Goal: Complete application form

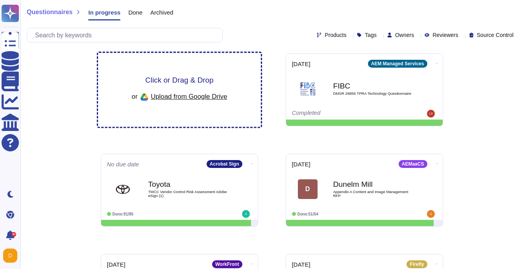
click at [207, 93] on span "Upload from Google Drive" at bounding box center [189, 96] width 76 height 7
click at [187, 77] on span "Click or Drag & Drop" at bounding box center [179, 79] width 68 height 7
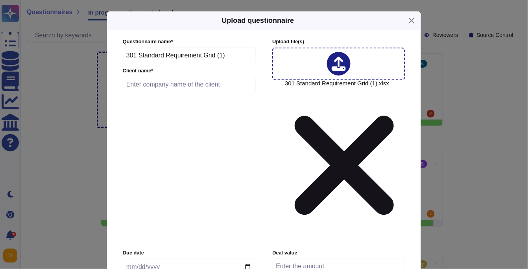
click at [168, 89] on input "text" at bounding box center [189, 85] width 133 height 16
paste input "Orange"
type input "Orange"
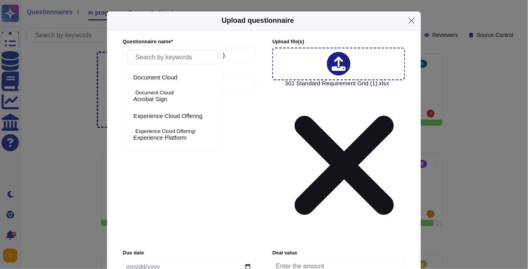
click at [170, 58] on input "text" at bounding box center [174, 57] width 87 height 14
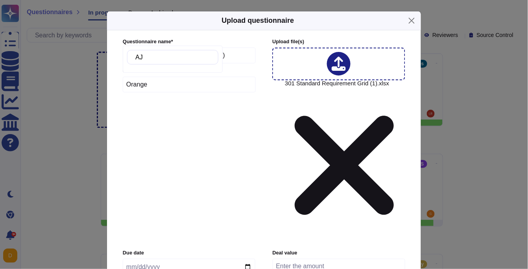
type input "A"
type input "j"
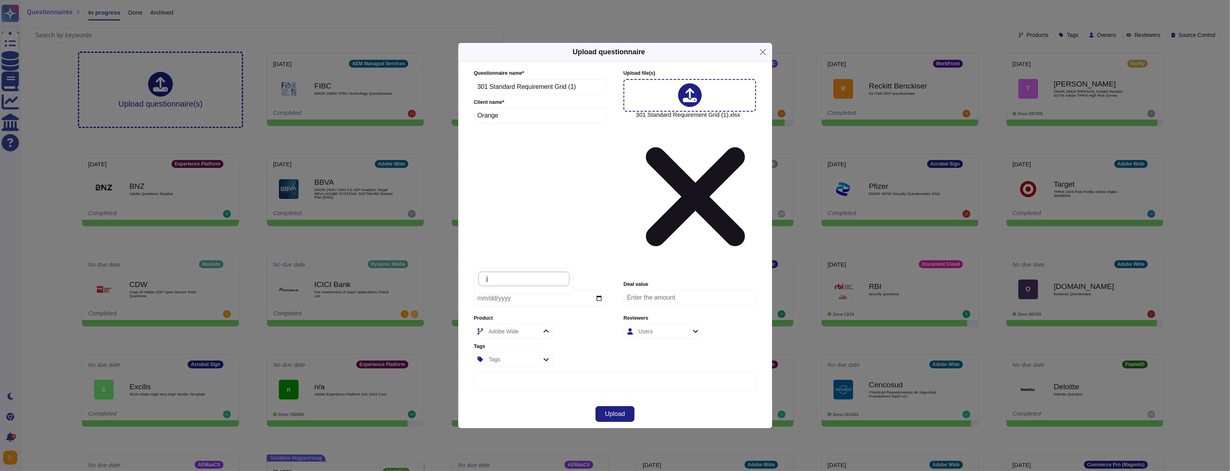
click at [521, 269] on input "j" at bounding box center [526, 279] width 87 height 14
type input "a"
type input "exper"
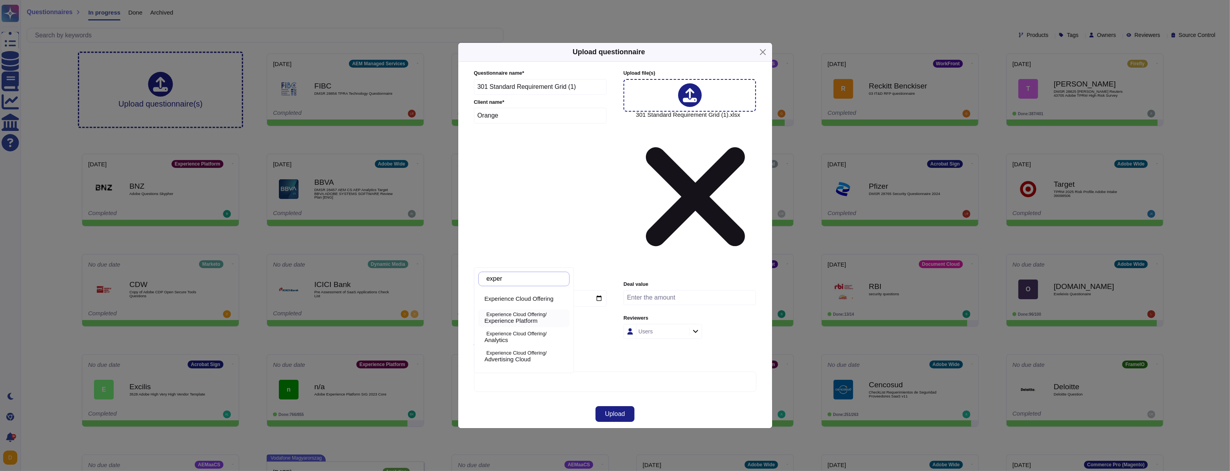
click at [528, 269] on p "Experience Cloud Offering/" at bounding box center [527, 314] width 80 height 5
click at [528, 269] on div "Users" at bounding box center [662, 332] width 51 height 14
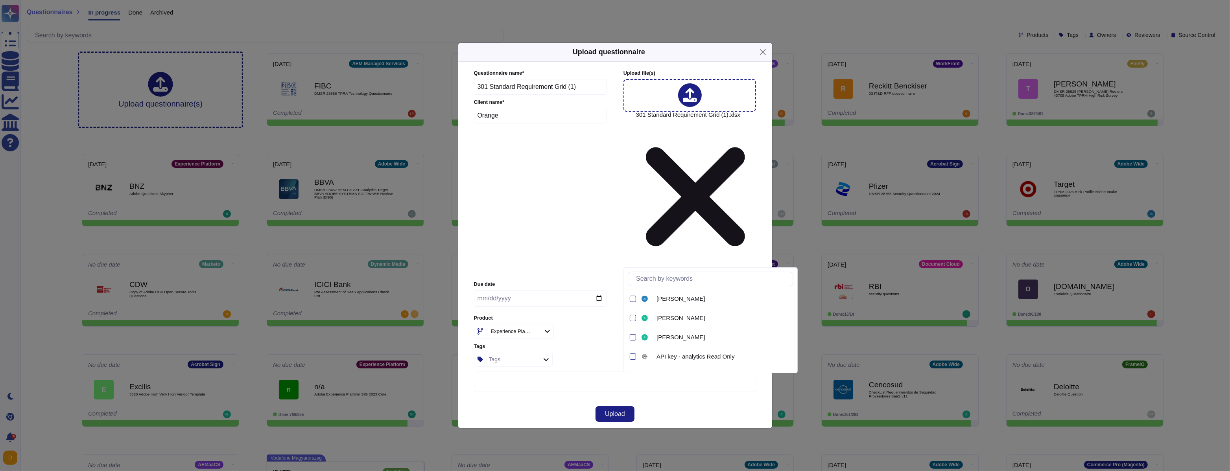
type input "dr"
click at [528, 269] on div "[PERSON_NAME]" at bounding box center [679, 299] width 79 height 18
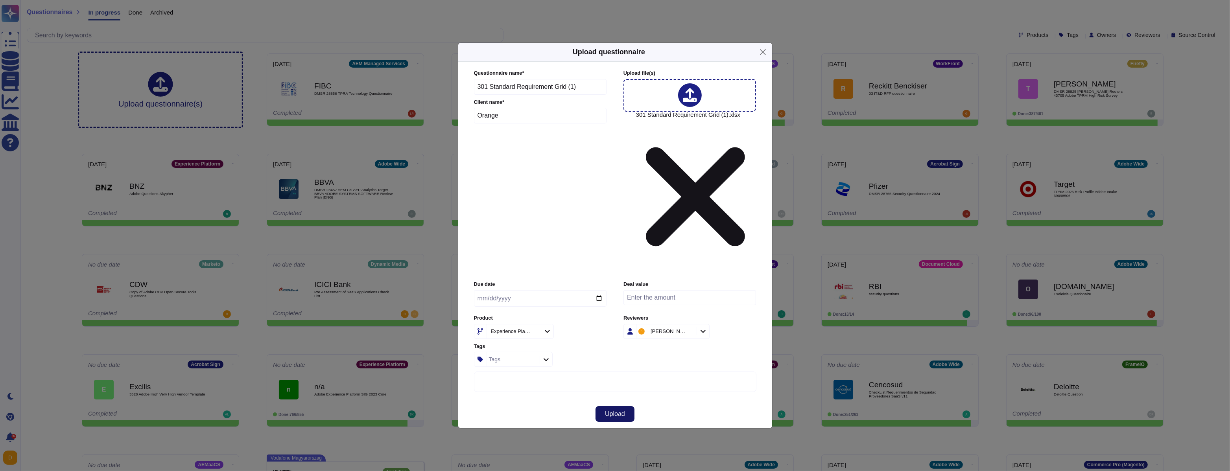
click at [528, 269] on span "Upload" at bounding box center [615, 414] width 20 height 6
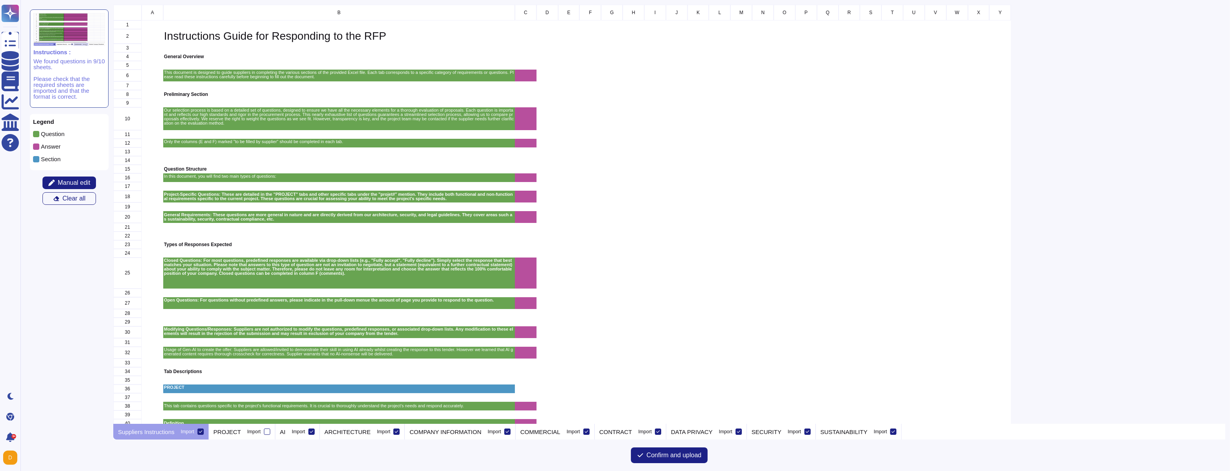
scroll to position [414, 1107]
click at [203, 269] on icon at bounding box center [201, 432] width 4 height 4
click at [0, 0] on input "Import" at bounding box center [0, 0] width 0 height 0
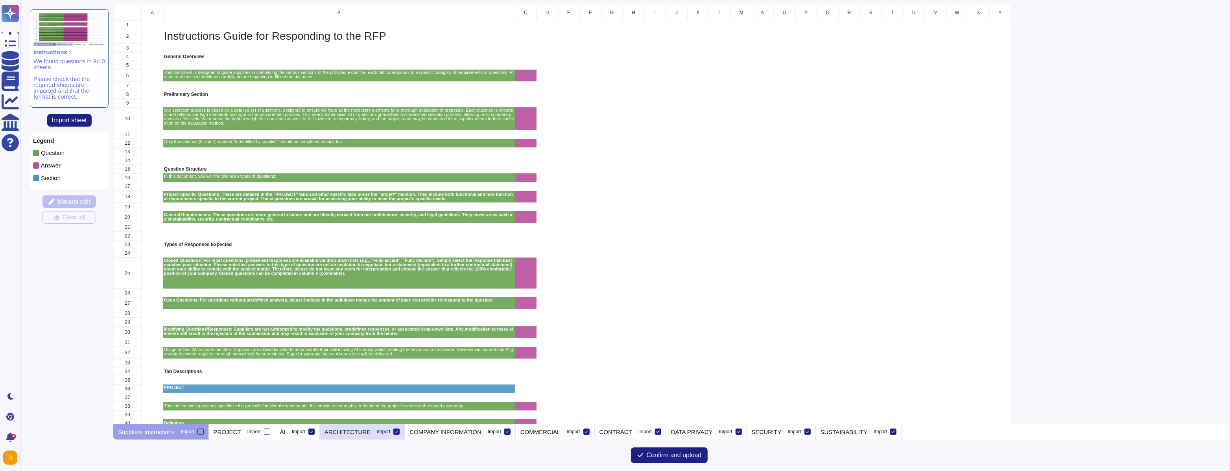
click at [397, 269] on icon at bounding box center [397, 432] width 4 height 4
click at [0, 0] on input "Import" at bounding box center [0, 0] width 0 height 0
click at [479, 269] on p "COMPANY INFORMATION" at bounding box center [446, 432] width 72 height 6
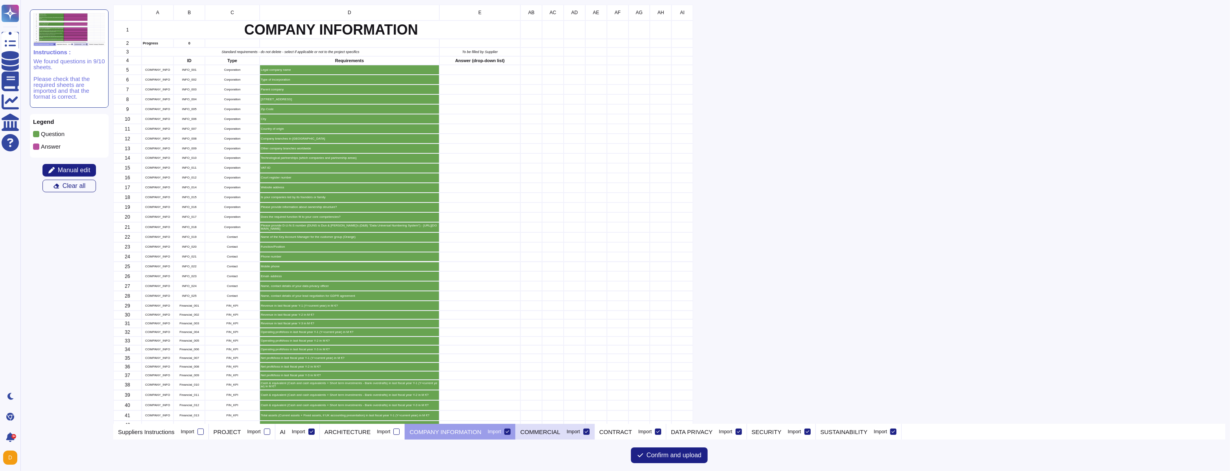
click at [528, 269] on p "COMMERCIAL" at bounding box center [541, 432] width 40 height 6
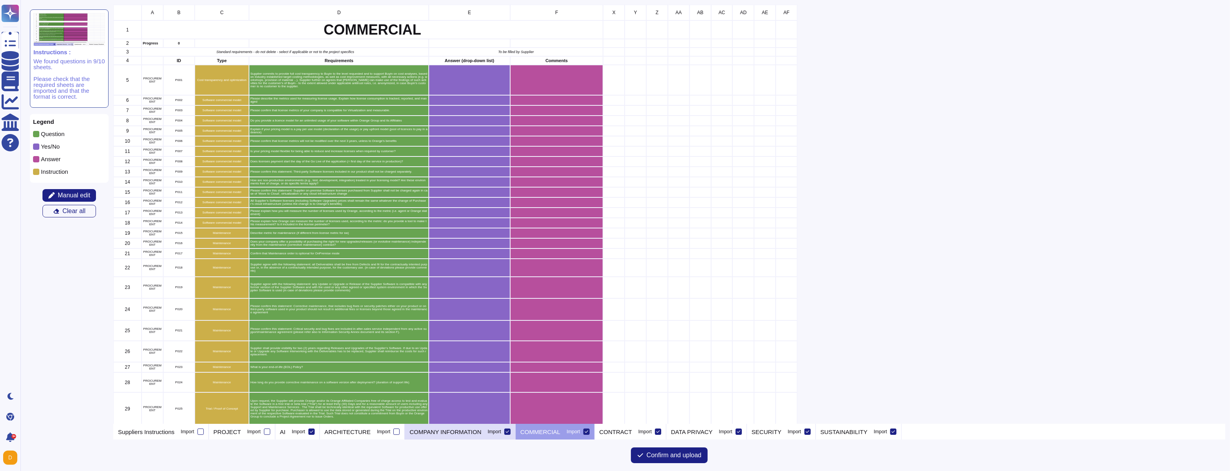
click at [507, 269] on div at bounding box center [507, 432] width 6 height 6
click at [0, 0] on input "Import" at bounding box center [0, 0] width 0 height 0
click at [528, 269] on div "COMMERCIAL Import" at bounding box center [555, 432] width 79 height 16
click at [528, 269] on div at bounding box center [587, 432] width 6 height 6
click at [0, 0] on input "Import" at bounding box center [0, 0] width 0 height 0
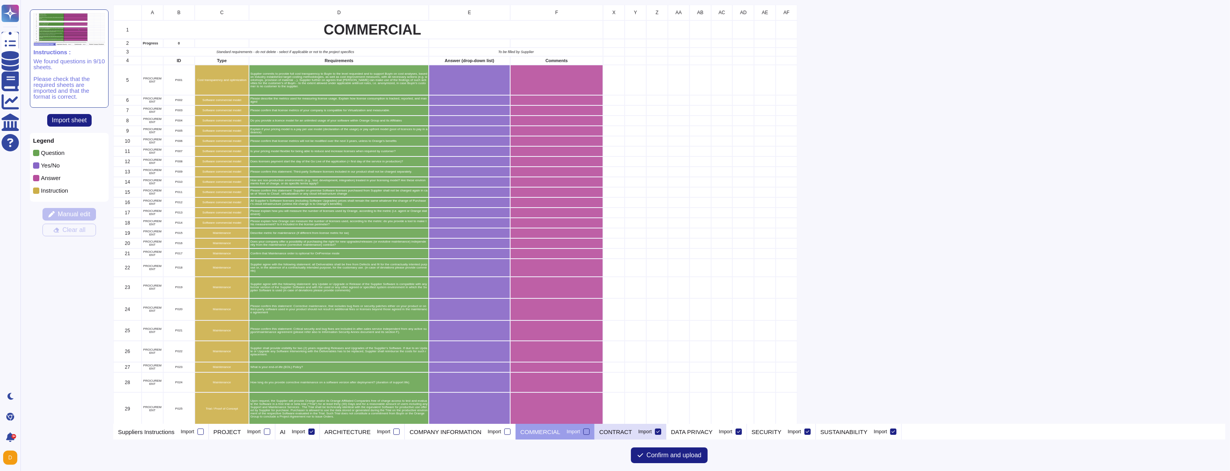
click at [528, 269] on div at bounding box center [658, 432] width 6 height 6
click at [0, 0] on input "Import" at bounding box center [0, 0] width 0 height 0
click at [528, 269] on div at bounding box center [739, 432] width 6 height 6
click at [0, 0] on input "Import" at bounding box center [0, 0] width 0 height 0
click at [528, 269] on div at bounding box center [808, 432] width 6 height 6
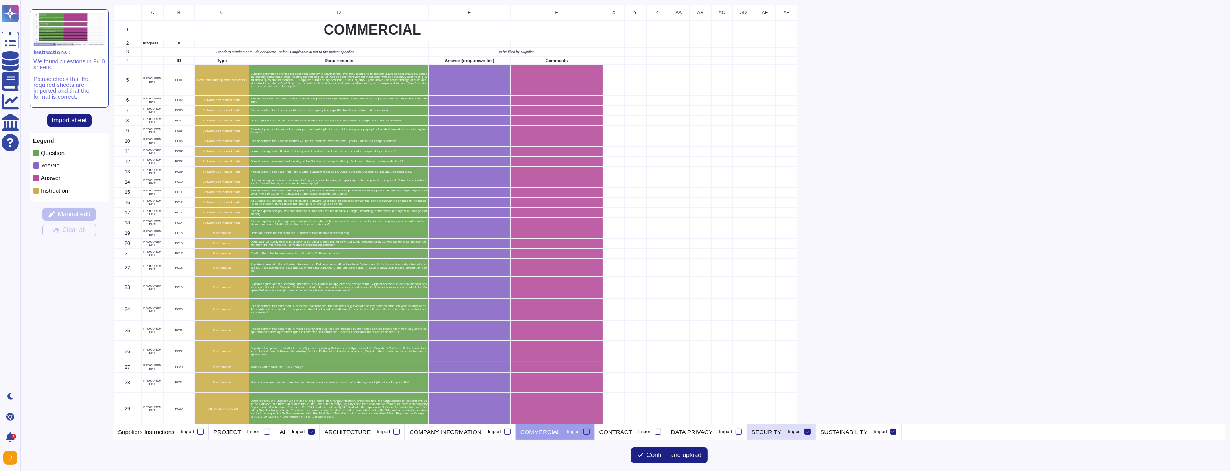
click at [0, 0] on input "Import" at bounding box center [0, 0] width 0 height 0
click at [528, 269] on div at bounding box center [894, 432] width 6 height 6
click at [0, 0] on input "Import" at bounding box center [0, 0] width 0 height 0
click at [283, 269] on p "AI" at bounding box center [283, 432] width 6 height 6
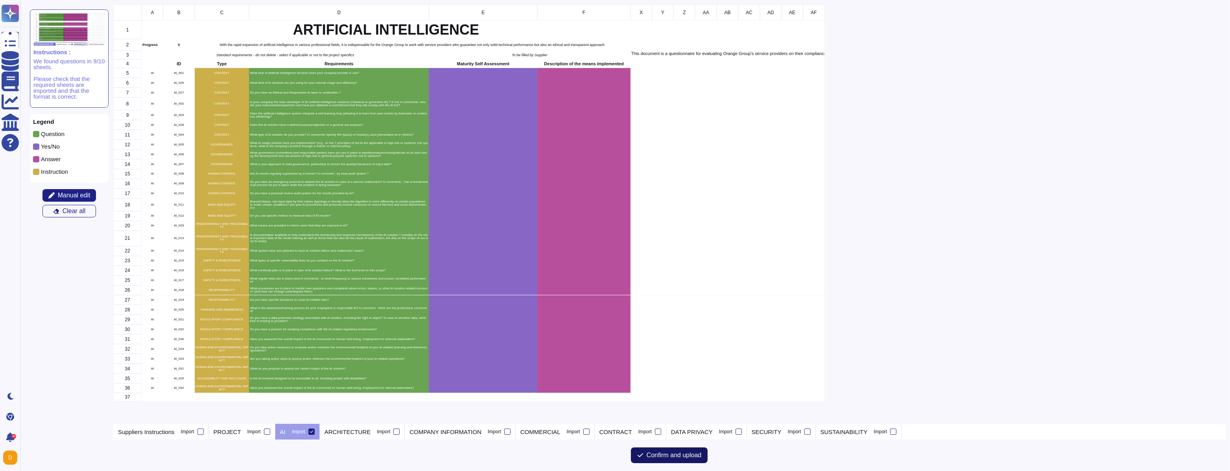
click at [528, 269] on span "Confirm and upload" at bounding box center [674, 456] width 55 height 6
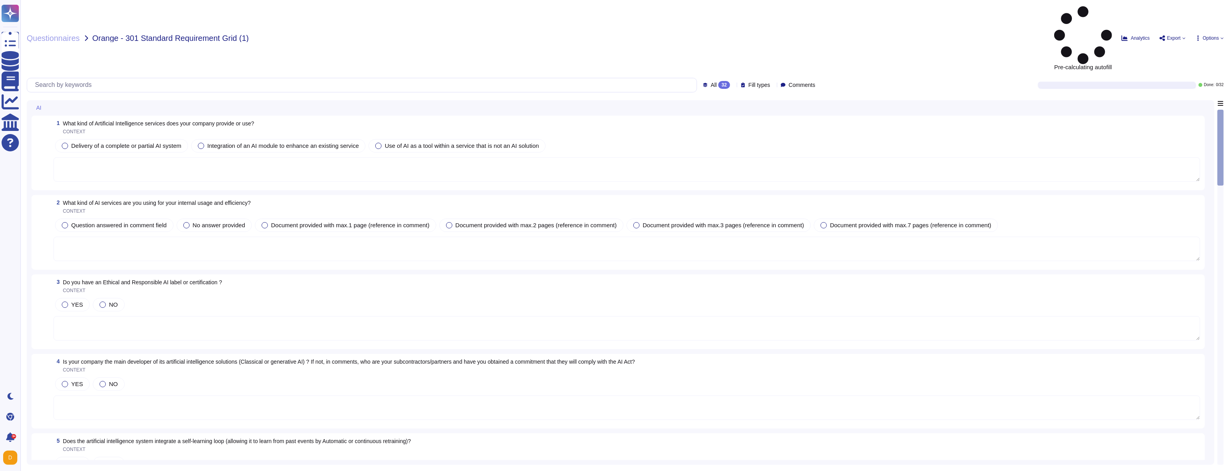
click at [528, 157] on textarea at bounding box center [627, 169] width 1147 height 24
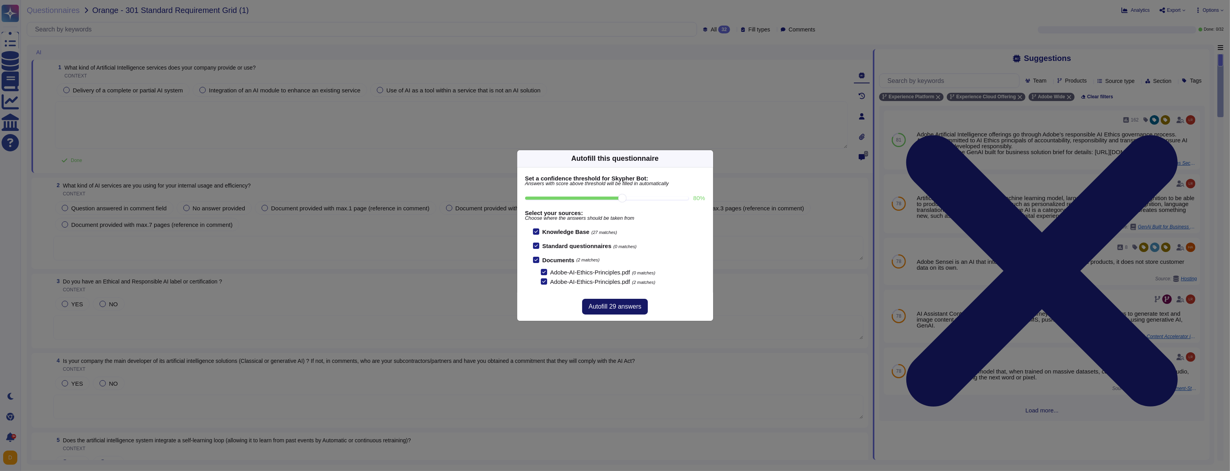
click at [528, 269] on span "Autofill 29 answers" at bounding box center [615, 307] width 53 height 6
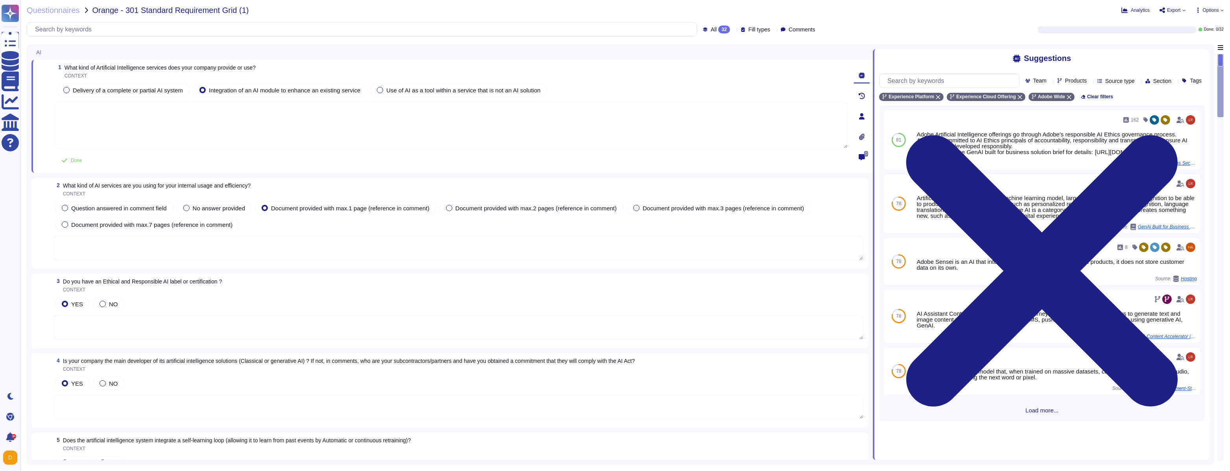
type textarea "Adobe Artificial Intelligence offerings go through Adobe's responsible AI Ethic…"
type textarea "How AI is Used in Adobe Products"
type textarea "Adobe has governance processes in place to evaluate and track the performance o…"
type textarea "Adobe employs proprietary AI models designed to be safe for commercial use. The…"
type textarea "As the data controller, you will determine the personal data that Adobe process…"
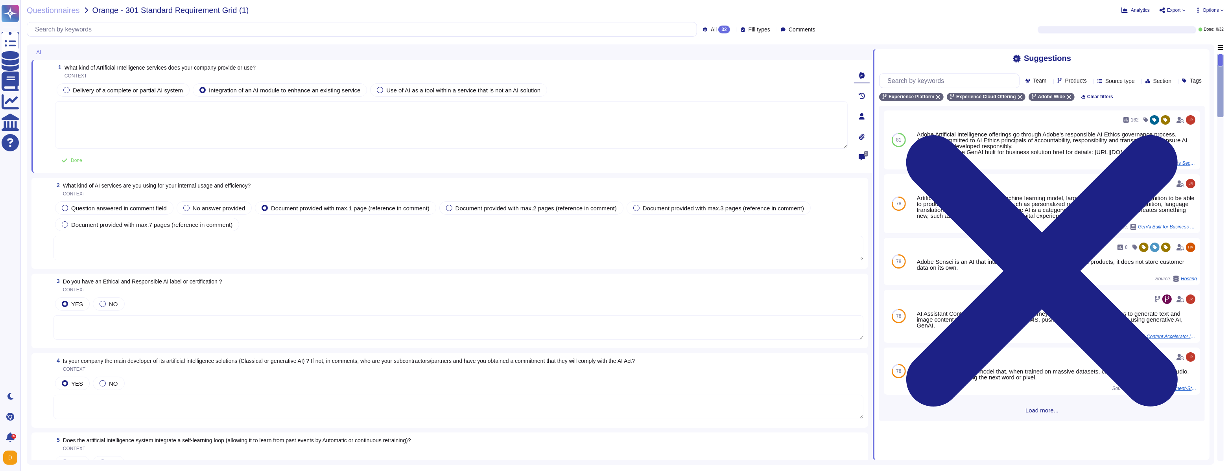
type textarea "Adobe Artificial Intelligence offerings go through Adobe's responsible AI Ethic…"
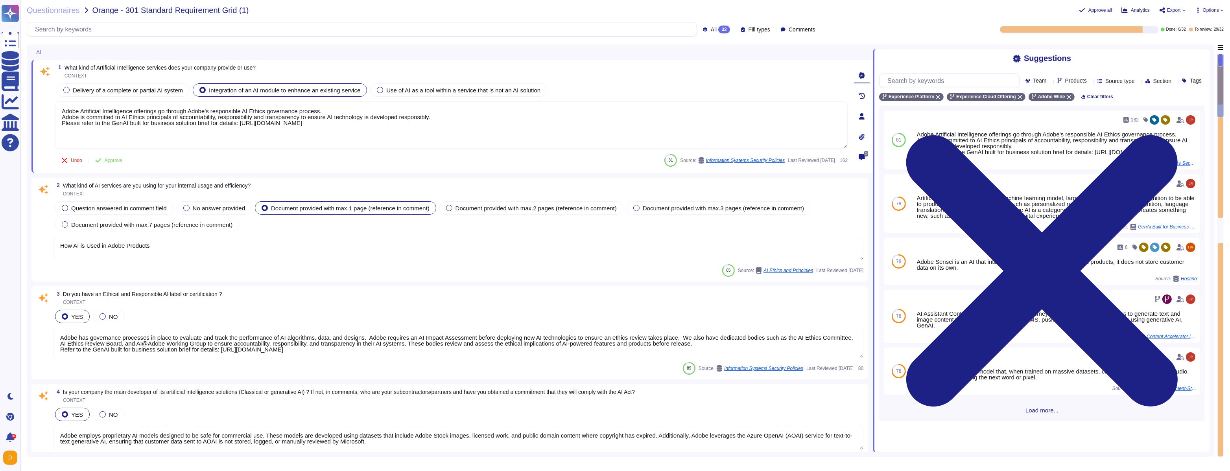
type textarea "Adobe Artificial Intelligence offerings go through Adobe's responsible AI Ethic…"
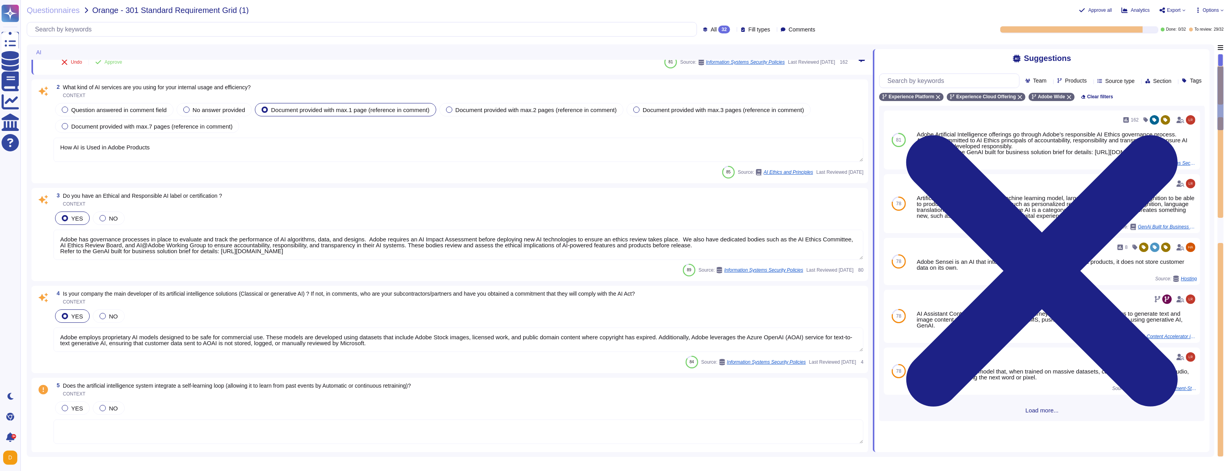
type textarea "Adobe has deployed governance processes to evaluate and track the performance o…"
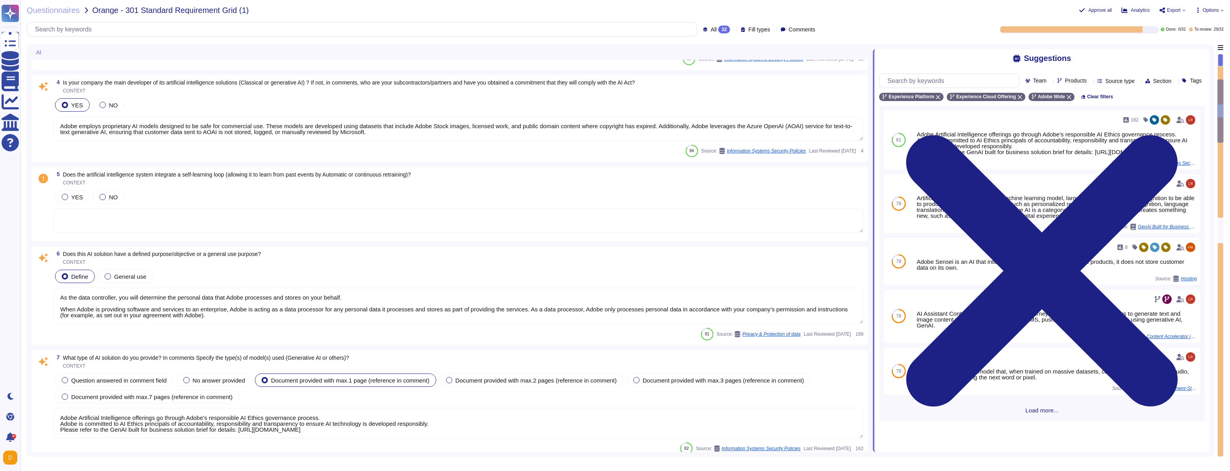
scroll to position [304, 0]
type textarea "Adobe Artificial Intelligence offerings go through Adobe's responsible AI Ethic…"
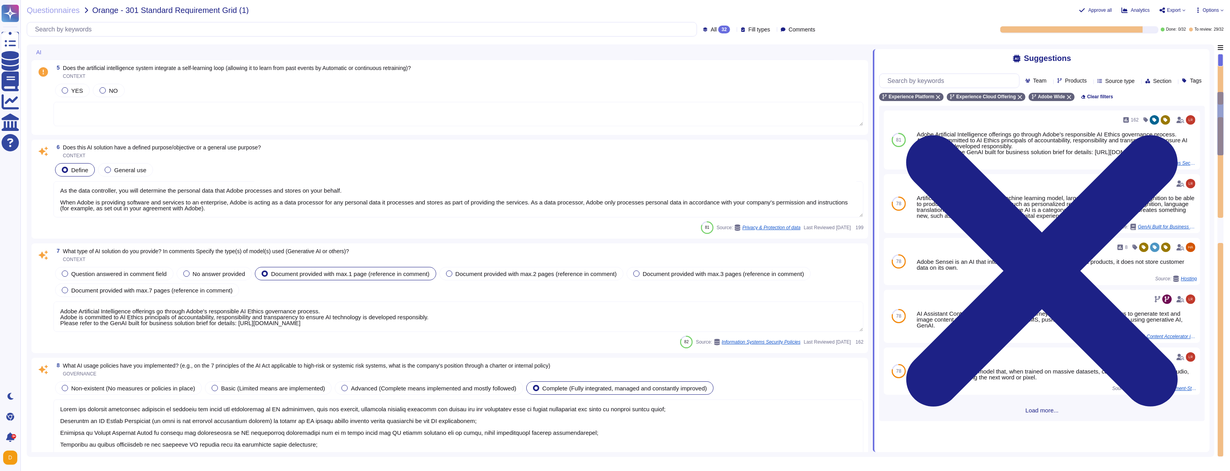
scroll to position [412, 0]
type textarea "Experience Platform validates all data before it’s ingested to help ensure onbo…"
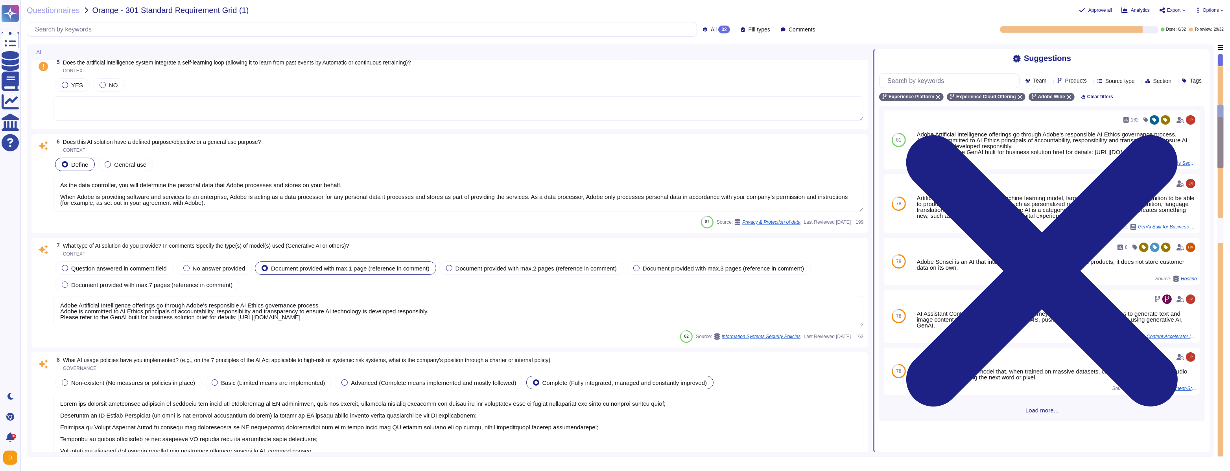
type textarea "Adobe’s AI-related policies do establish mechanisms for monitoring, auditing, a…"
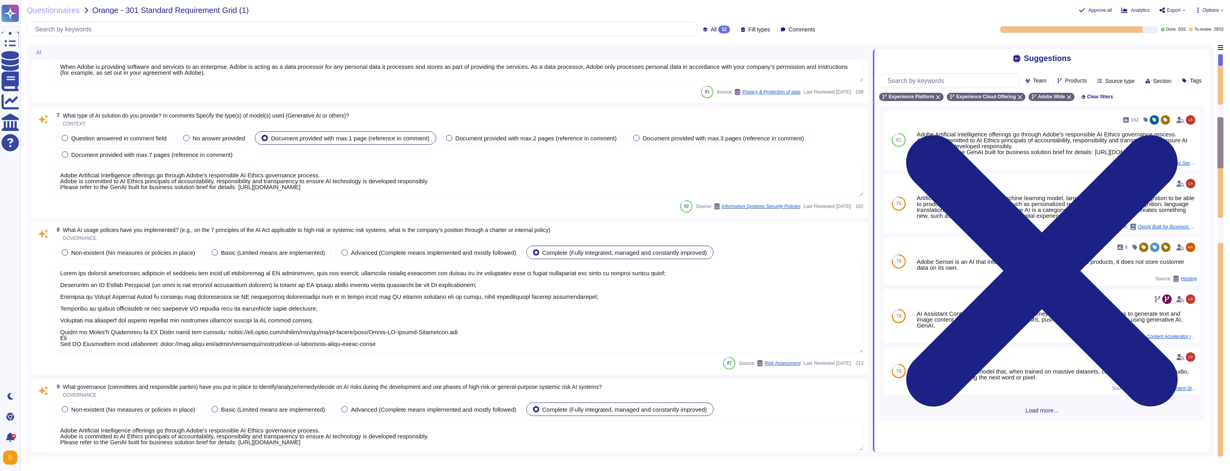
scroll to position [0, 0]
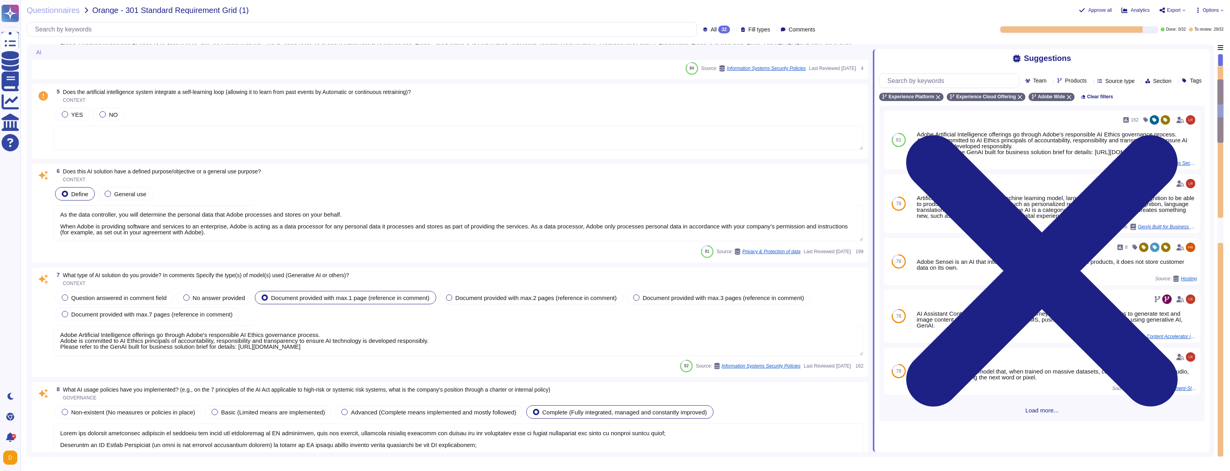
type textarea "How AI is Used in Adobe Products"
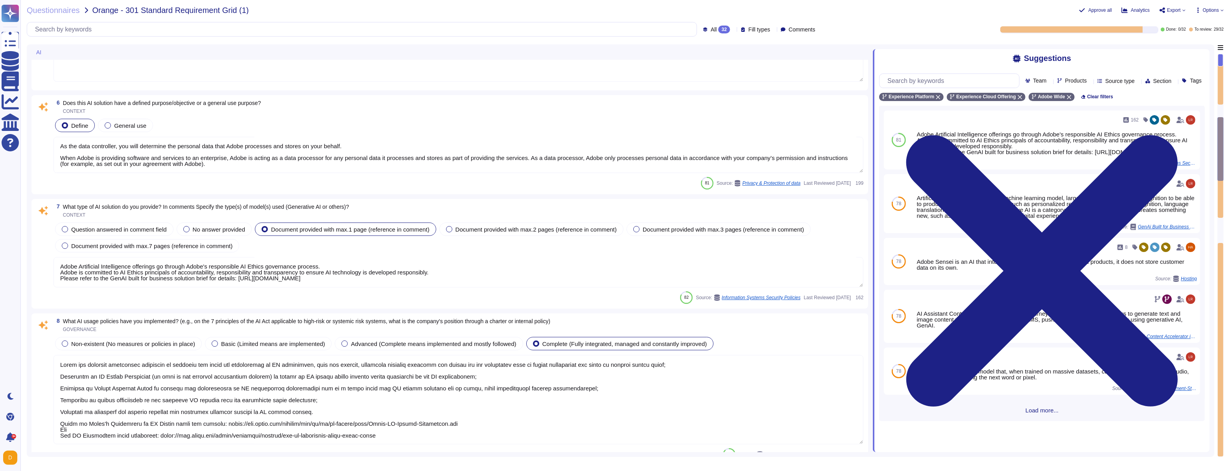
type textarea "Experience Platform validates all data before it’s ingested to help ensure onbo…"
type textarea "Adobe’s AI-related policies do establish mechanisms for monitoring, auditing, a…"
type textarea "This is part of Adobe's Incident Response Plan. For more information, please re…"
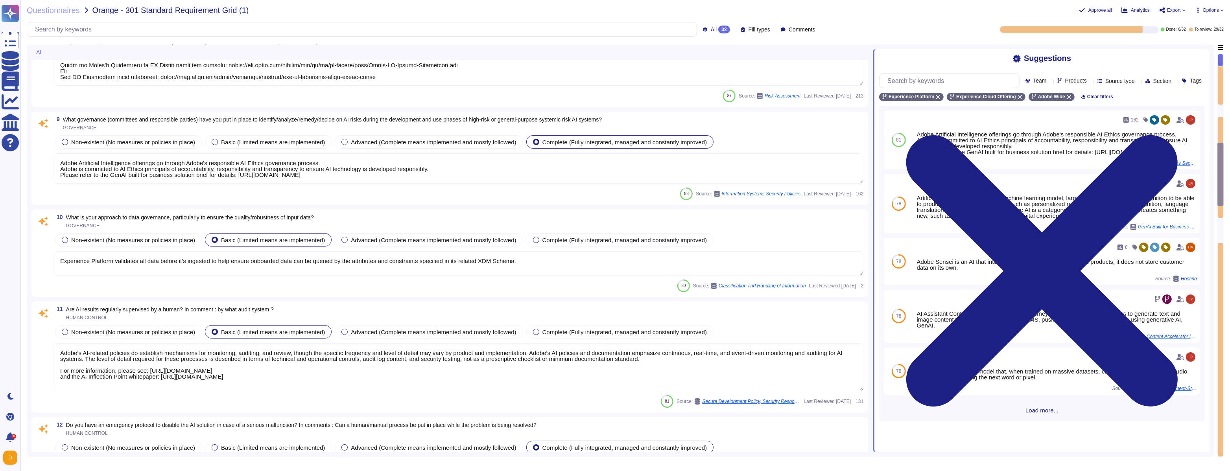
type textarea "Adobe’s AI governance and lifecycle management framework includes a documented …"
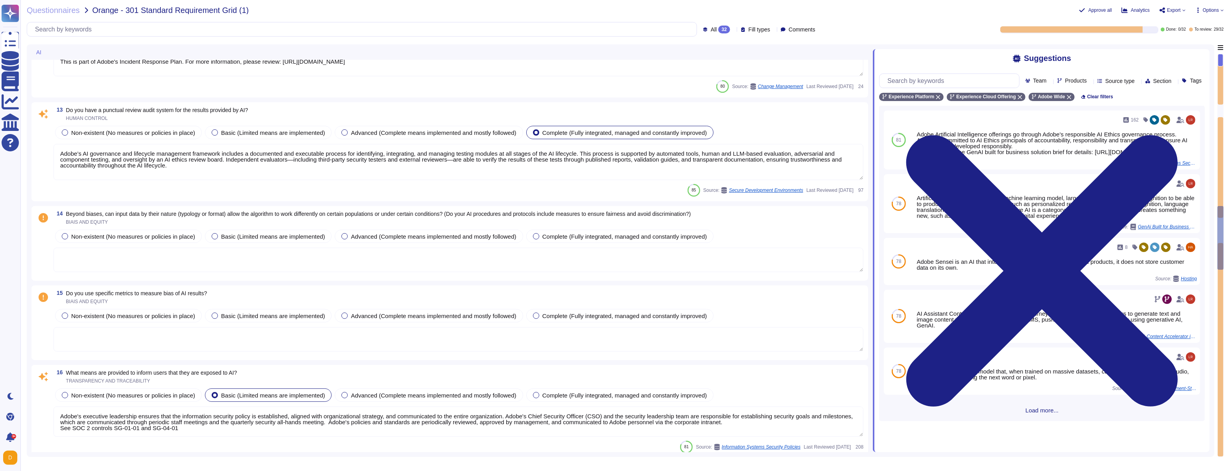
type textarea "Adobe's executive leadership ensures that the information security policy is es…"
type textarea "AI is only as good as the data on which it is trained."
type textarea "Adobe defines availability monitoring alert criteria, how alert criteria will b…"
type textarea "Adobe conducts vulnerability assessments, assigns risk ratings to the discovere…"
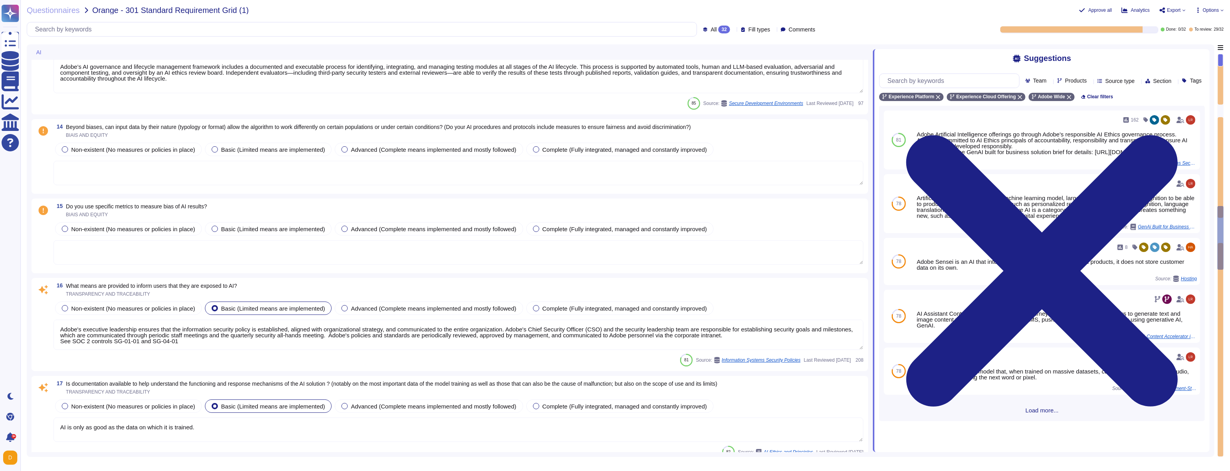
scroll to position [1267, 0]
type textarea "Adobe has established policies for incident response that apply to all its syst…"
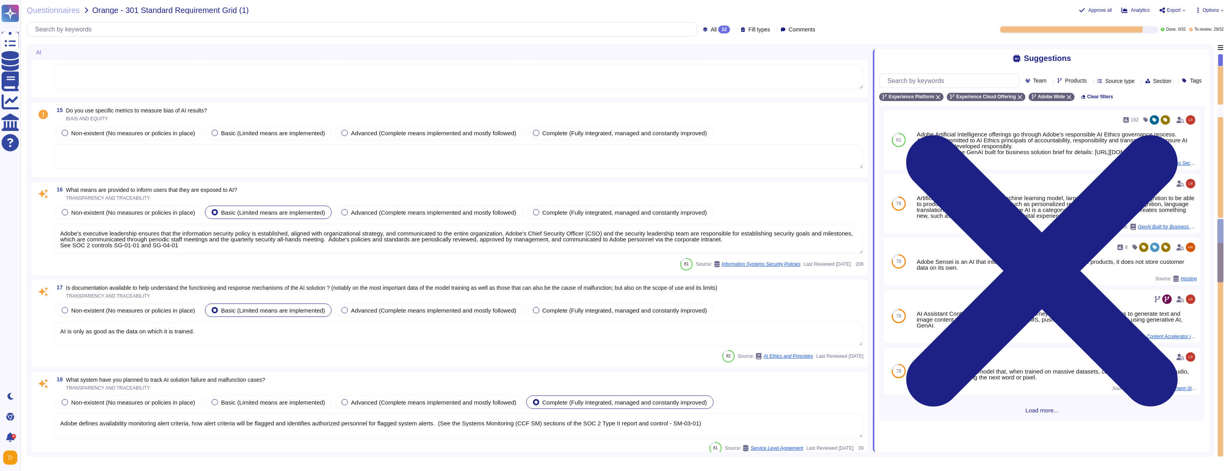
scroll to position [1362, 0]
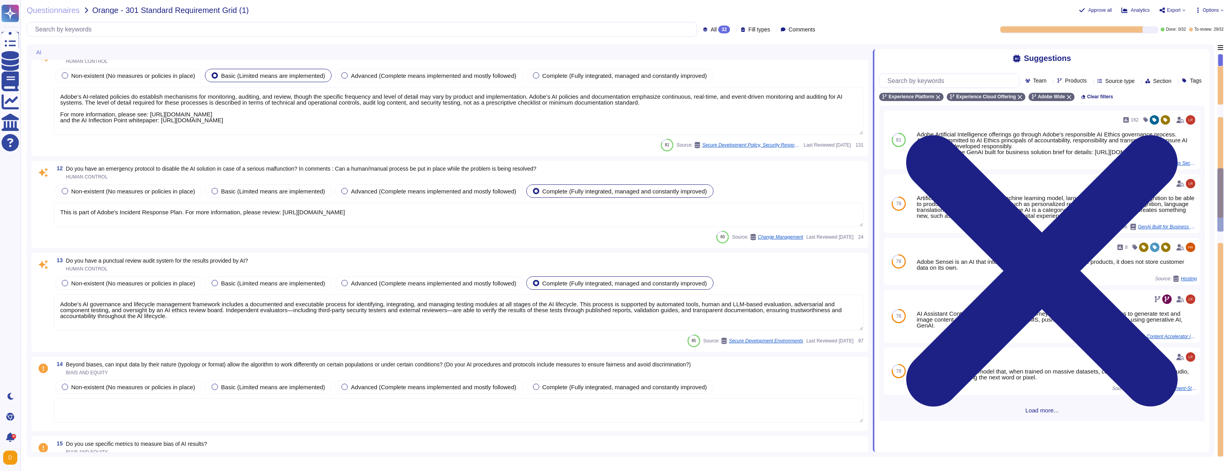
type textarea "Adobe has deployed governance processes to evaluate and track the performance o…"
type textarea "Adobe Artificial Intelligence offerings go through Adobe's responsible AI Ethic…"
type textarea "Experience Platform validates all data before it’s ingested to help ensure onbo…"
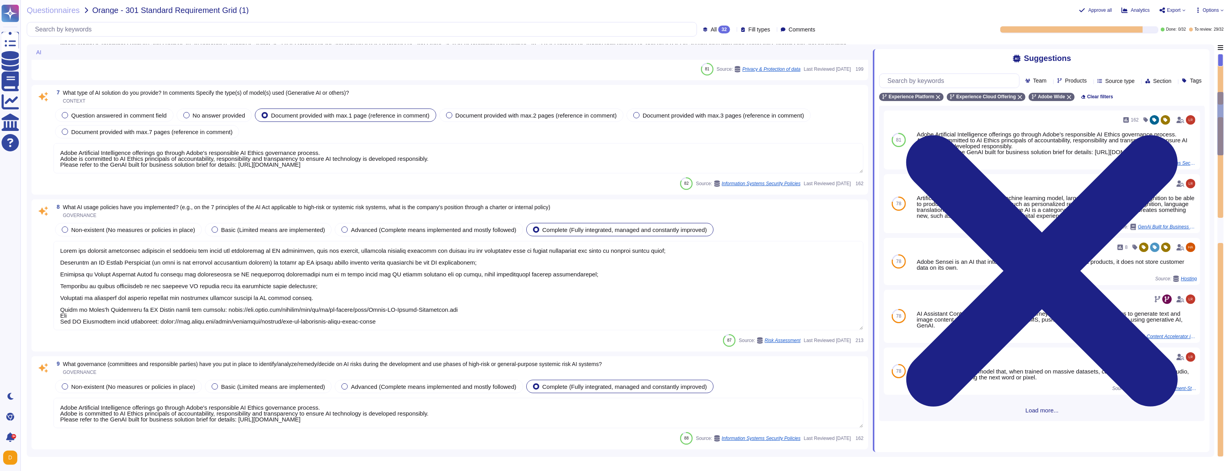
type textarea "How AI is Used in Adobe Products"
type textarea "Adobe has governance processes in place to evaluate and track the performance o…"
type textarea "Adobe employs proprietary AI models designed to be safe for commercial use. The…"
type textarea "As the data controller, you will determine the personal data that Adobe process…"
type textarea "Adobe Artificial Intelligence offerings go through Adobe's responsible AI Ethic…"
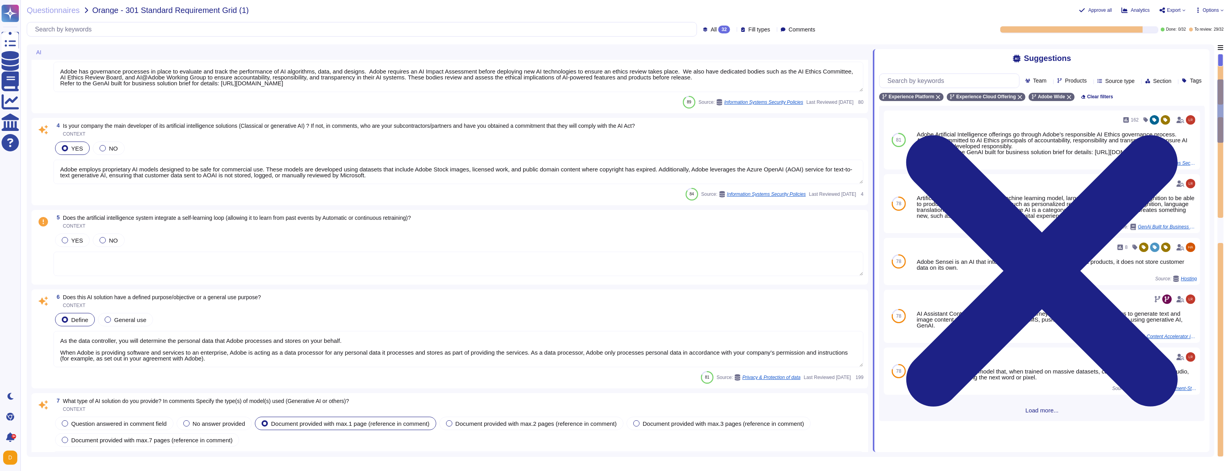
scroll to position [252, 0]
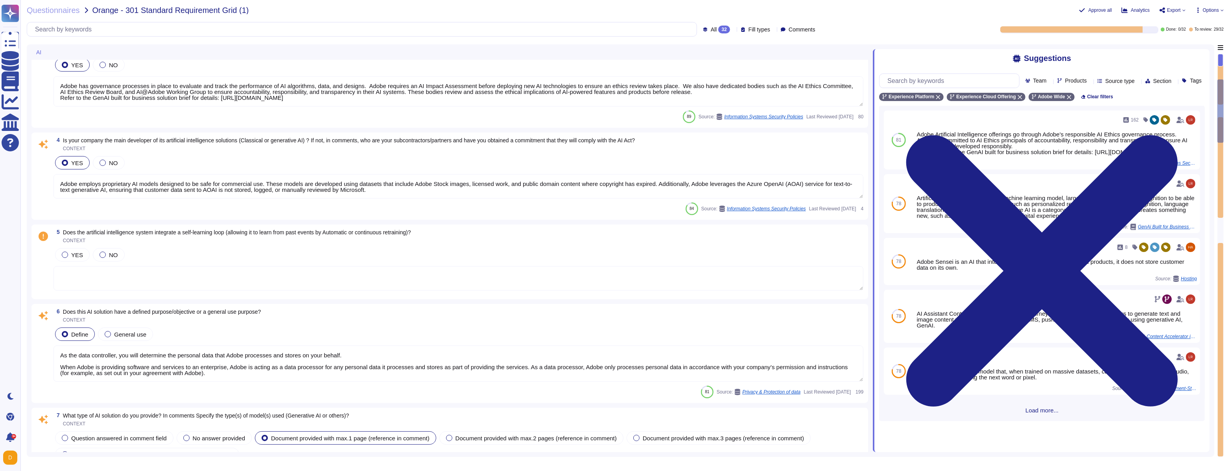
type textarea "Adobe Artificial Intelligence offerings go through Adobe's responsible AI Ethic…"
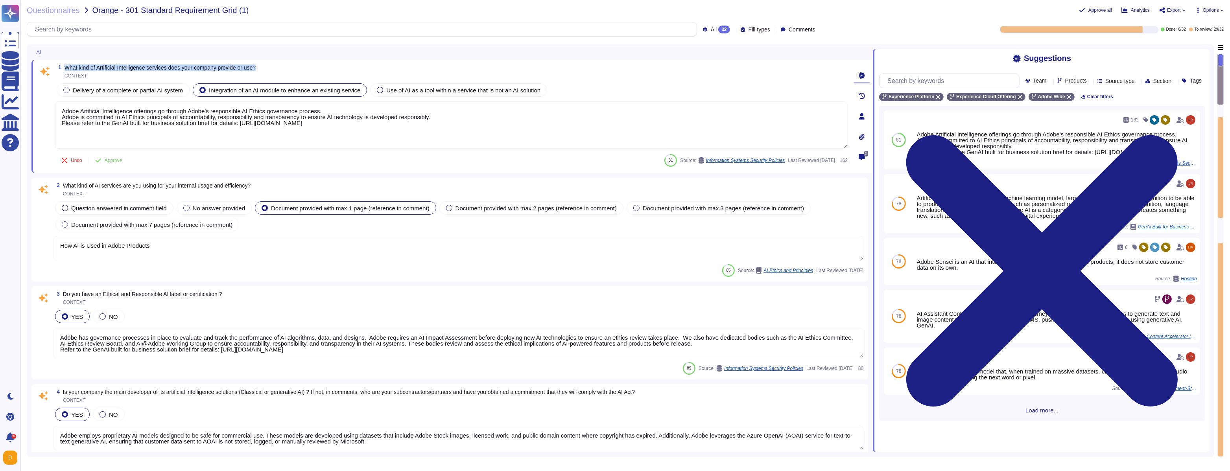
drag, startPoint x: 64, startPoint y: 67, endPoint x: 268, endPoint y: 65, distance: 203.8
click at [256, 65] on span "What kind of Artificial Intelligence services does your company provide or use?" at bounding box center [160, 68] width 191 height 6
copy span "What kind of Artificial Intelligence services does your company provide or use?"
click at [141, 70] on span "What kind of Artificial Intelligence services does your company provide or use?…" at bounding box center [160, 71] width 191 height 13
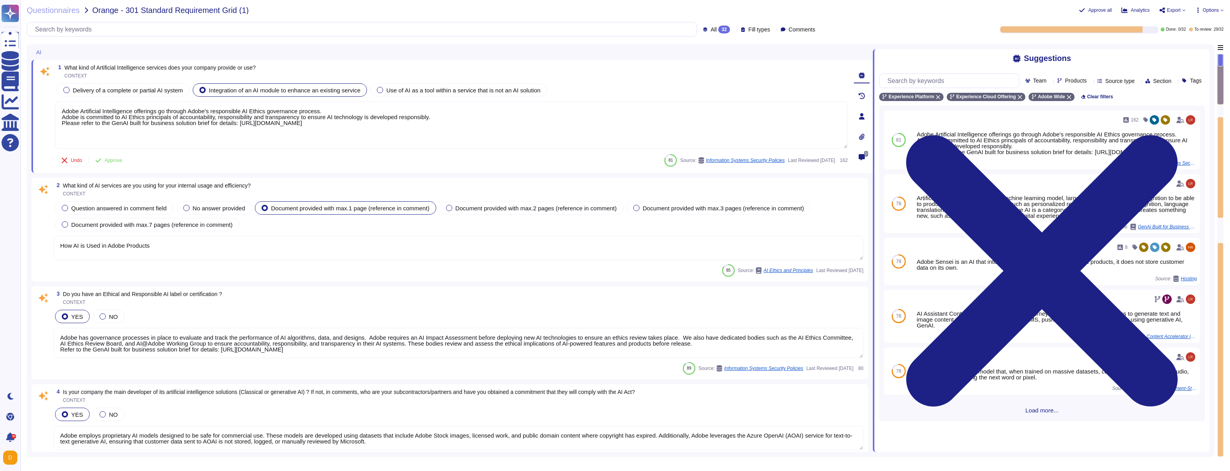
click at [136, 66] on span "What kind of Artificial Intelligence services does your company provide or use?" at bounding box center [160, 68] width 191 height 6
copy span "What kind of Artificial Intelligence services does your company provide or use?"
click at [155, 66] on span "What kind of Artificial Intelligence services does your company provide or use?" at bounding box center [160, 68] width 191 height 6
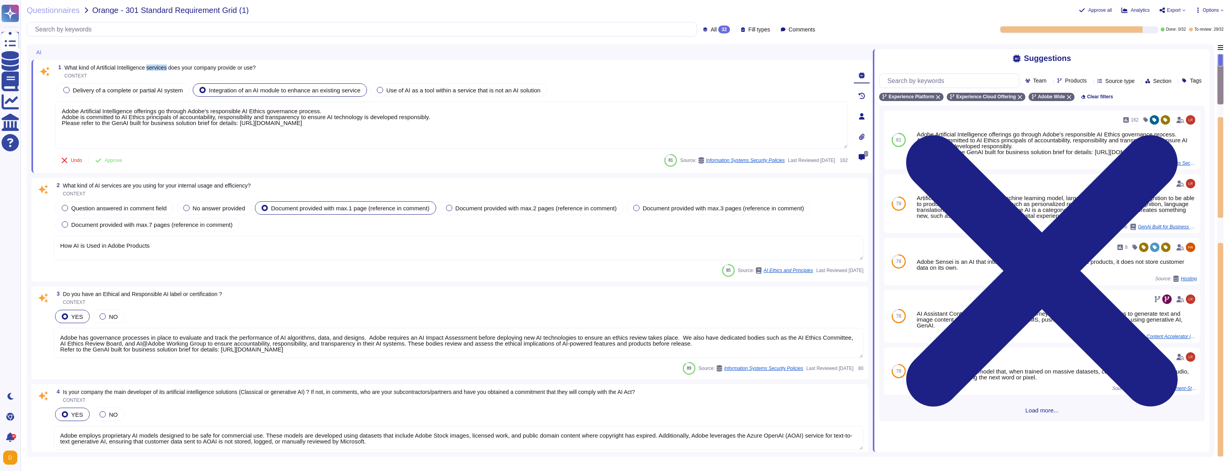
click at [155, 66] on span "What kind of Artificial Intelligence services does your company provide or use?" at bounding box center [160, 68] width 191 height 6
drag, startPoint x: 266, startPoint y: 68, endPoint x: 65, endPoint y: 67, distance: 201.5
click at [65, 67] on span "What kind of Artificial Intelligence services does your company provide or use?" at bounding box center [160, 68] width 191 height 6
copy span "What kind of Artificial Intelligence services does your company provide or use"
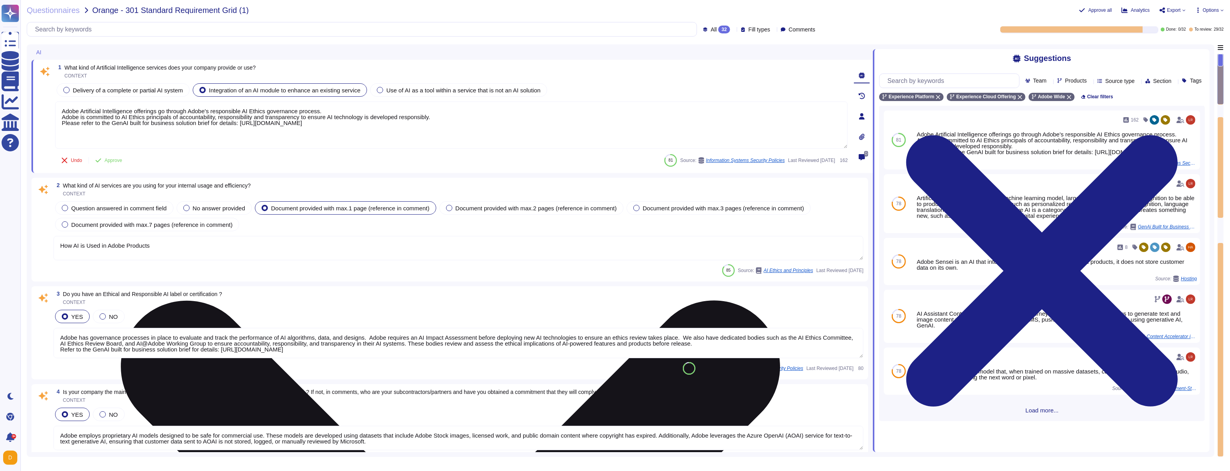
click at [528, 121] on textarea "Adobe Artificial Intelligence offerings go through Adobe's responsible AI Ethic…" at bounding box center [451, 125] width 793 height 47
click at [197, 113] on textarea "Adobe Artificial Intelligence offerings go through Adobe's responsible AI Ethic…" at bounding box center [451, 125] width 793 height 47
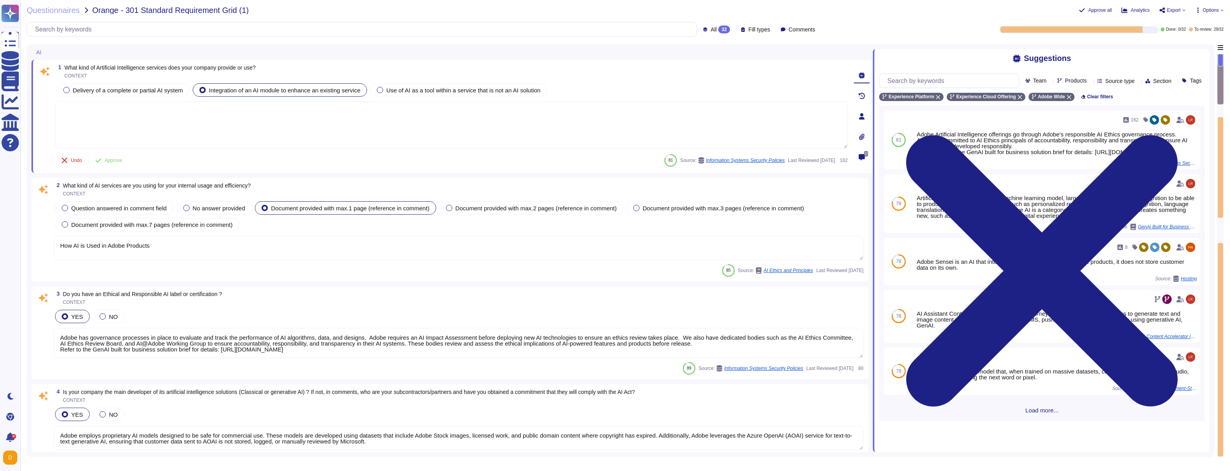
paste textarea "AEP offers advanced AI capabilities through Intelligent Services and the AI Ass…"
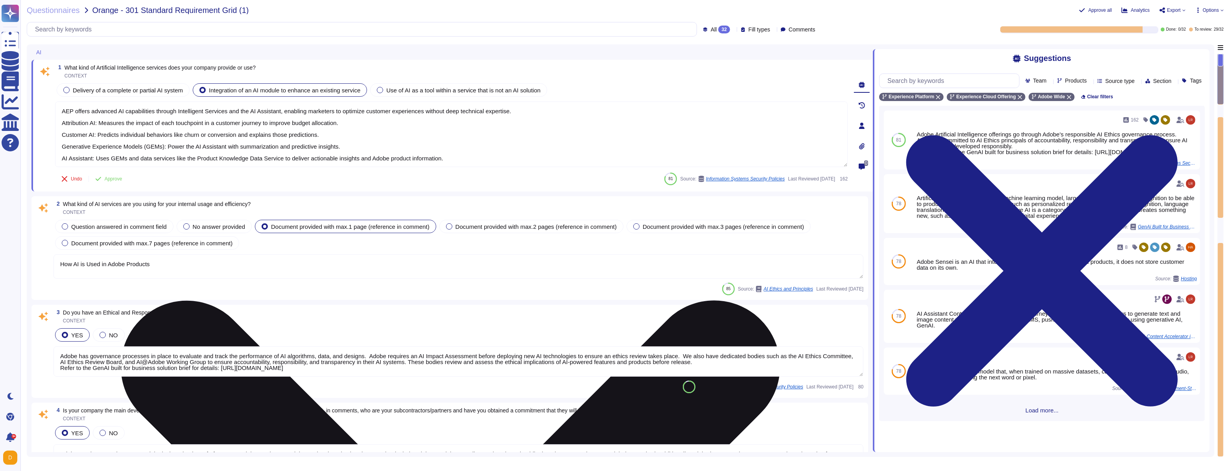
click at [63, 123] on textarea "AEP offers advanced AI capabilities through Intelligent Services and the AI Ass…" at bounding box center [451, 135] width 793 height 66
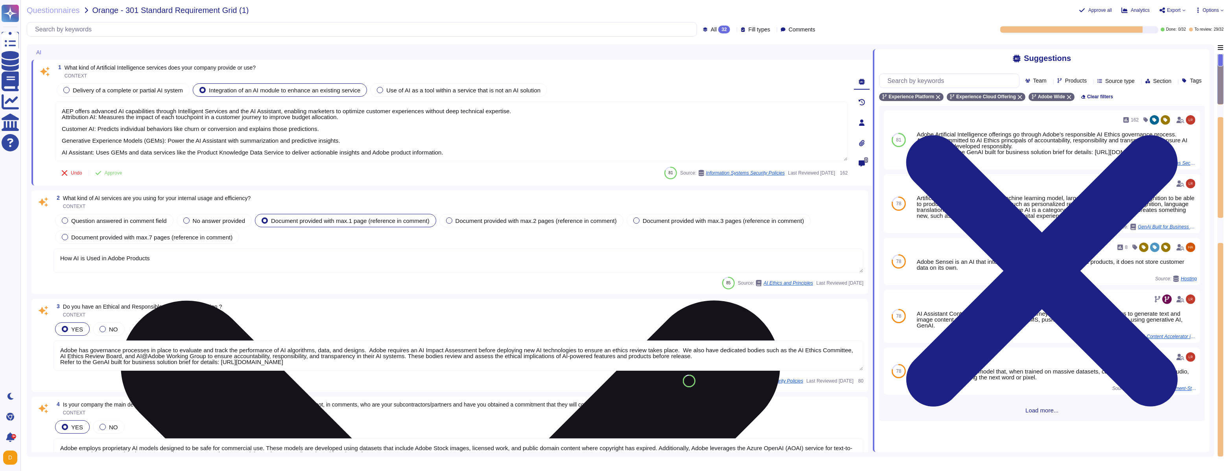
type textarea "AEP offers advanced AI capabilities through Intelligent Services and the AI Ass…"
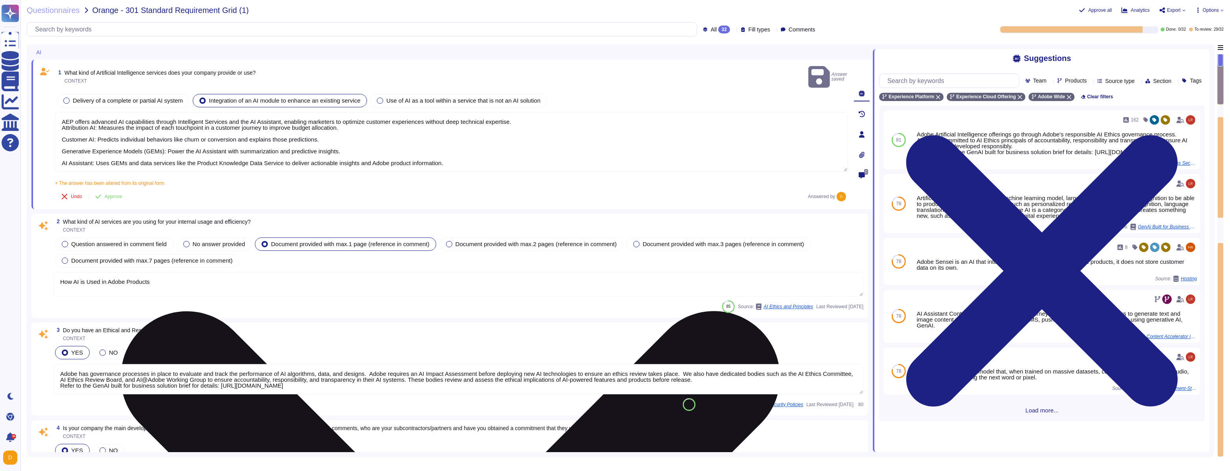
click at [64, 118] on textarea "AEP offers advanced AI capabilities through Intelligent Services and the AI Ass…" at bounding box center [451, 142] width 793 height 60
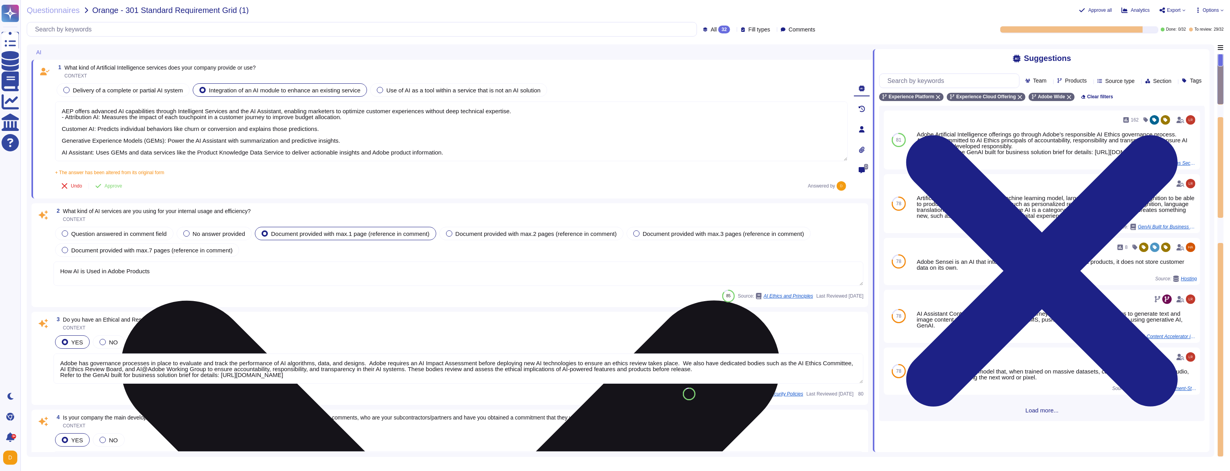
click at [62, 127] on textarea "AEP offers advanced AI capabilities through Intelligent Services and the AI Ass…" at bounding box center [451, 132] width 793 height 60
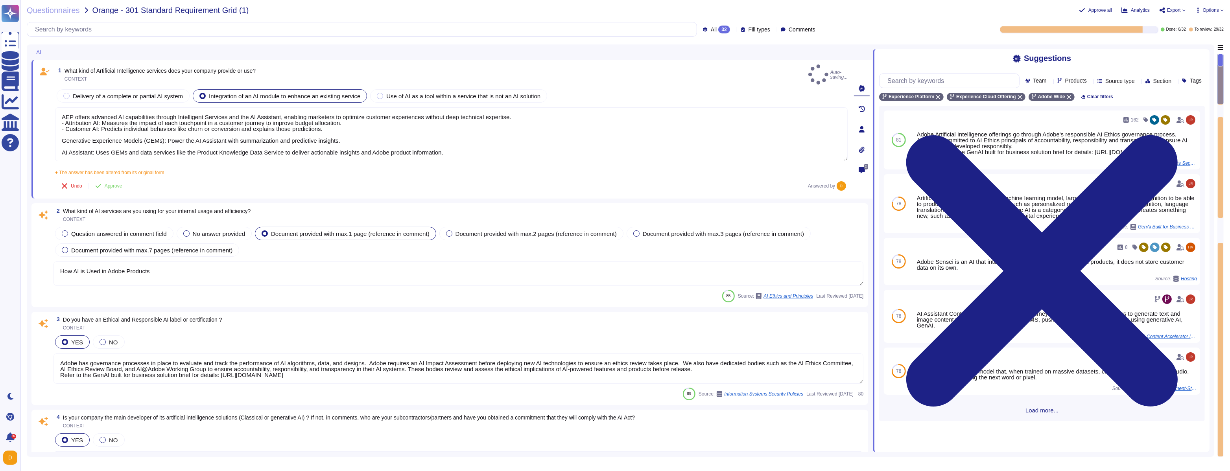
click at [220, 265] on textarea "How AI is Used in Adobe Products" at bounding box center [459, 274] width 810 height 24
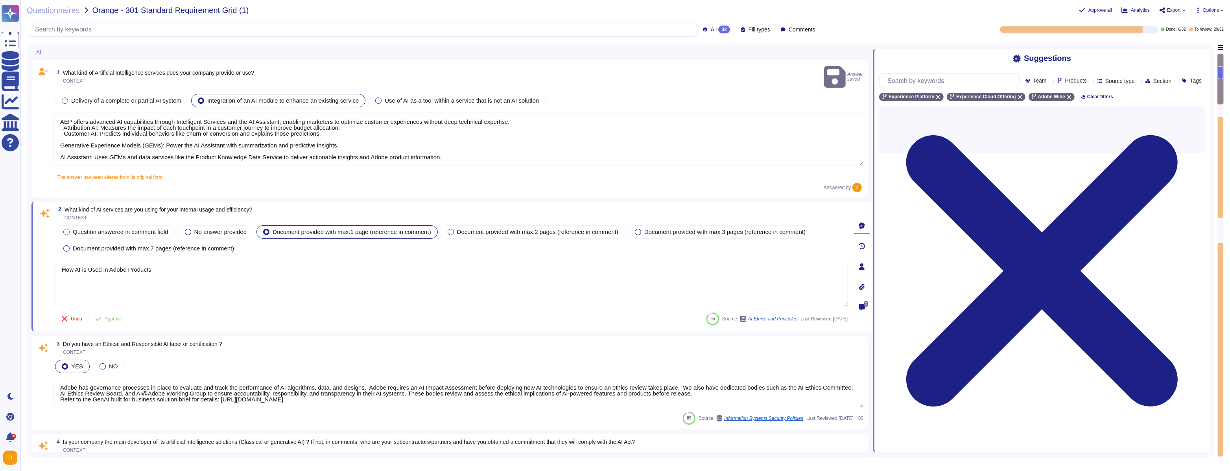
click at [187, 140] on textarea "AEP offers advanced AI capabilities through Intelligent Services and the AI Ass…" at bounding box center [459, 139] width 810 height 54
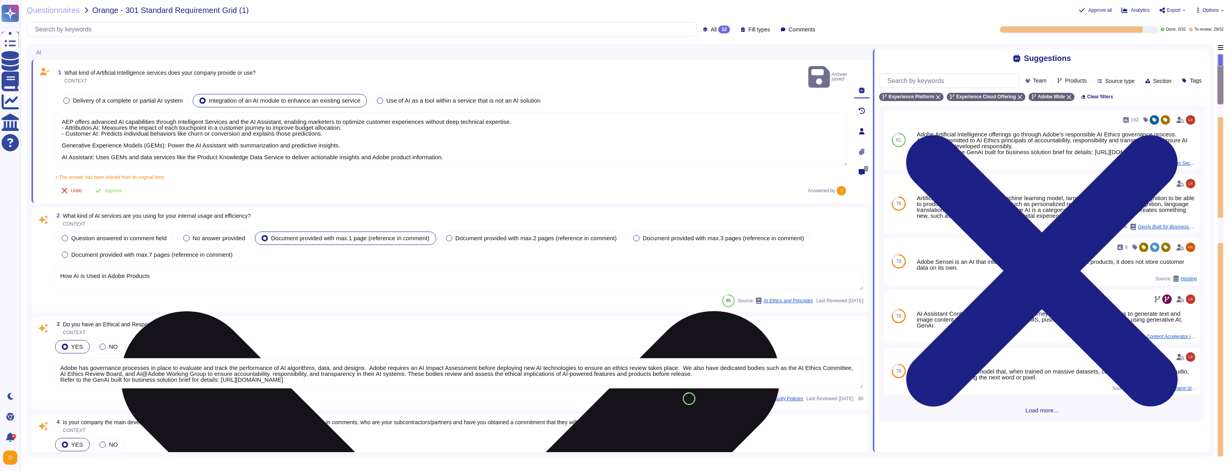
click at [65, 133] on textarea "AEP offers advanced AI capabilities through Intelligent Services and the AI Ass…" at bounding box center [451, 139] width 793 height 54
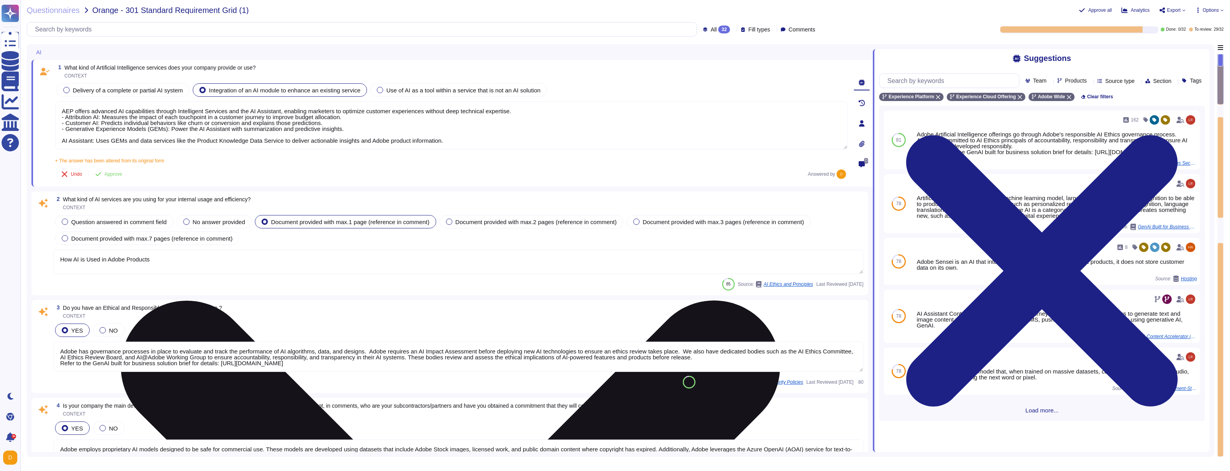
click at [110, 136] on textarea "AEP offers advanced AI capabilities through Intelligent Services and the AI Ass…" at bounding box center [451, 126] width 793 height 48
click at [63, 139] on textarea "AEP offers advanced AI capabilities through Intelligent Services and the AI Ass…" at bounding box center [451, 126] width 793 height 48
type textarea "AEP offers advanced AI capabilities through Intelligent Services and the AI Ass…"
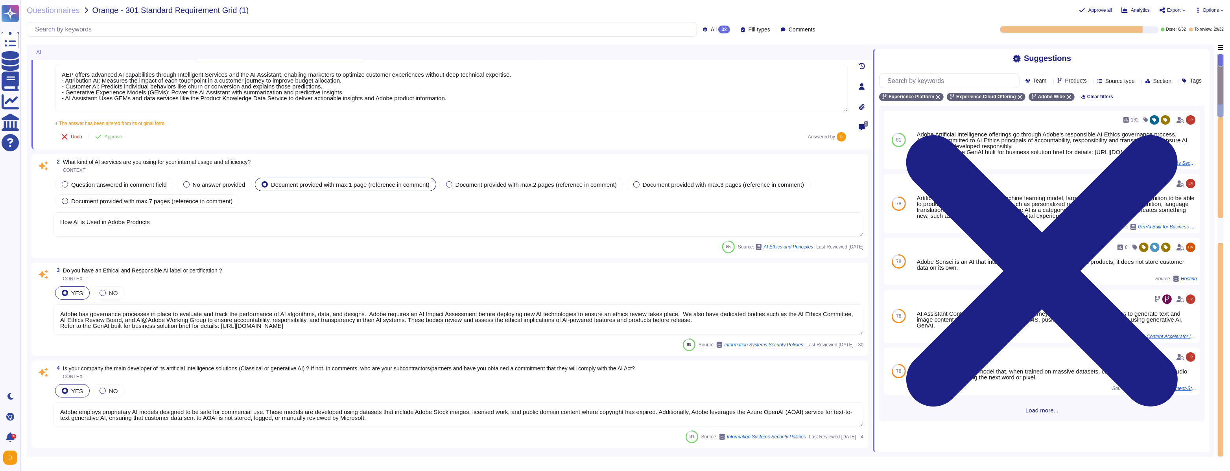
type textarea "Adobe Artificial Intelligence offerings go through Adobe's responsible AI Ethic…"
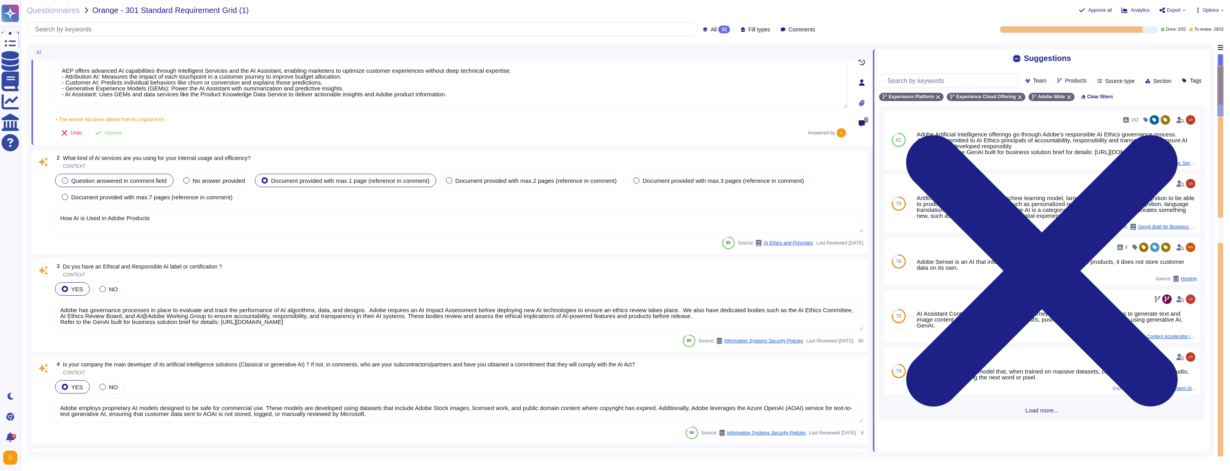
type textarea "AEP offers advanced AI capabilities through Intelligent Services and the AI Ass…"
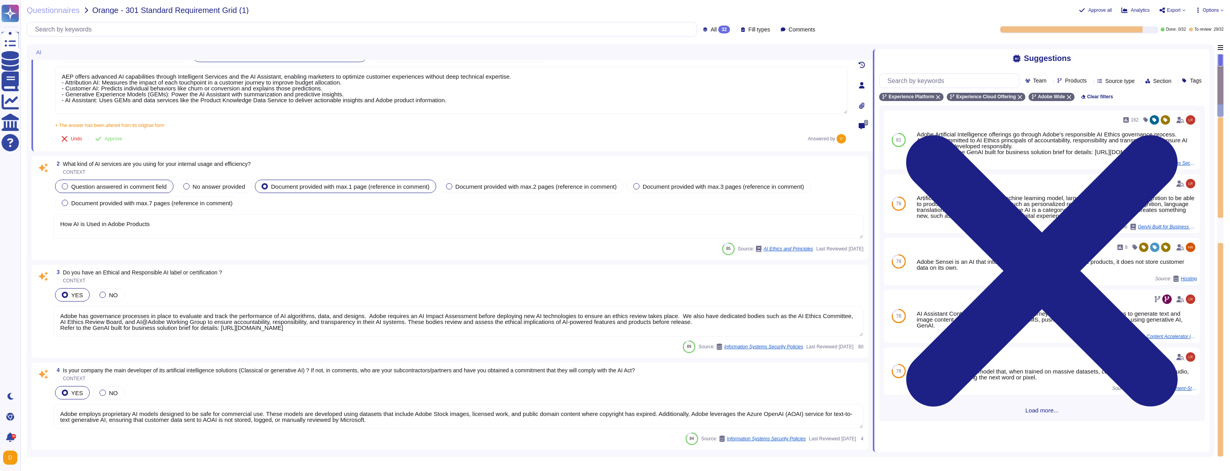
click at [111, 183] on span "Question answered in comment field" at bounding box center [119, 186] width 96 height 7
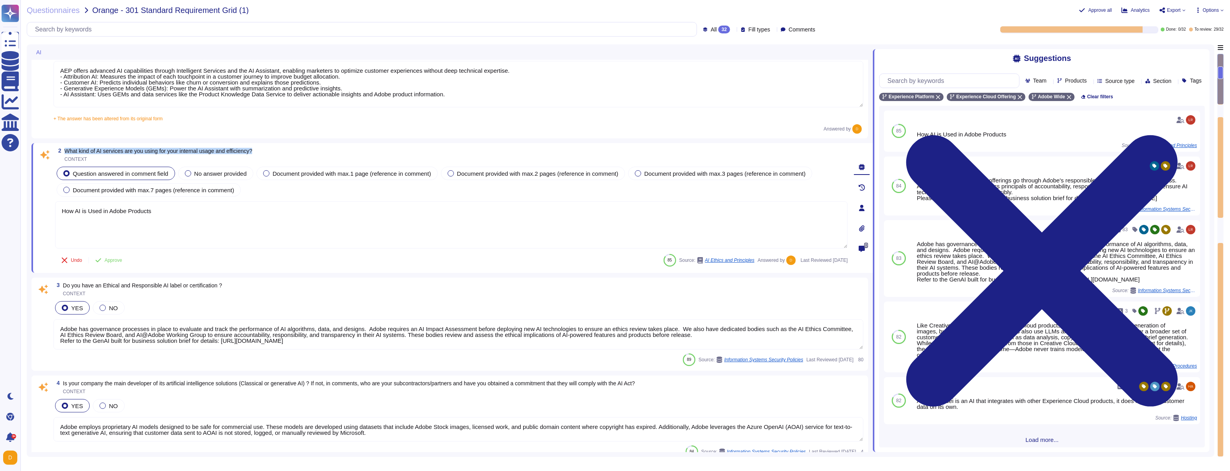
drag, startPoint x: 66, startPoint y: 151, endPoint x: 266, endPoint y: 148, distance: 199.9
click at [266, 148] on div "2 What kind of AI services are you using for your internal usage and efficiency…" at bounding box center [451, 155] width 793 height 14
copy span "What kind of AI services are you using for your internal usage and efficiency?"
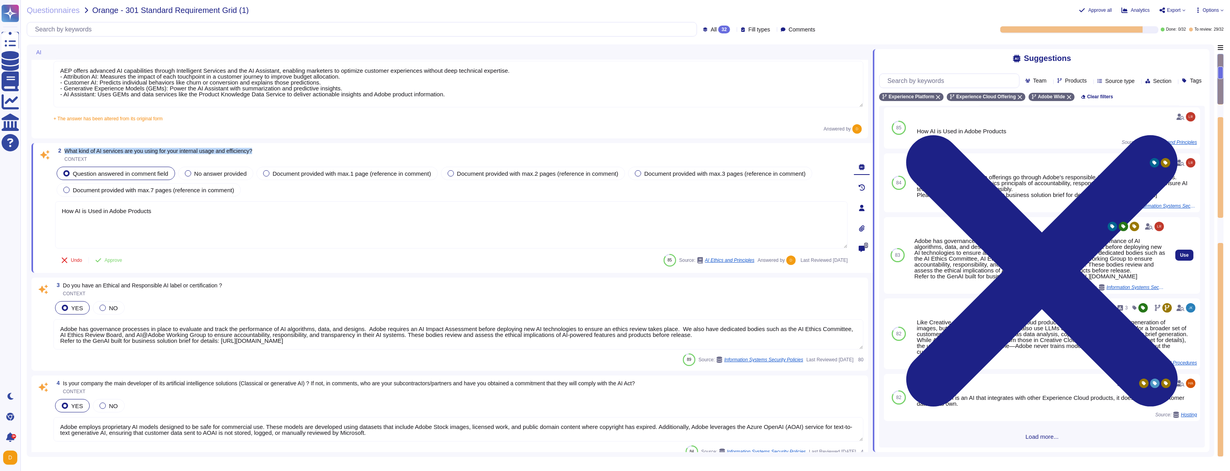
scroll to position [0, 0]
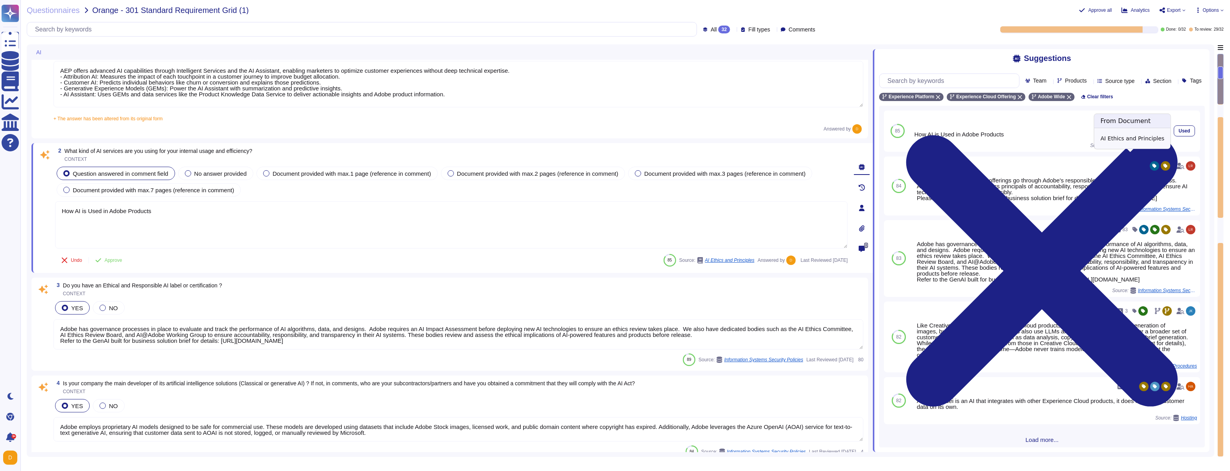
click at [528, 148] on span "AI Ethics and Principles" at bounding box center [1141, 145] width 50 height 5
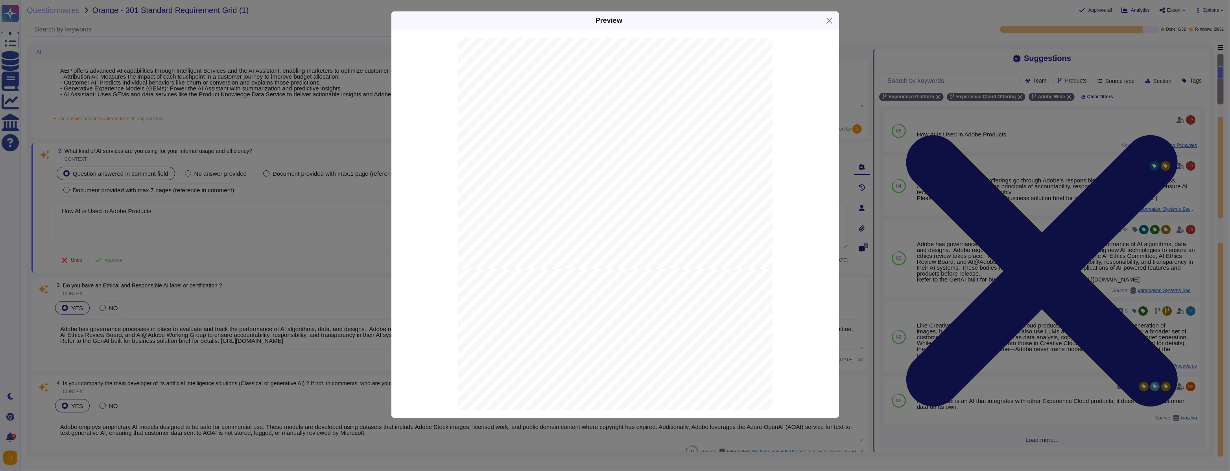
scroll to position [584, 0]
click at [384, 198] on div "Preview 1 Updated [DATE] Our Commitment to AI Ethics How AI is Used in Adobe Pr…" at bounding box center [615, 235] width 1230 height 471
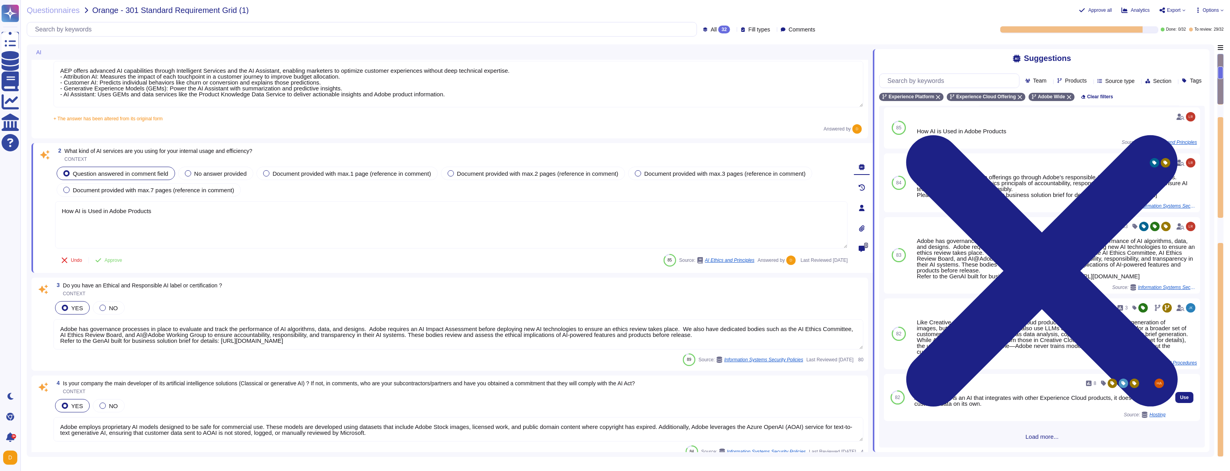
scroll to position [55, 0]
click at [528, 269] on div "85 How AI is Used in Adobe Products Source: AI Ethics and Principles Used 84 16…" at bounding box center [1042, 277] width 326 height 342
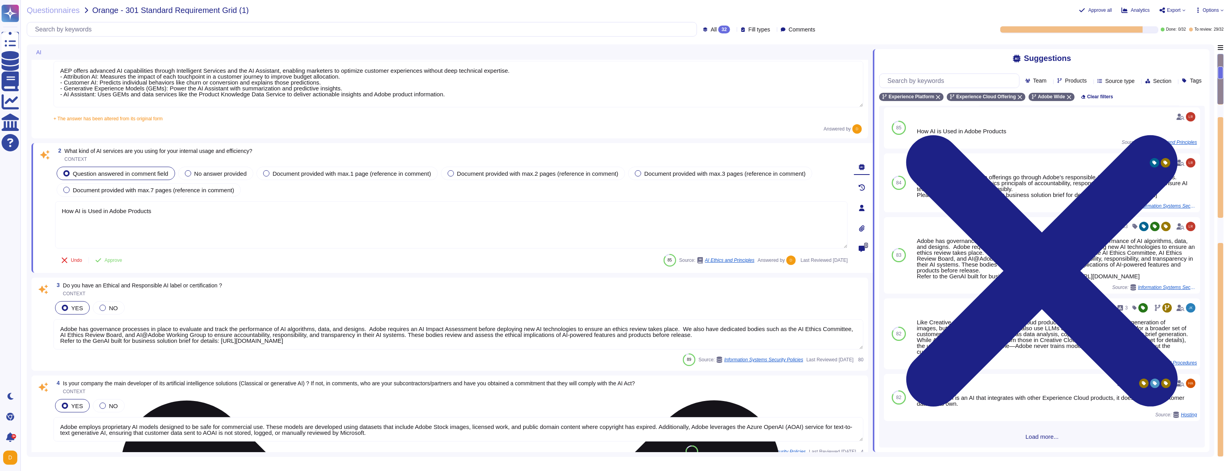
click at [177, 212] on textarea "How AI is Used in Adobe Products" at bounding box center [451, 224] width 793 height 47
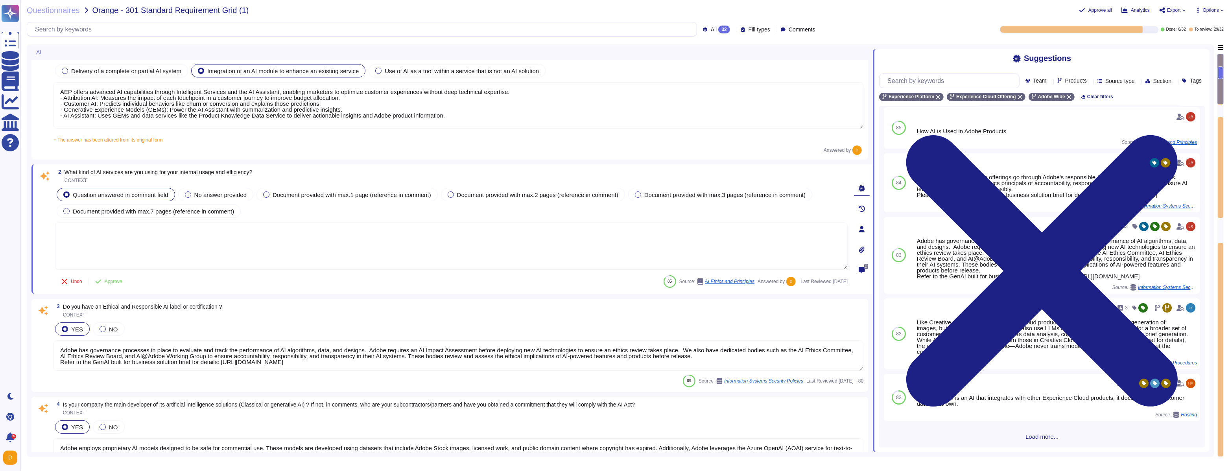
scroll to position [25, 0]
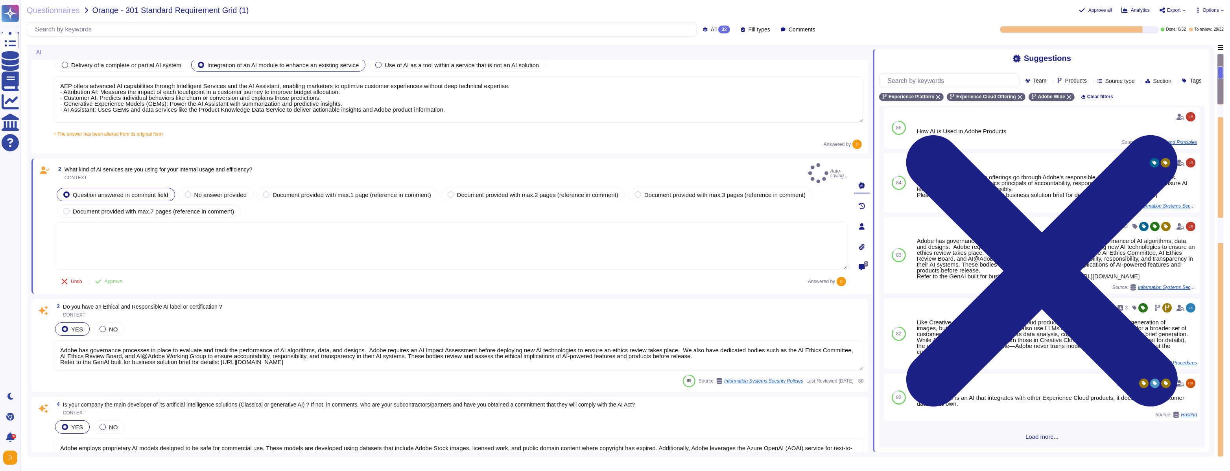
click at [291, 269] on textarea "Adobe has governance processes in place to evaluate and track the performance o…" at bounding box center [459, 356] width 810 height 30
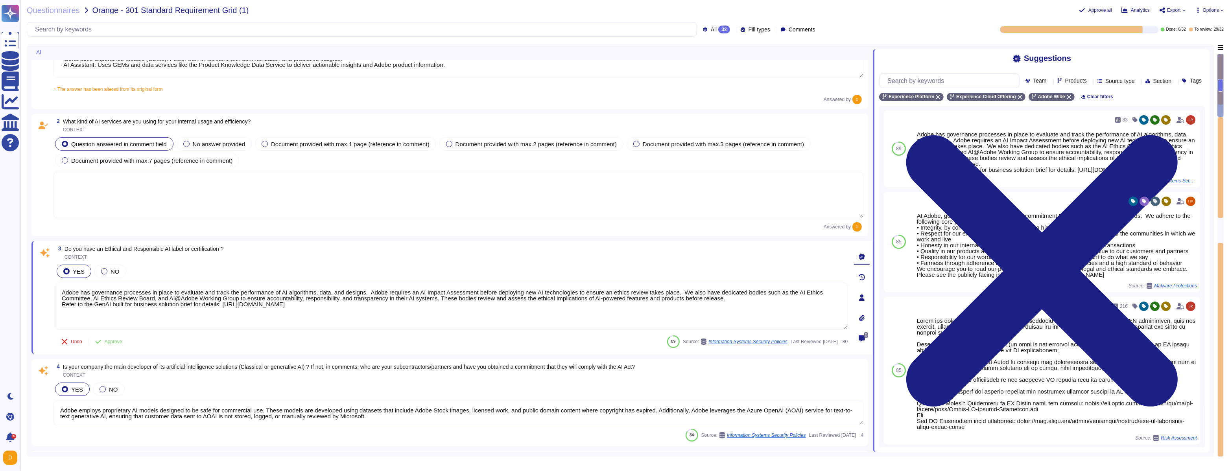
type textarea "Adobe Artificial Intelligence offerings go through Adobe's responsible AI Ethic…"
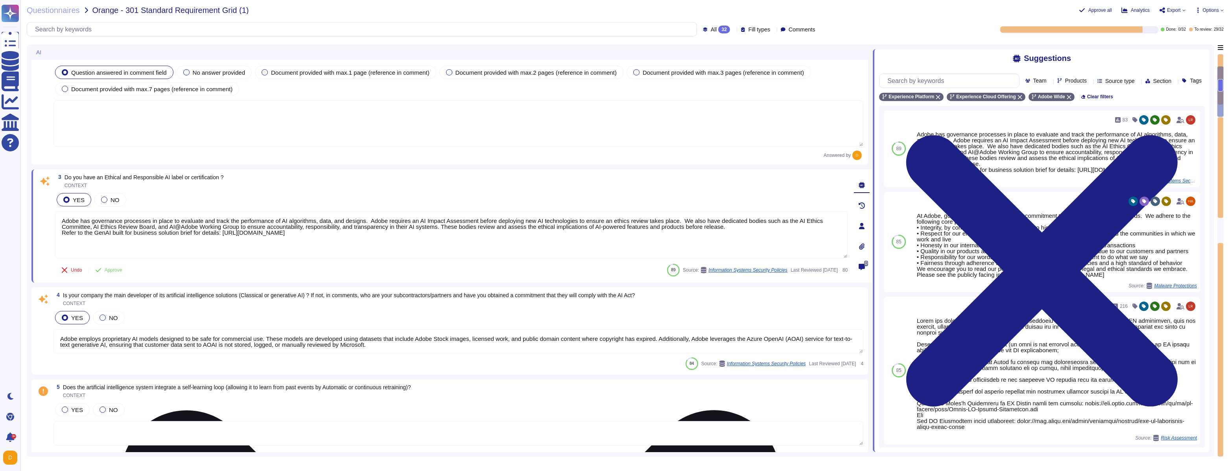
scroll to position [142, 0]
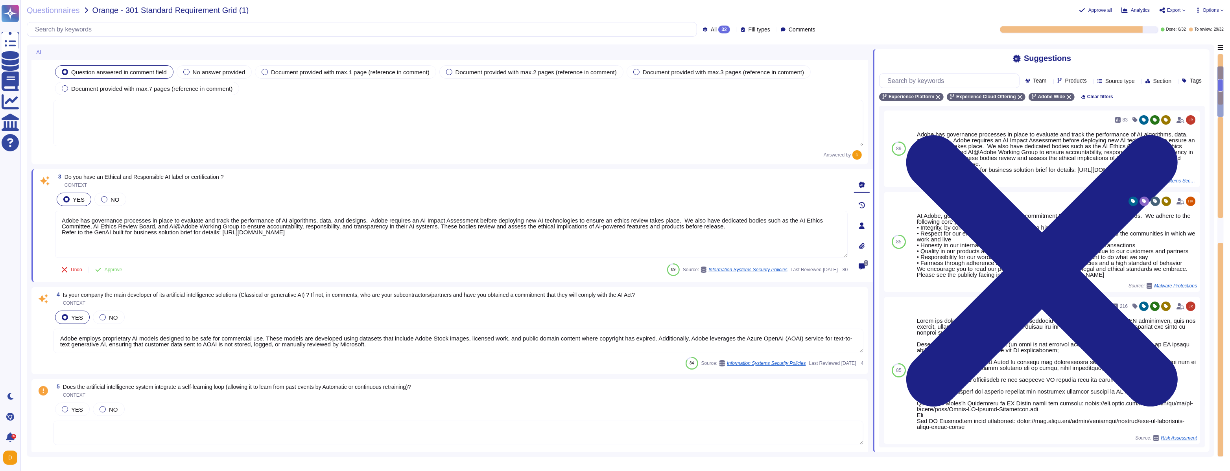
click at [172, 179] on span "Do you have an Ethical and Responsible AI label or certification ?" at bounding box center [144, 177] width 159 height 6
copy span "Do you have an Ethical and Responsible AI label or certification ?"
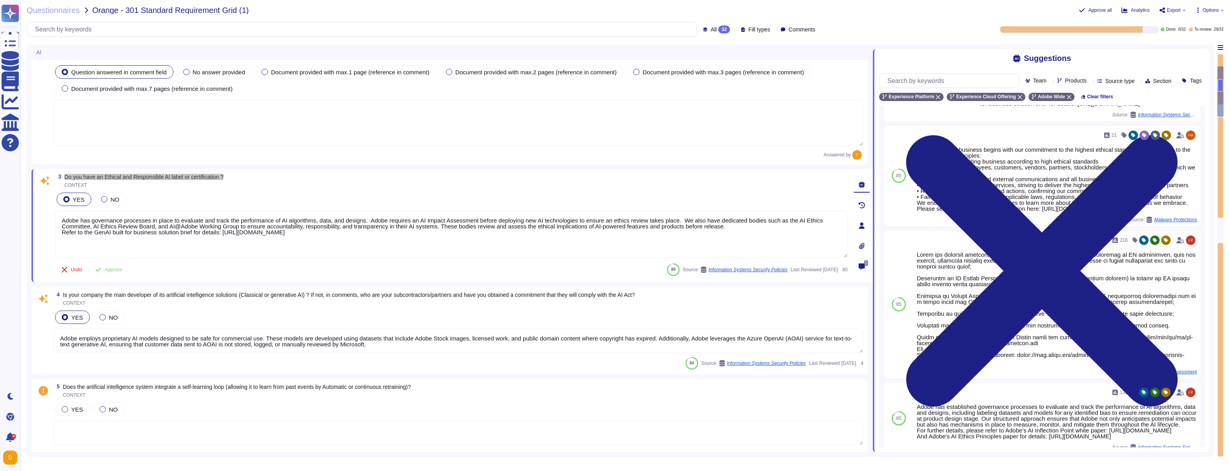
scroll to position [67, 0]
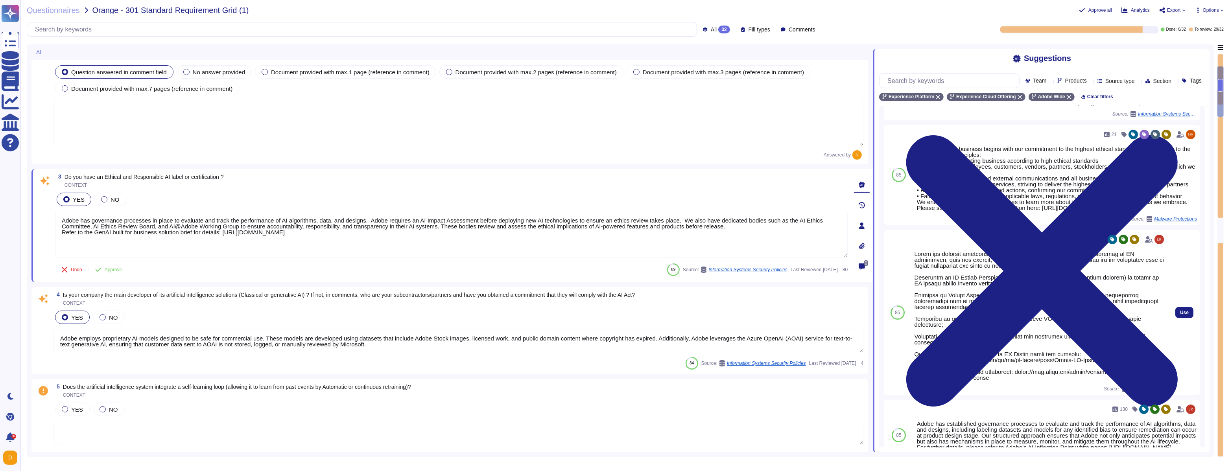
click at [528, 269] on div at bounding box center [1040, 316] width 251 height 130
drag, startPoint x: 916, startPoint y: 400, endPoint x: 1085, endPoint y: 399, distance: 169.2
click at [528, 269] on div at bounding box center [1040, 316] width 251 height 130
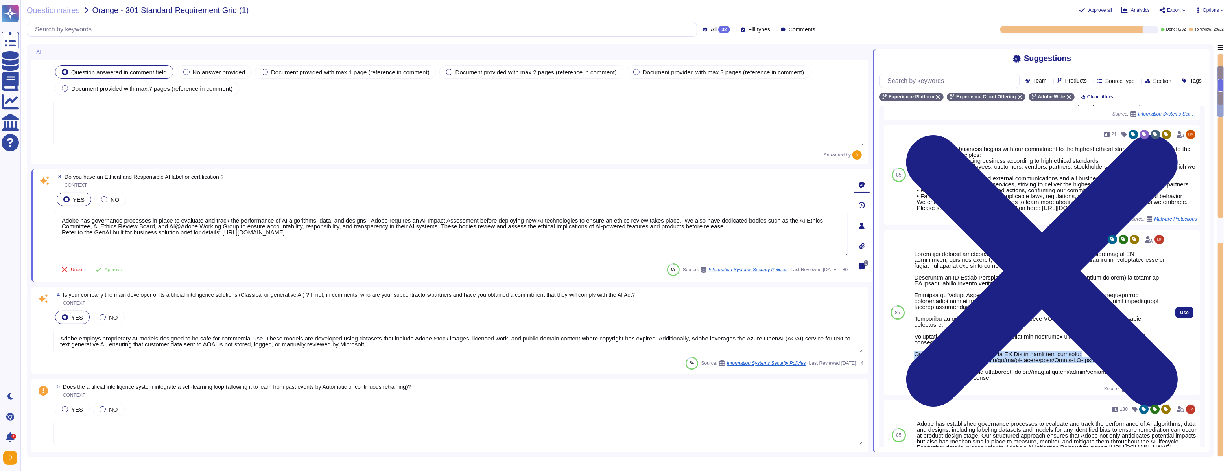
click at [528, 269] on div at bounding box center [1040, 316] width 251 height 130
drag, startPoint x: 1155, startPoint y: 398, endPoint x: 913, endPoint y: 400, distance: 241.6
click at [528, 269] on div "216 Source: Risk Assessment" at bounding box center [1040, 312] width 258 height 165
copy div "[URL][DOMAIN_NAME]"
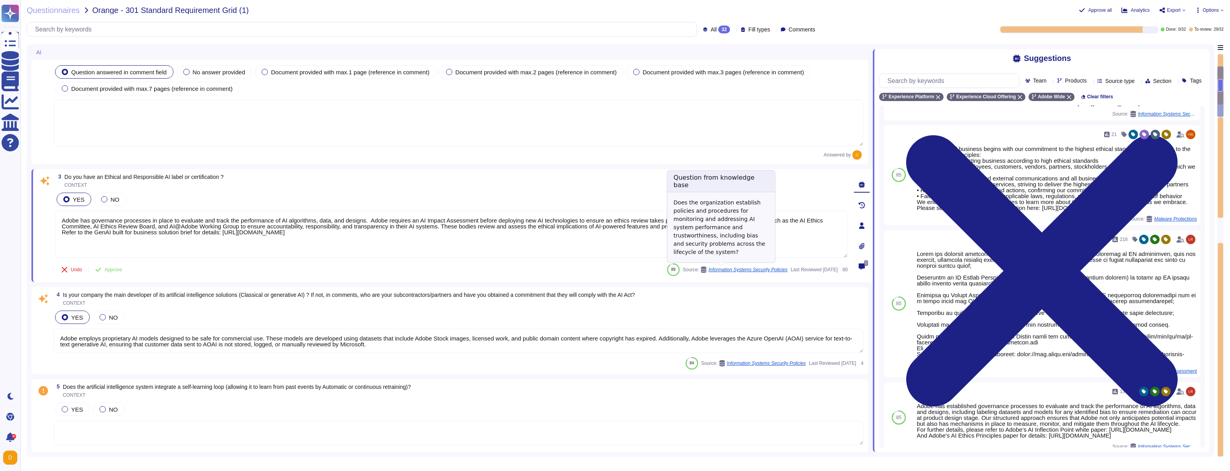
click at [528, 240] on div "Does the organization establish policies and procedures for monitoring and addr…" at bounding box center [721, 227] width 108 height 70
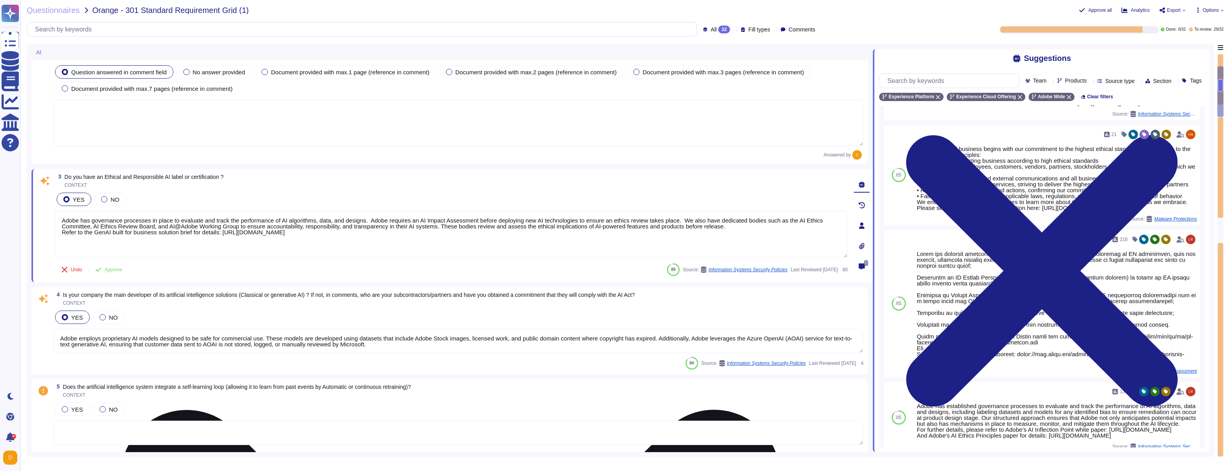
click at [528, 235] on textarea "Adobe has governance processes in place to evaluate and track the performance o…" at bounding box center [451, 234] width 793 height 47
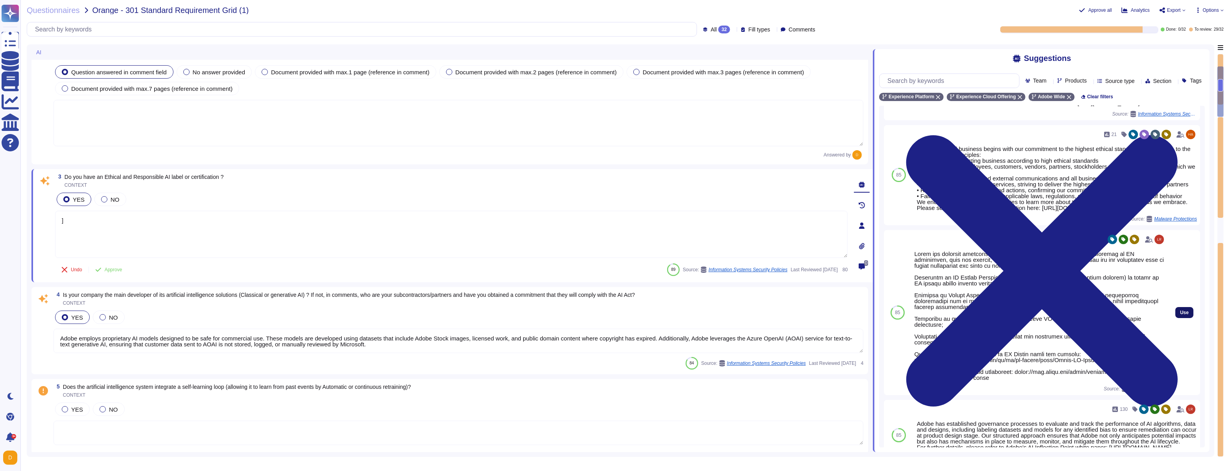
type textarea "]"
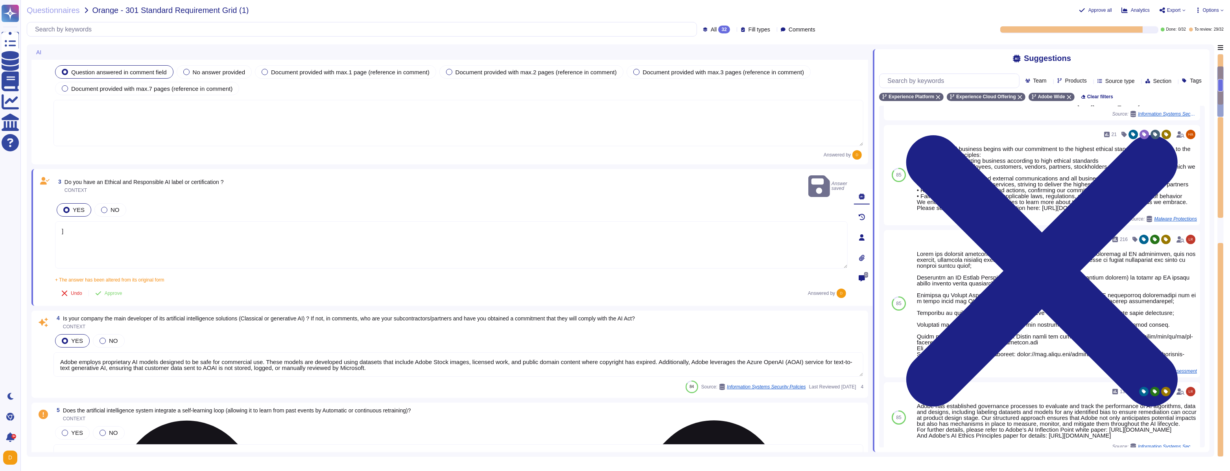
click at [528, 224] on textarea "]" at bounding box center [451, 245] width 793 height 47
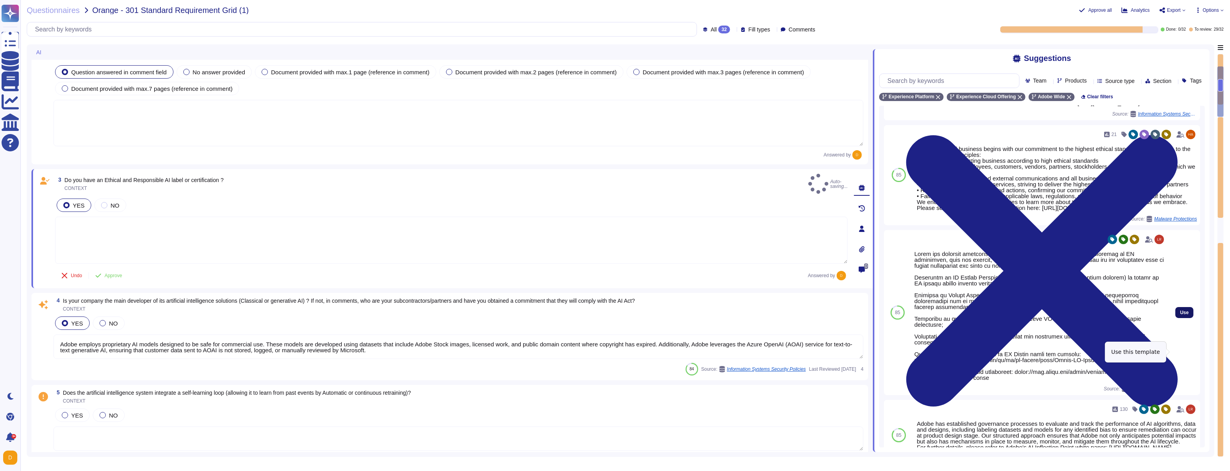
click at [528, 269] on span "Use" at bounding box center [1185, 312] width 9 height 5
type textarea "Adobe has deployed governance processes to evaluate and track the performance o…"
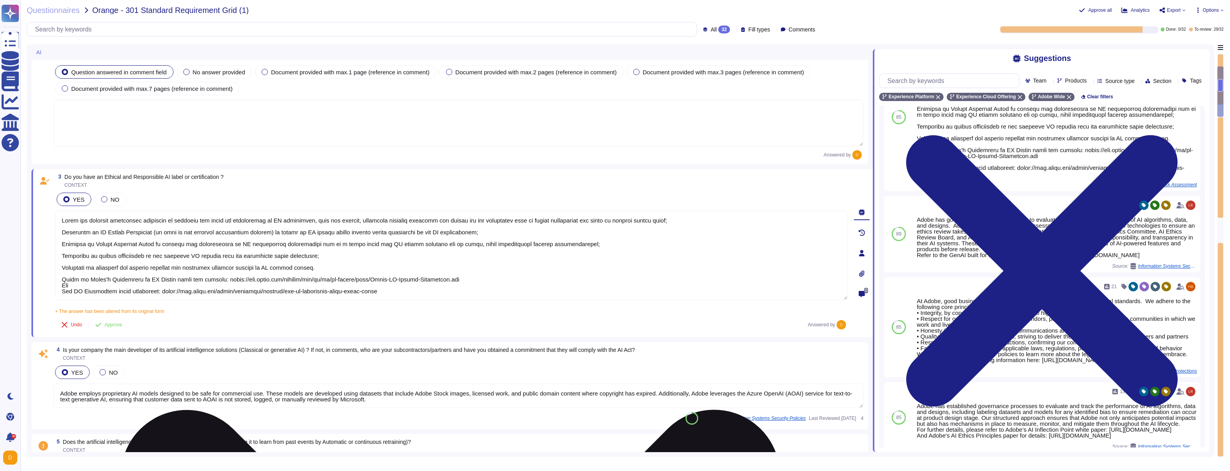
click at [83, 269] on textarea at bounding box center [451, 255] width 793 height 89
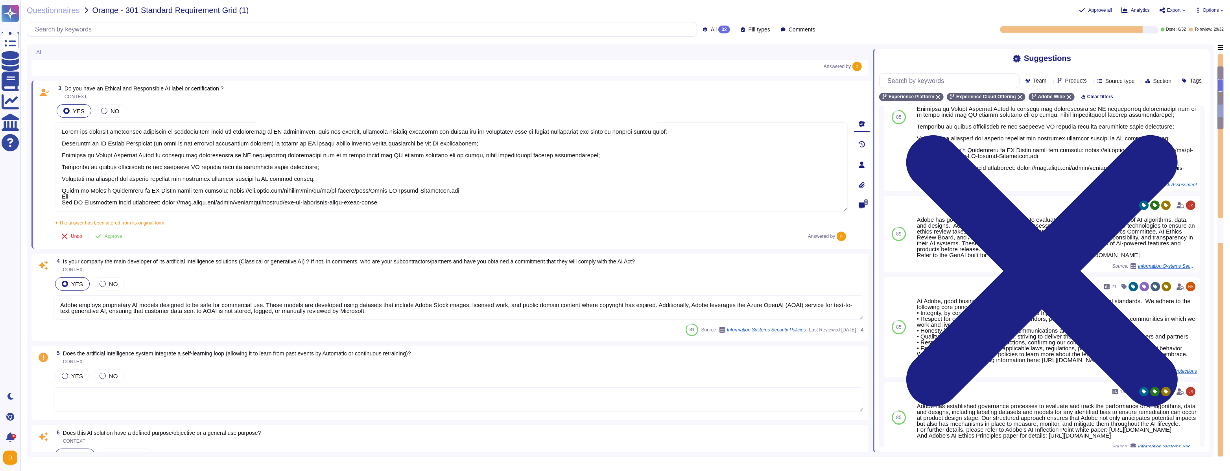
scroll to position [232, 0]
type textarea "Adobe has deployed governance processes to evaluate and track the performance o…"
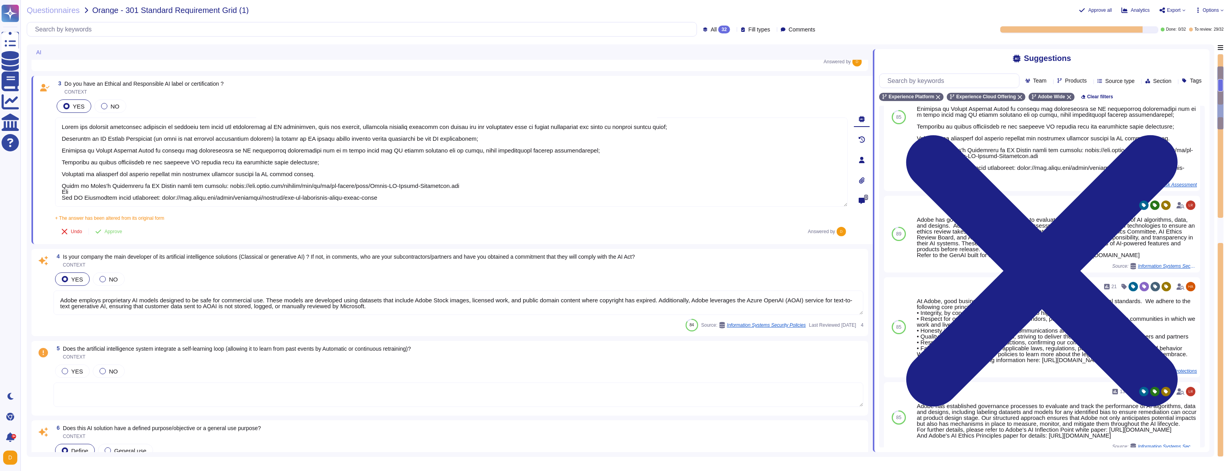
scroll to position [236, 0]
click at [212, 269] on textarea "Adobe employs proprietary AI models designed to be safe for commercial use. The…" at bounding box center [459, 302] width 810 height 24
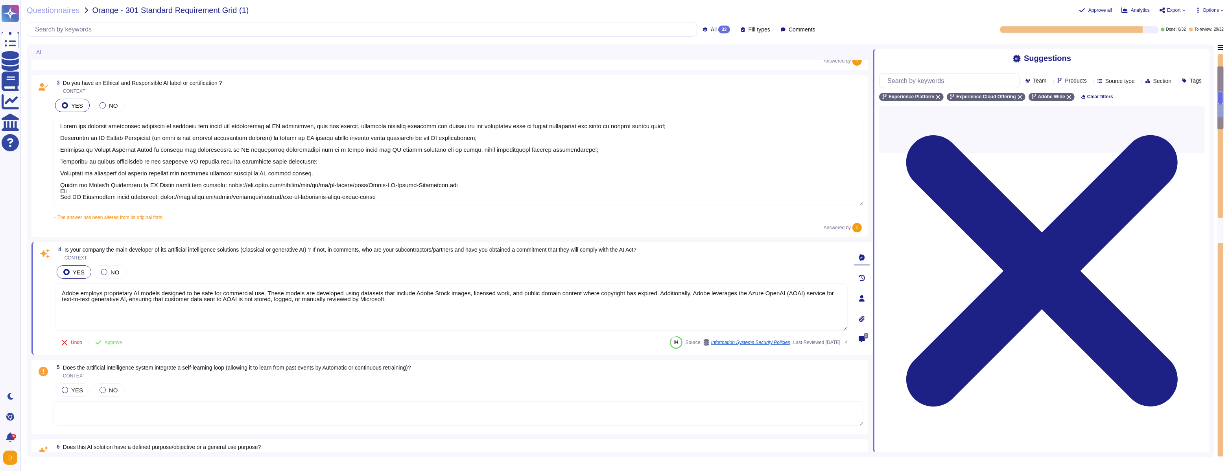
scroll to position [0, 0]
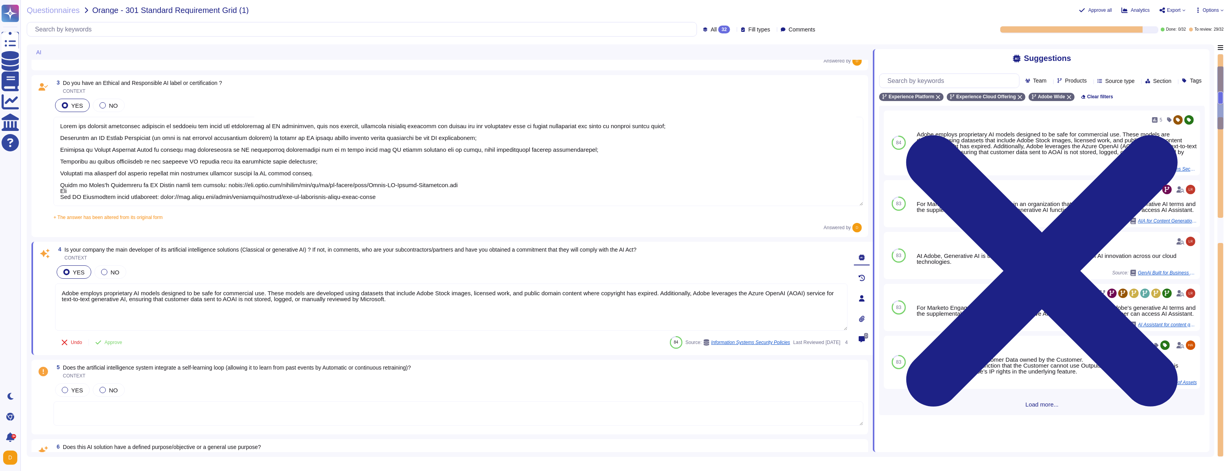
click at [182, 250] on span "Is your company the main developer of its artificial intelligence solutions (Cl…" at bounding box center [351, 250] width 572 height 6
copy span "Is your company the main developer of its artificial intelligence solutions (Cl…"
click at [416, 269] on textarea "Adobe employs proprietary AI models designed to be safe for commercial use. The…" at bounding box center [451, 307] width 793 height 47
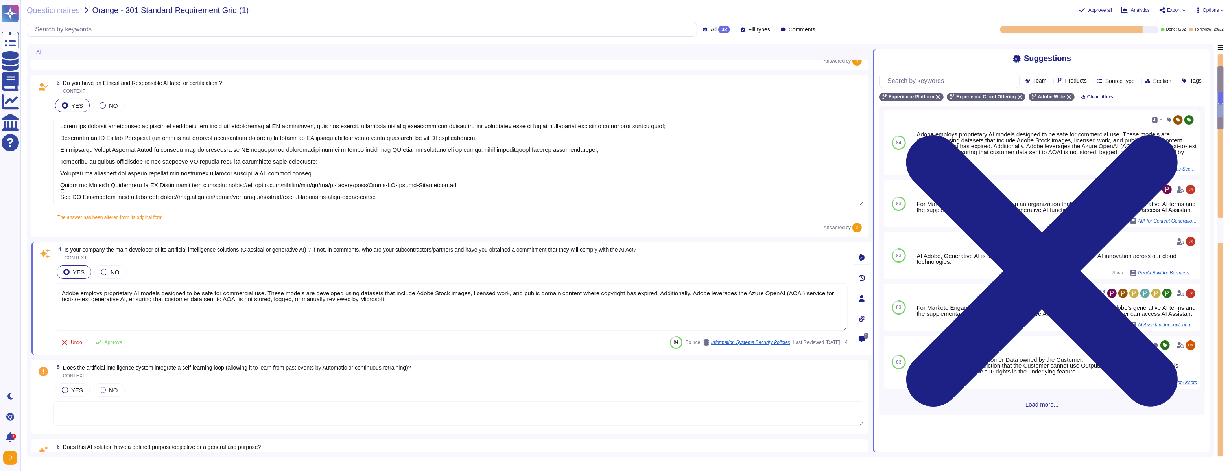
click at [416, 269] on textarea "Adobe employs proprietary AI models designed to be safe for commercial use. The…" at bounding box center [451, 307] width 793 height 47
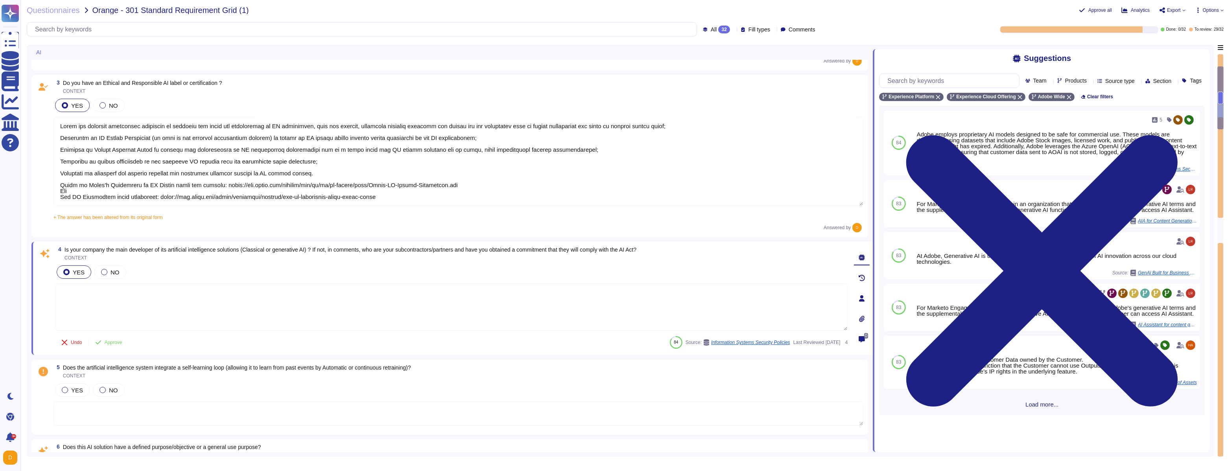
paste textarea "While Adobe develops key components like the Generative Experience Models (GEMs…"
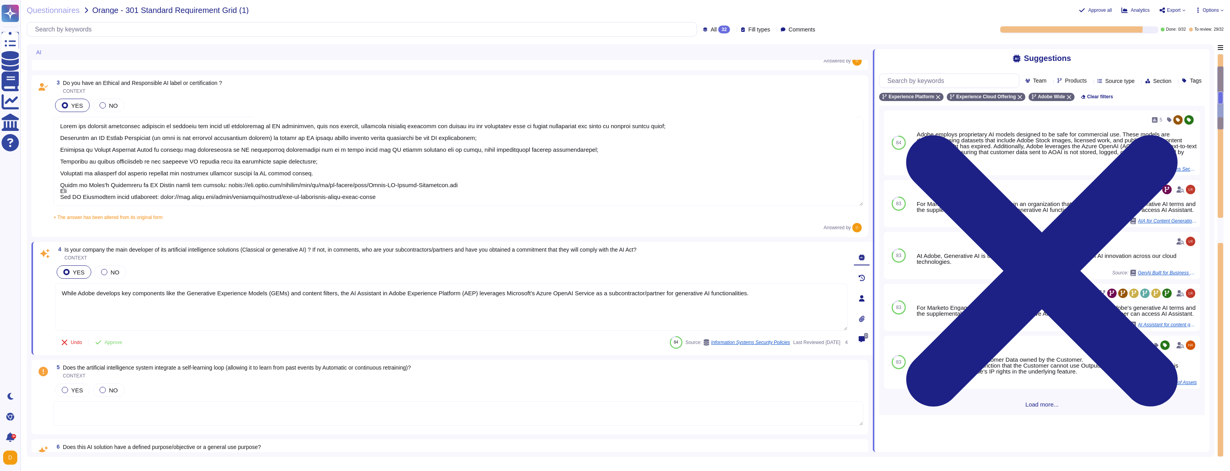
type textarea "While Adobe develops key components like the Generative Experience Models (GEMs…"
click at [528, 269] on div "5 Does the artificial intelligence system integrate a self-learning loop (allow…" at bounding box center [449, 397] width 837 height 75
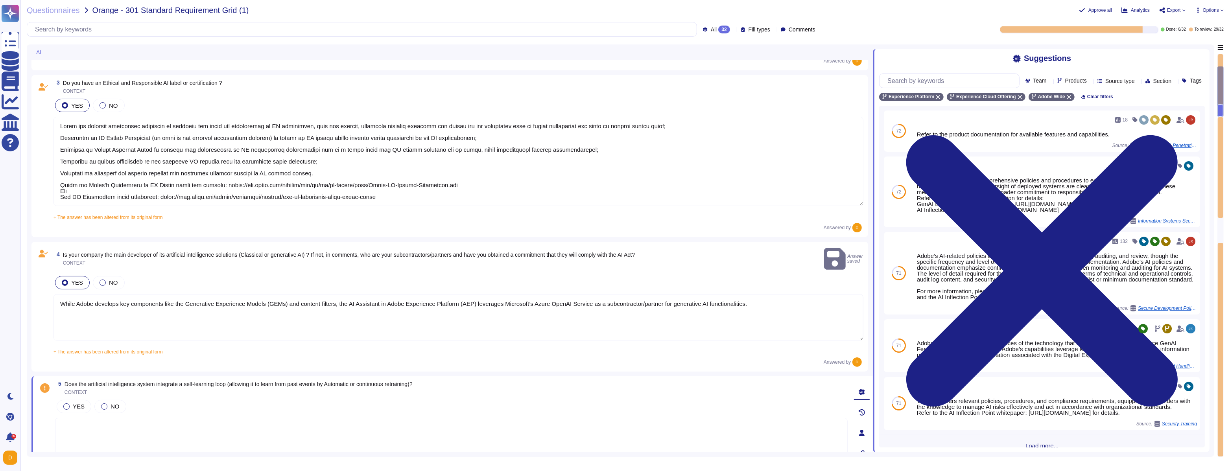
click at [528, 269] on textarea "While Adobe develops key components like the Generative Experience Models (GEMs…" at bounding box center [459, 317] width 810 height 46
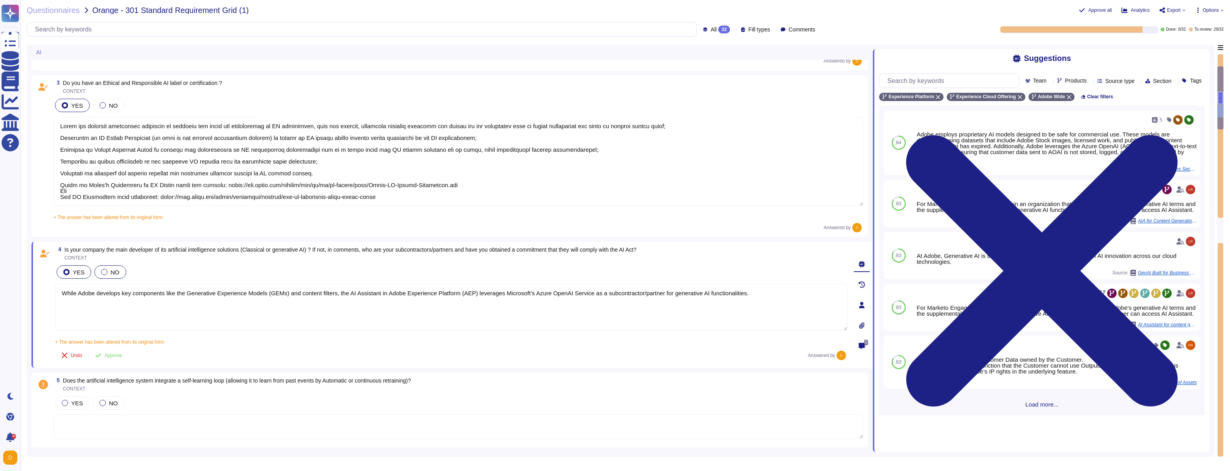
click at [116, 269] on span "NO" at bounding box center [115, 272] width 9 height 7
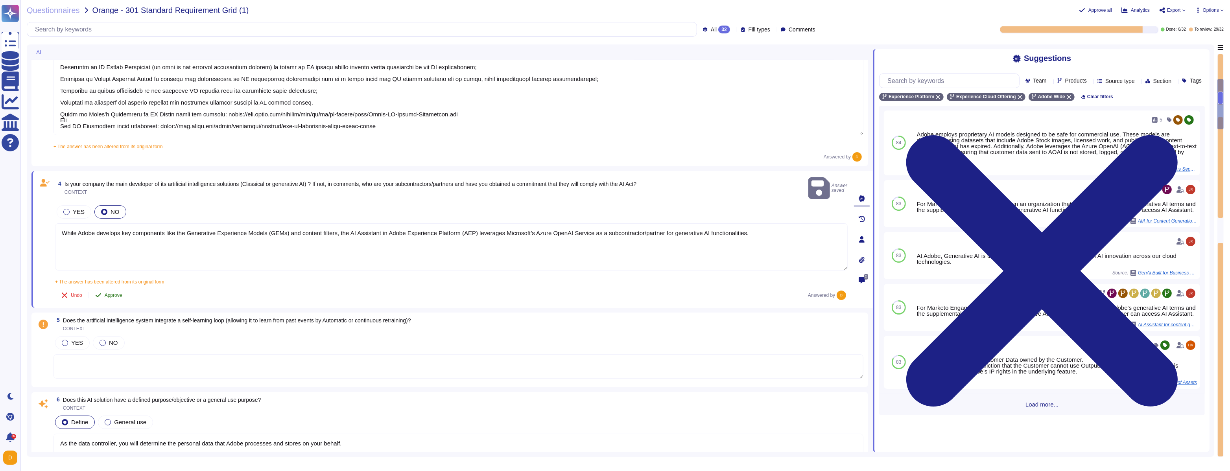
type textarea "Adobe has deployed governance processes to evaluate and track the performance o…"
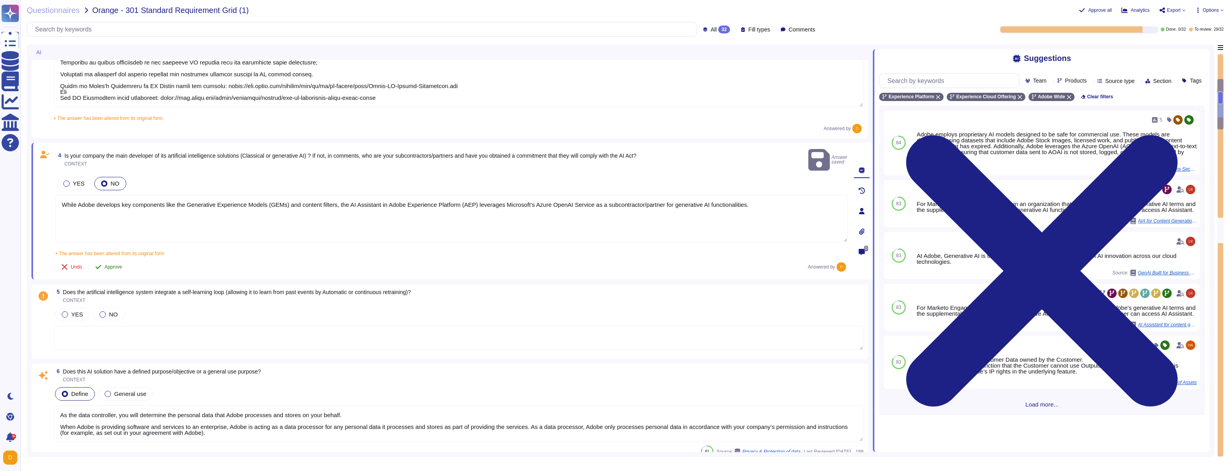
scroll to position [336, 0]
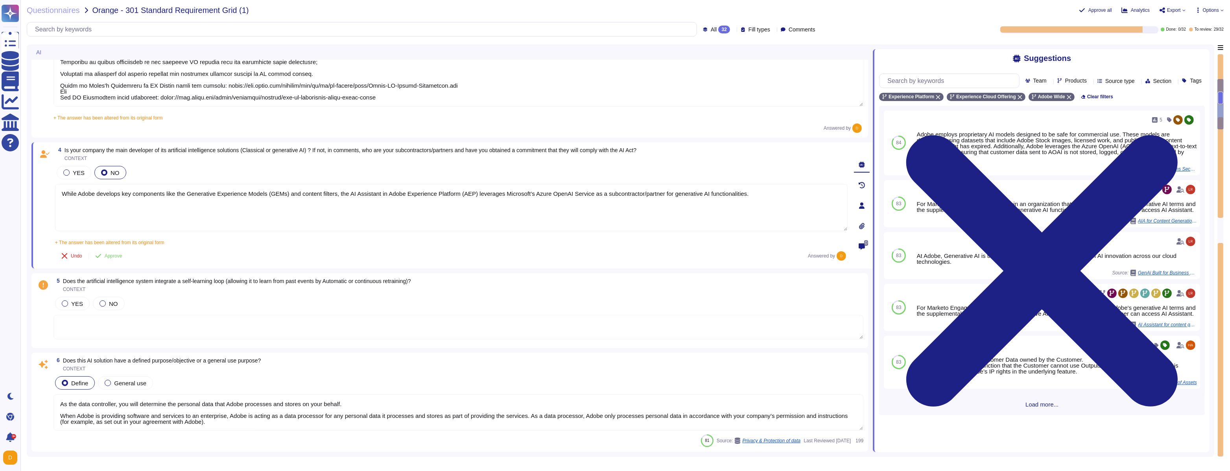
click at [151, 269] on span "Does the artificial intelligence system integrate a self-learning loop (allowin…" at bounding box center [237, 281] width 348 height 6
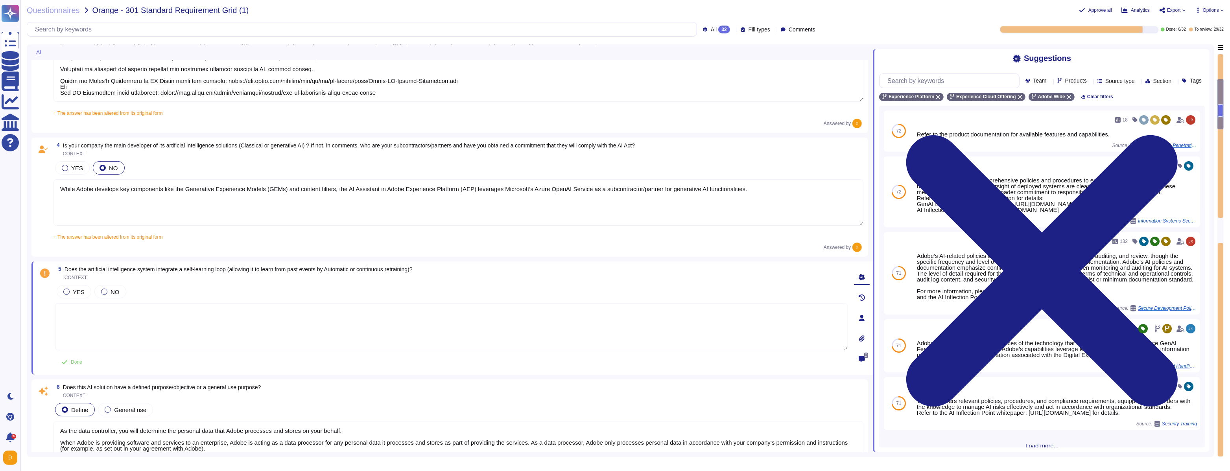
click at [151, 269] on div "5 Does the artificial intelligence system integrate a self-learning loop (allow…" at bounding box center [443, 318] width 810 height 104
click at [155, 269] on span "Does the artificial intelligence system integrate a self-learning loop (allowin…" at bounding box center [239, 269] width 348 height 6
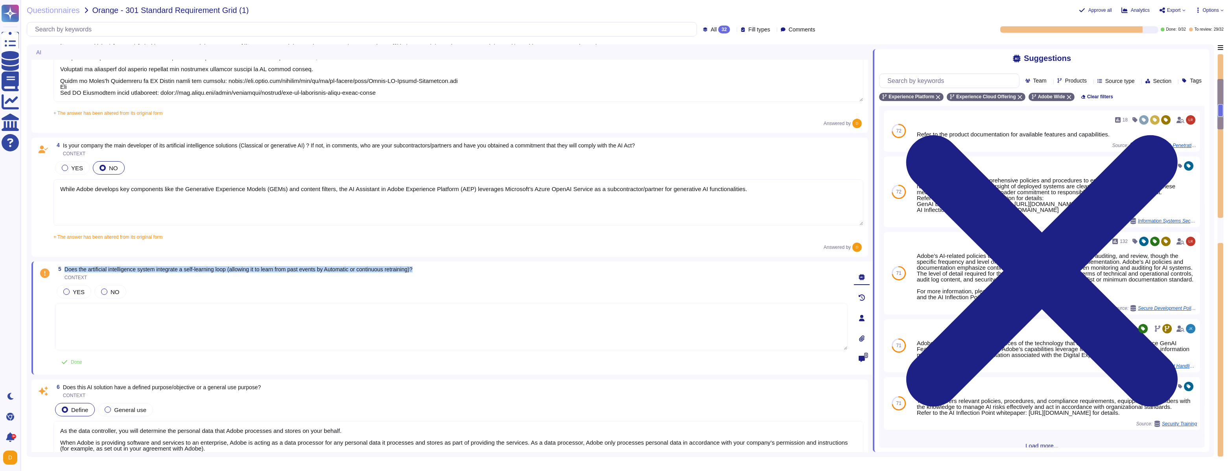
copy span "Does the artificial intelligence system integrate a self-learning loop (allowin…"
click at [325, 269] on textarea at bounding box center [451, 326] width 793 height 47
paste textarea "Adobe does not use any customer data to train or fine-tune the Azure OpenAI Ser…"
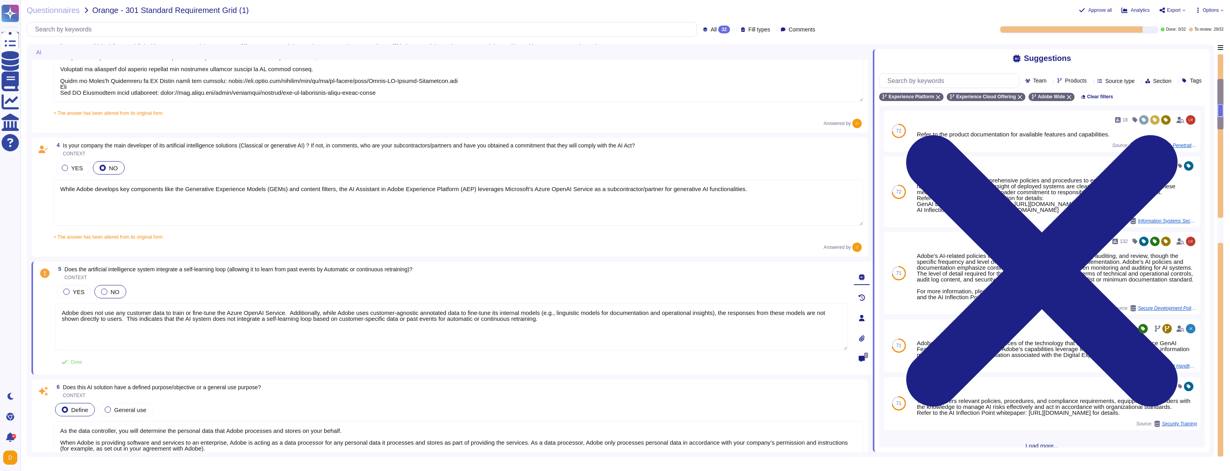
type textarea "Adobe does not use any customer data to train or fine-tune the Azure OpenAI Ser…"
click at [104, 269] on div at bounding box center [104, 292] width 6 height 6
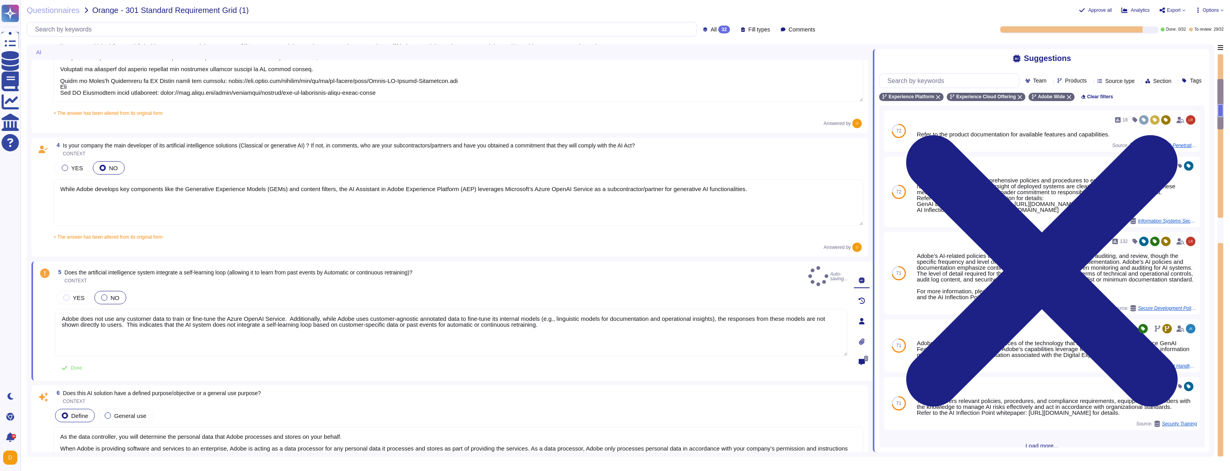
click at [102, 269] on div "NO" at bounding box center [110, 297] width 32 height 13
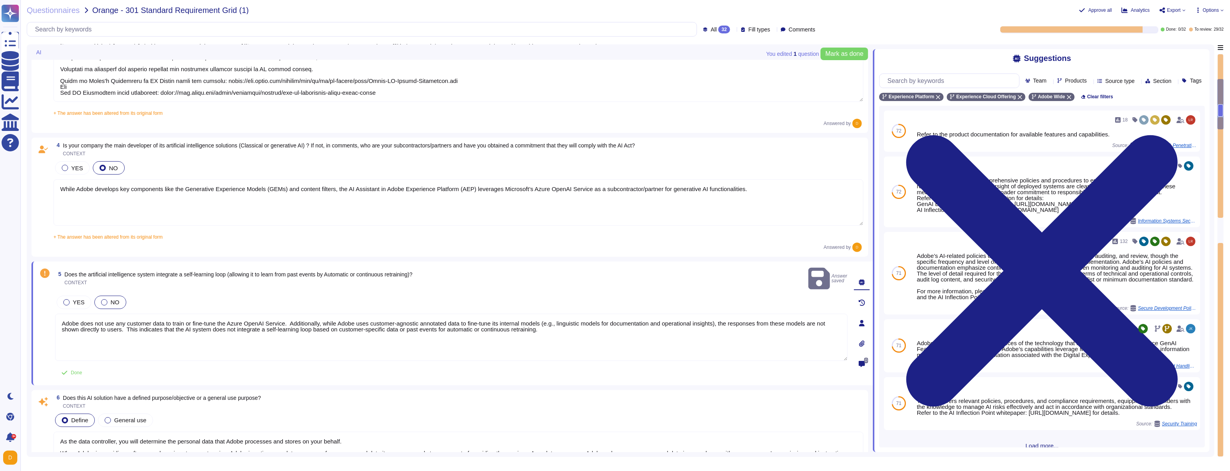
click at [105, 269] on div at bounding box center [104, 302] width 6 height 6
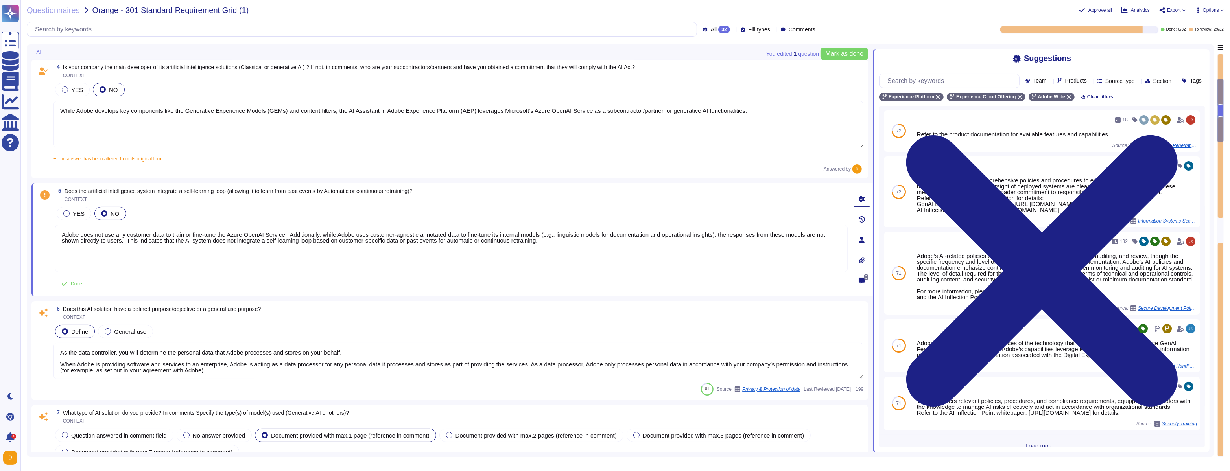
scroll to position [415, 0]
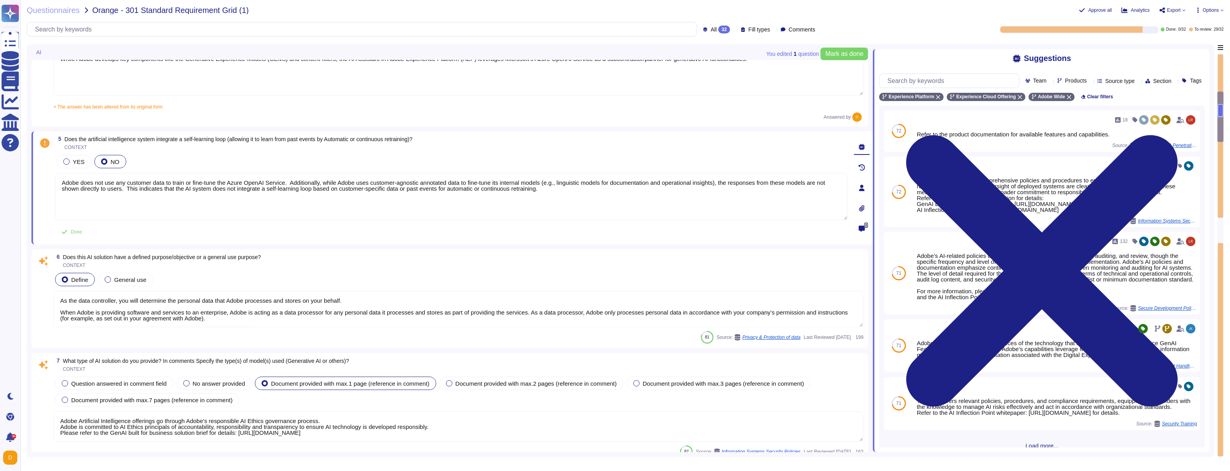
type textarea "Adobe Artificial Intelligence offerings go through Adobe's responsible AI Ethic…"
click at [110, 269] on textarea "As the data controller, you will determine the personal data that Adobe process…" at bounding box center [459, 308] width 810 height 36
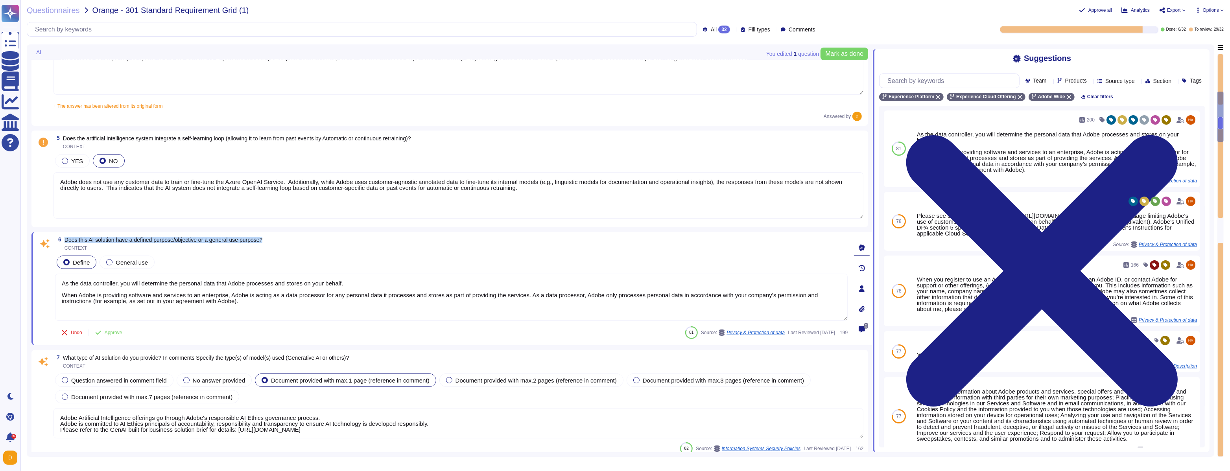
drag, startPoint x: 274, startPoint y: 240, endPoint x: 66, endPoint y: 237, distance: 207.8
click at [66, 237] on span "Does this AI solution have a defined purpose/objective or a general use purpose?" at bounding box center [164, 240] width 198 height 6
copy span "Does this AI solution have a defined purpose/objective or a general use purpose?"
click at [382, 269] on textarea "As the data controller, you will determine the personal data that Adobe process…" at bounding box center [451, 297] width 793 height 47
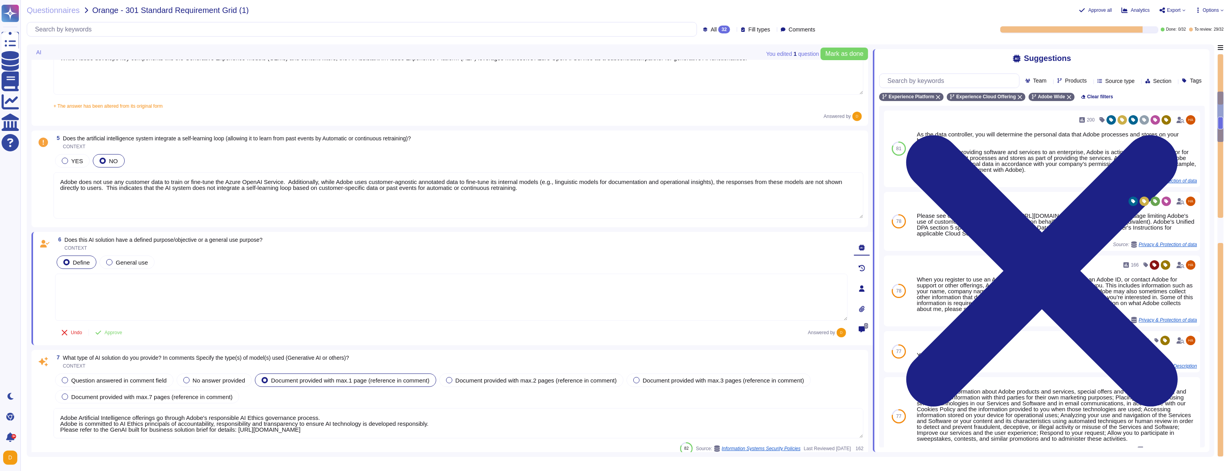
click at [394, 269] on textarea at bounding box center [451, 297] width 793 height 47
paste textarea "The AI solution has a defined purpose/objective"
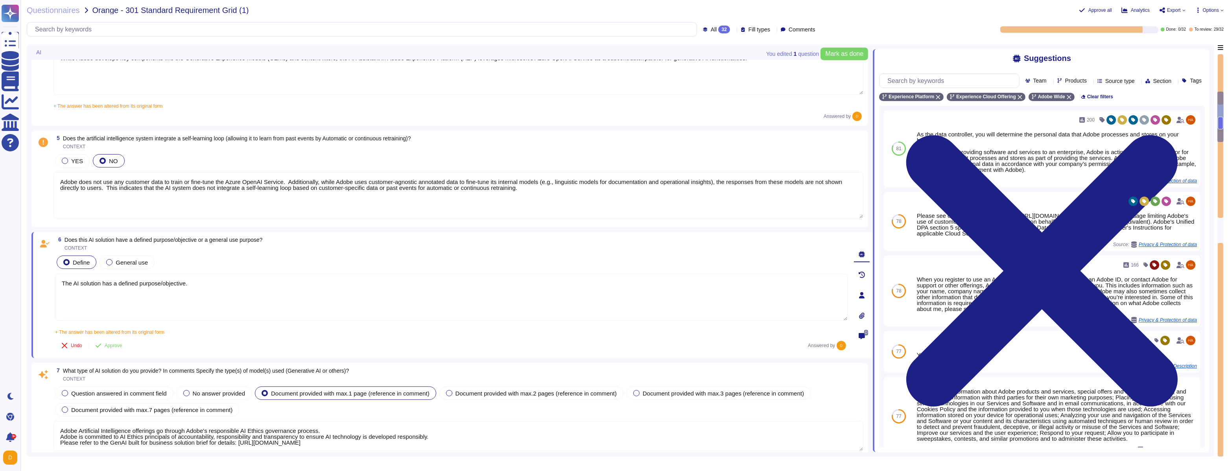
click at [393, 269] on textarea "The AI solution has a defined purpose/objective." at bounding box center [451, 297] width 793 height 47
paste textarea "AI Assistant in Adobe Experience Platform is specifically designed to enhance p…"
click at [216, 269] on textarea "The AI solution has a defined purpose/objective. AI Assistant in Adobe Experien…" at bounding box center [451, 297] width 793 height 47
paste textarea "The AI Assistant is not intended for general use but is tailored to support Ado…"
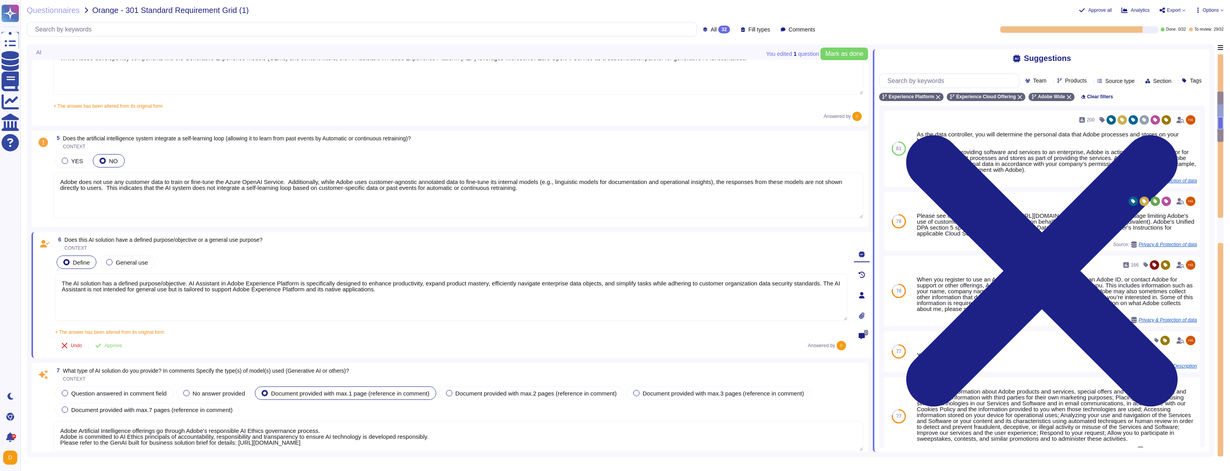
type textarea "The AI solution has a defined purpose/objective. AI Assistant in Adobe Experien…"
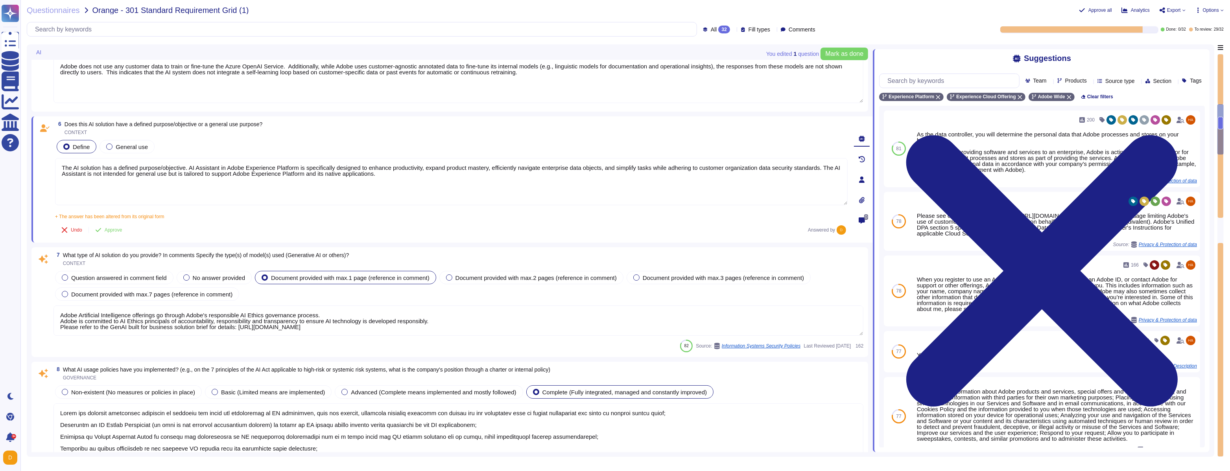
scroll to position [583, 0]
type textarea "Experience Platform validates all data before it’s ingested to help ensure onbo…"
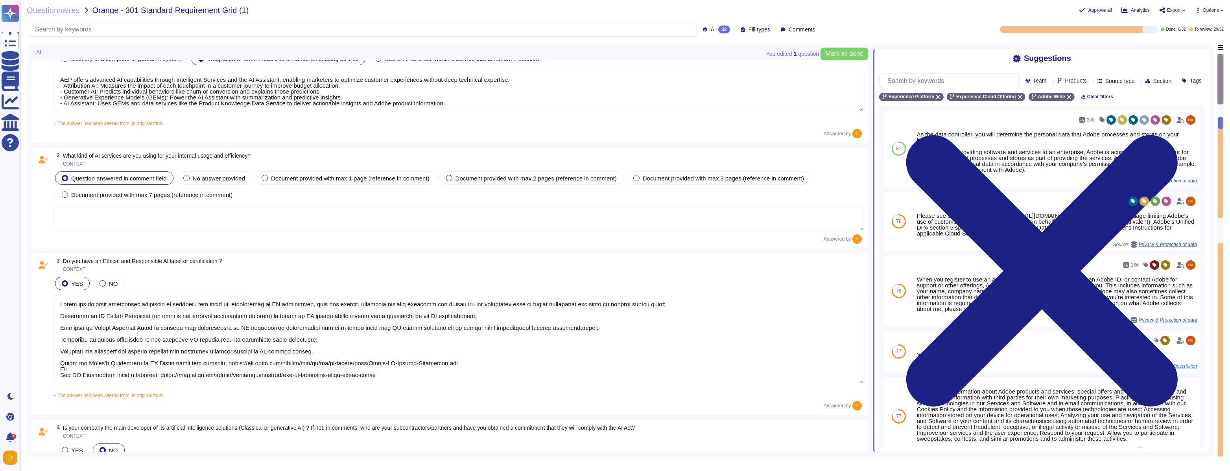
scroll to position [2, 0]
type textarea "AEP offers advanced AI capabilities through Intelligent Services and the AI Ass…"
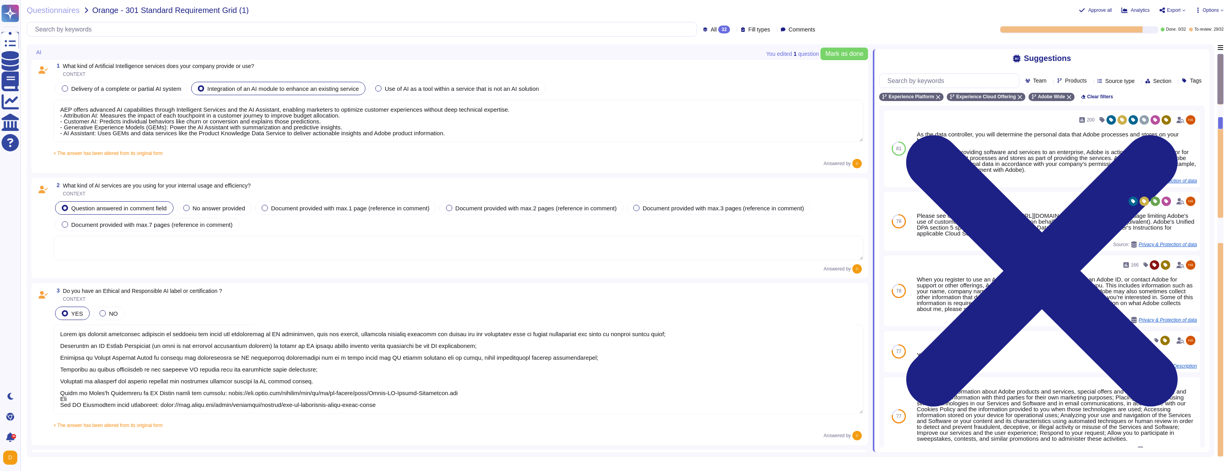
scroll to position [0, 0]
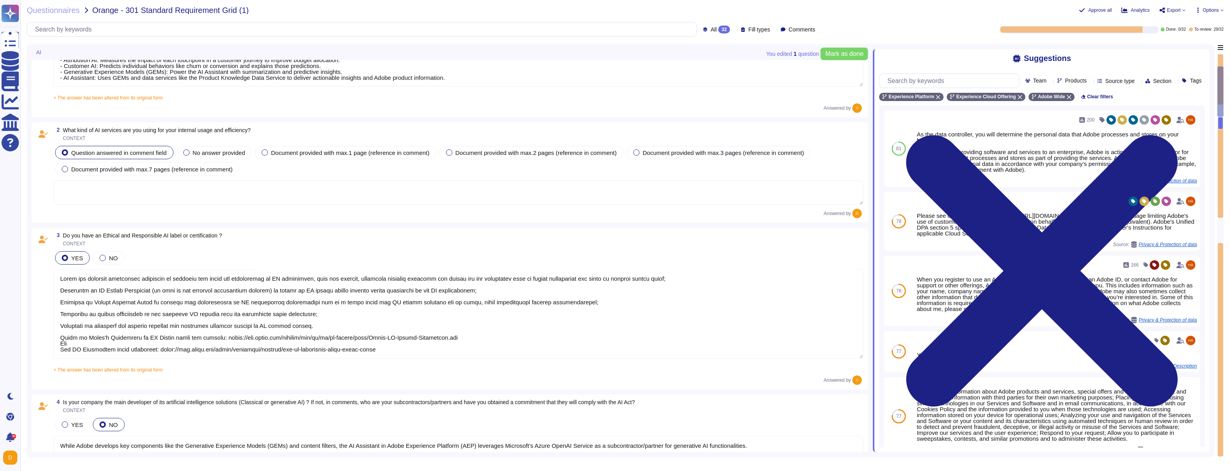
type textarea "The AI solution has a defined purpose/objective. AI Assistant in Adobe Experien…"
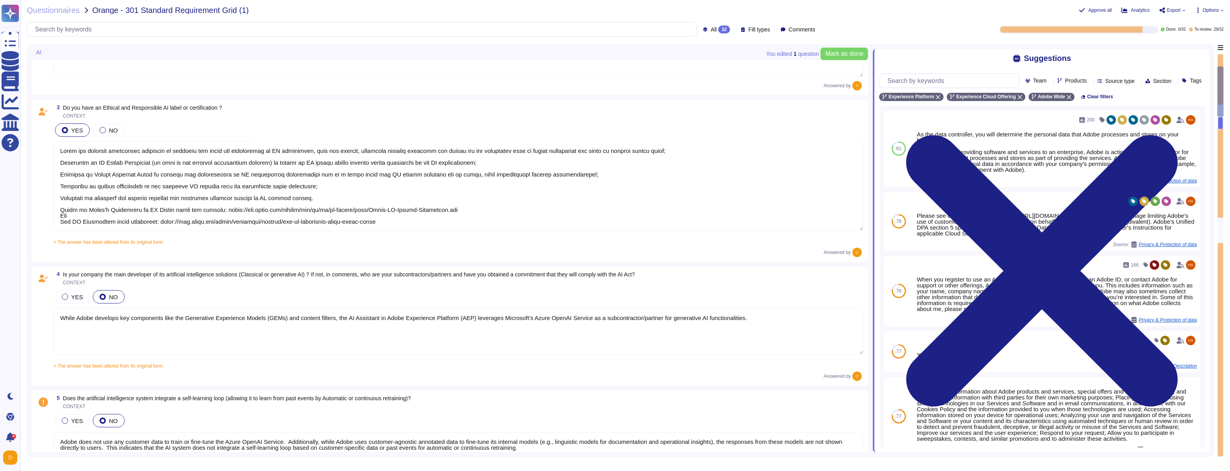
type textarea "Adobe Artificial Intelligence offerings go through Adobe's responsible AI Ethic…"
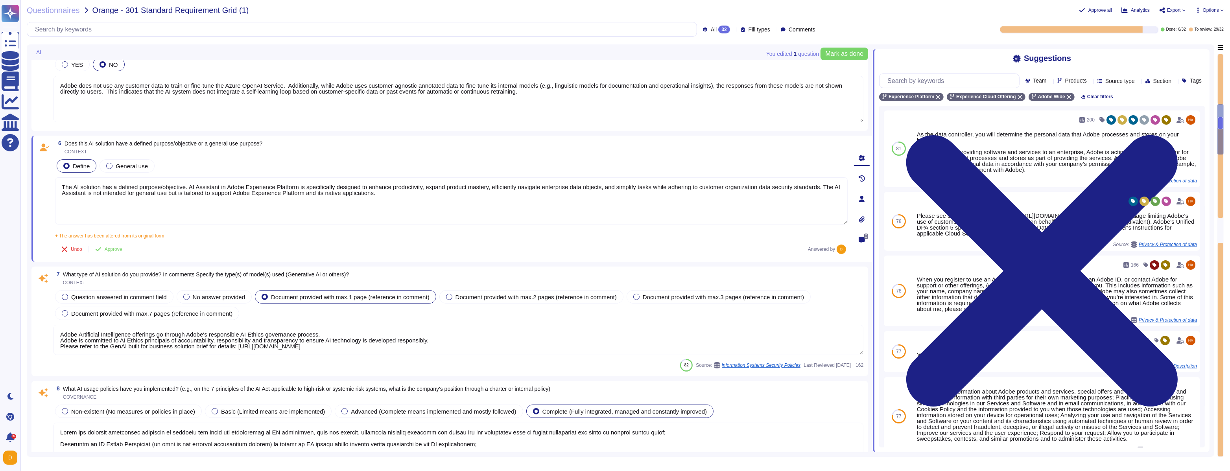
type textarea "Adobe has deployed governance processes to evaluate and track the performance o…"
type textarea "Adobe Artificial Intelligence offerings go through Adobe's responsible AI Ethic…"
type textarea "Experience Platform validates all data before it’s ingested to help ensure onbo…"
type textarea "Adobe’s AI-related policies do establish mechanisms for monitoring, auditing, a…"
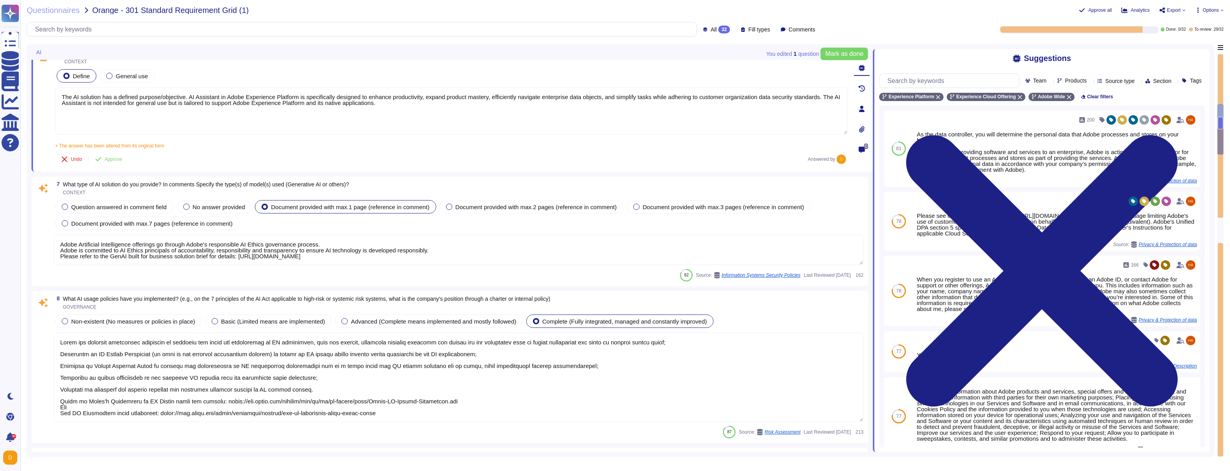
scroll to position [623, 0]
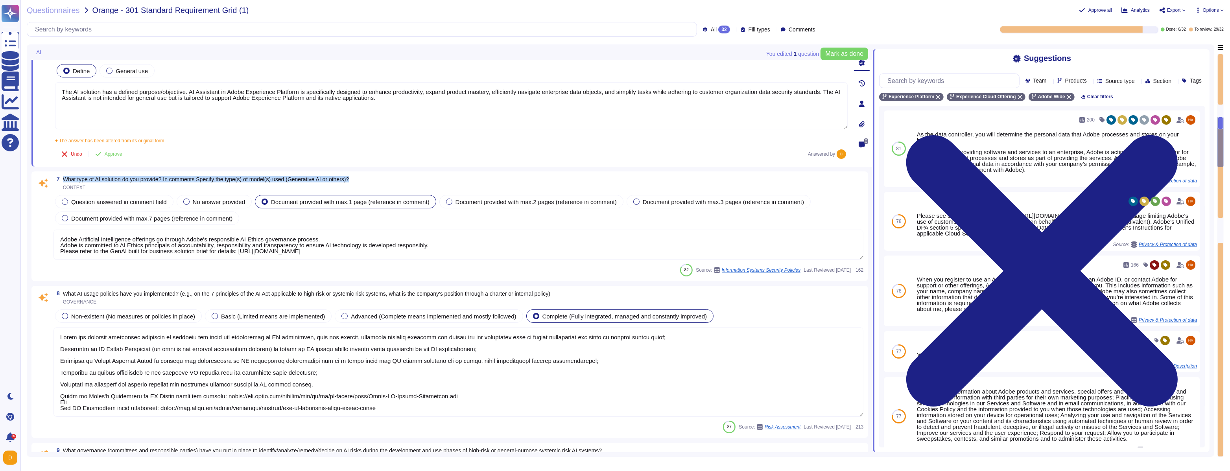
drag, startPoint x: 367, startPoint y: 179, endPoint x: 63, endPoint y: 182, distance: 303.8
click at [63, 182] on span "What type of AI solution do you provide? In comments Specify the type(s) of mod…" at bounding box center [206, 179] width 286 height 6
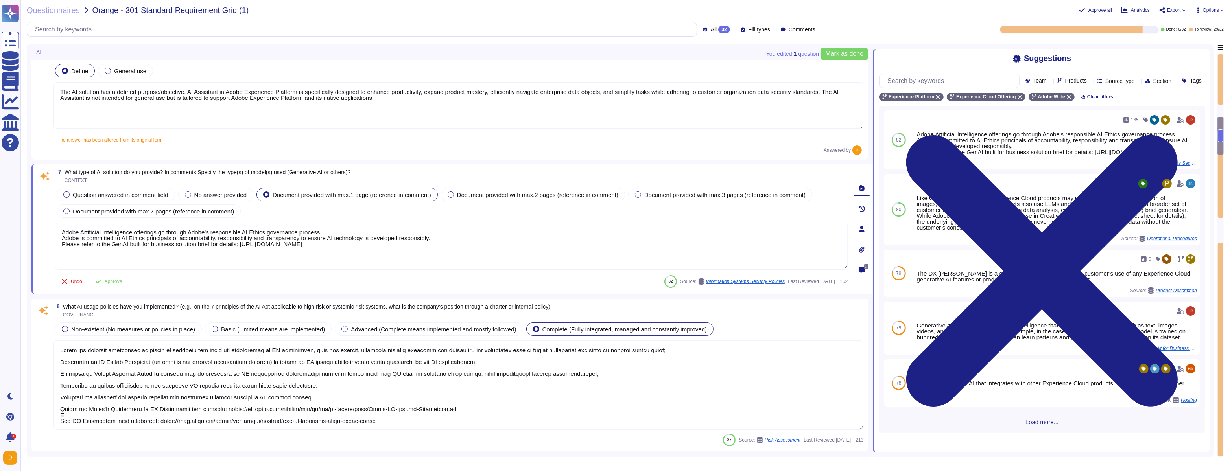
click at [65, 172] on span "What type of AI solution do you provide? In comments Specify the type(s) of mod…" at bounding box center [208, 172] width 286 height 6
drag, startPoint x: 65, startPoint y: 172, endPoint x: 373, endPoint y: 172, distance: 307.7
click at [373, 172] on div "7 What type of AI solution do you provide? In comments Specify the type(s) of m…" at bounding box center [451, 176] width 793 height 14
copy span "What type of AI solution do you provide? In comments Specify the type(s) of mod…"
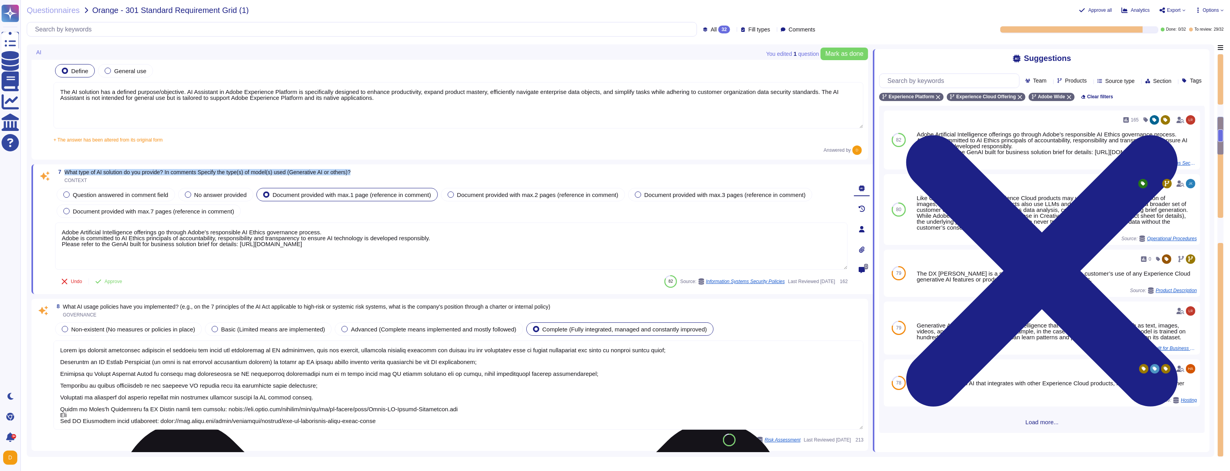
click at [371, 246] on textarea "Adobe Artificial Intelligence offerings go through Adobe's responsible AI Ethic…" at bounding box center [451, 246] width 793 height 47
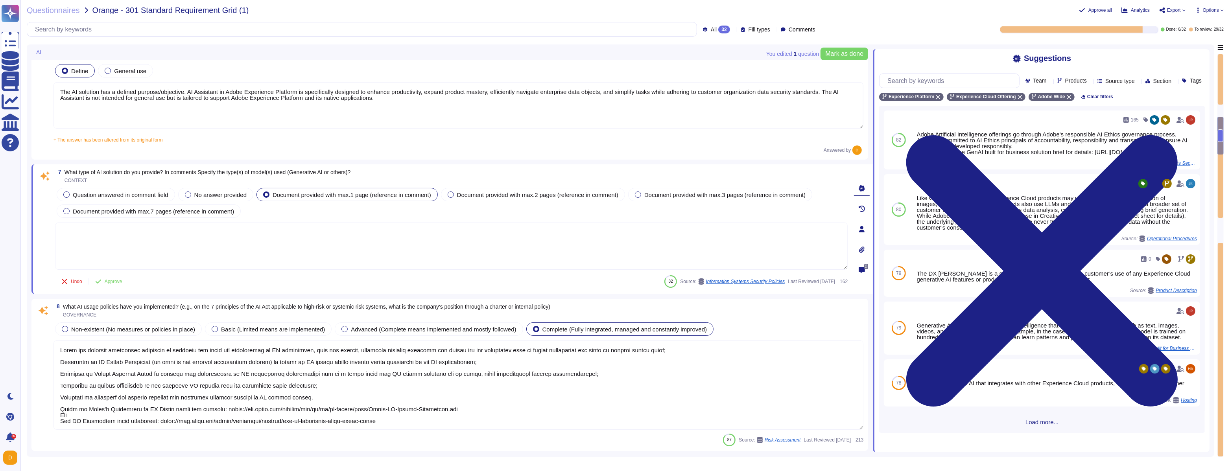
paste textarea "The AI Assistant in Adobe Experience Platform is a Generative AI solution. ​ It…"
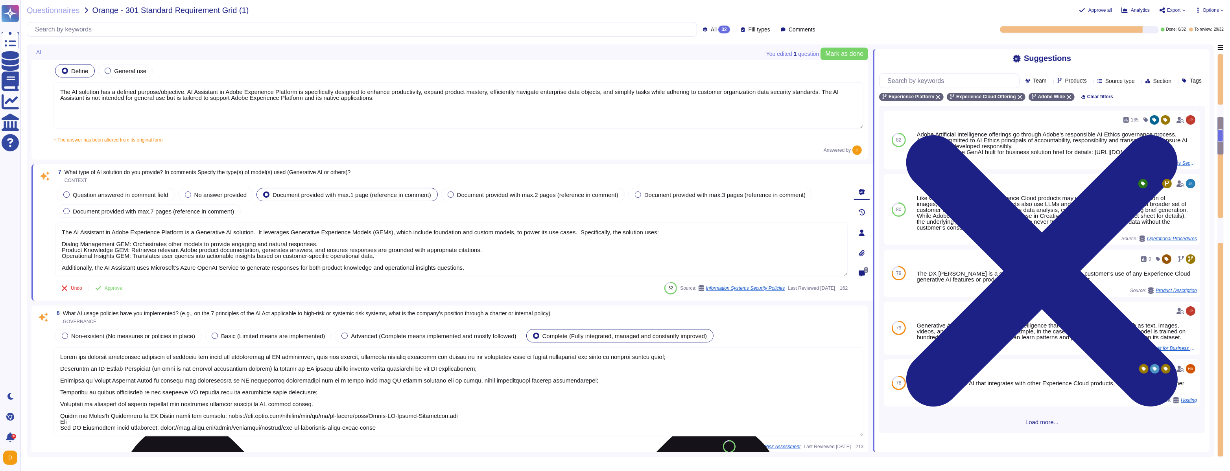
click at [62, 244] on textarea "The AI Assistant in Adobe Experience Platform is a Generative AI solution. ​ It…" at bounding box center [451, 250] width 793 height 54
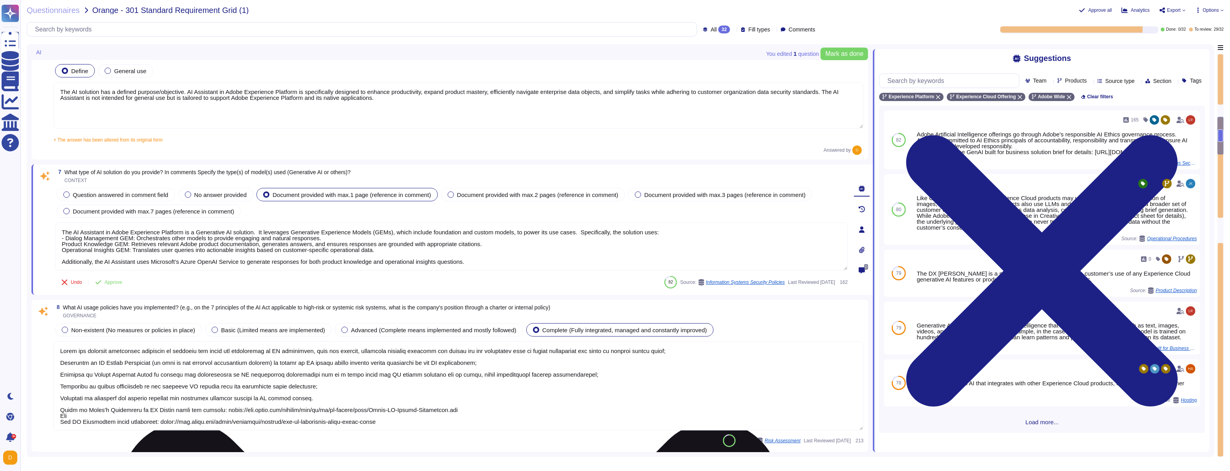
click at [62, 243] on textarea "The AI Assistant in Adobe Experience Platform is a Generative AI solution. ​ It…" at bounding box center [451, 247] width 793 height 48
click at [61, 249] on textarea "The AI Assistant in Adobe Experience Platform is a Generative AI solution. ​ It…" at bounding box center [451, 247] width 793 height 48
type textarea "The AI Assistant in Adobe Experience Platform is a Generative AI solution. ​ It…"
click at [98, 192] on span "Question answered in comment field" at bounding box center [121, 195] width 96 height 7
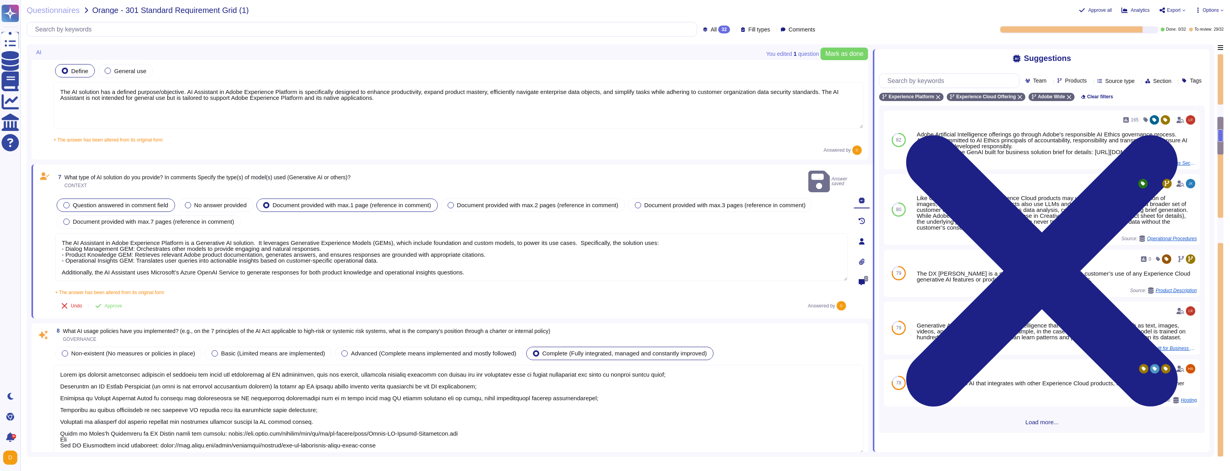
click at [67, 202] on div at bounding box center [66, 205] width 6 height 6
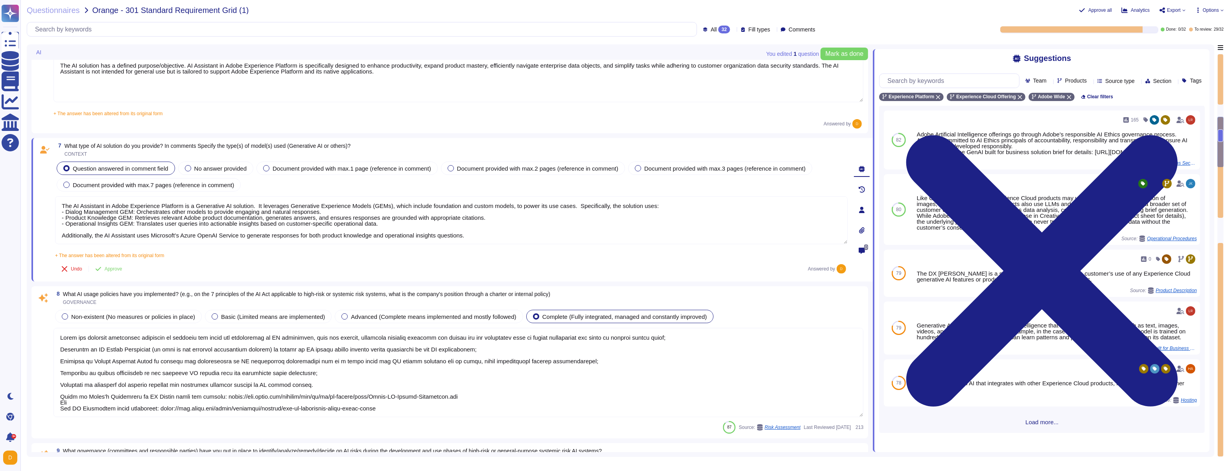
scroll to position [649, 0]
type textarea "Adobe’s AI-related policies do establish mechanisms for monitoring, auditing, a…"
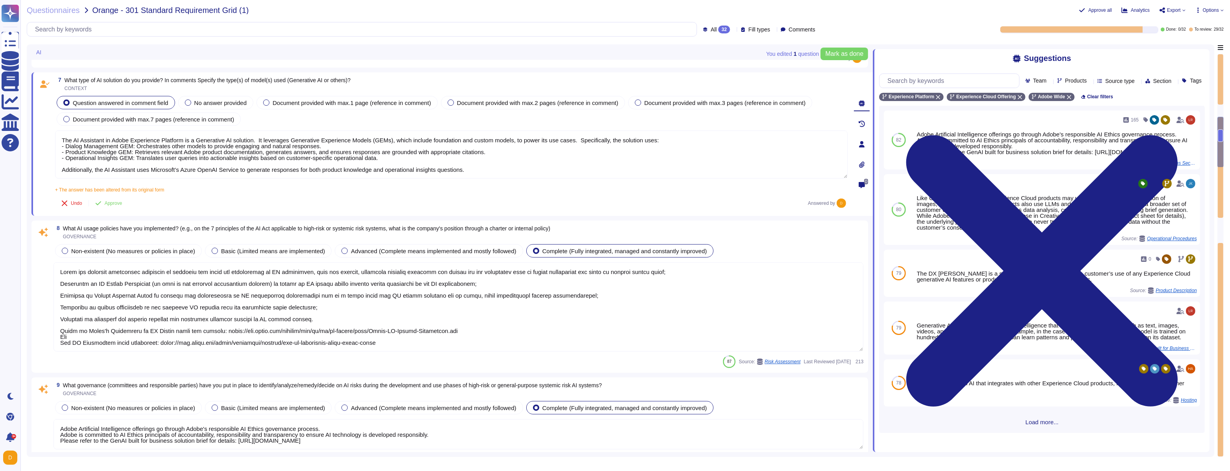
scroll to position [712, 0]
drag, startPoint x: 209, startPoint y: 231, endPoint x: 420, endPoint y: 227, distance: 210.9
click at [420, 228] on span "What AI usage policies have you implemented? (e.g., on the 7 principles of the …" at bounding box center [307, 231] width 488 height 6
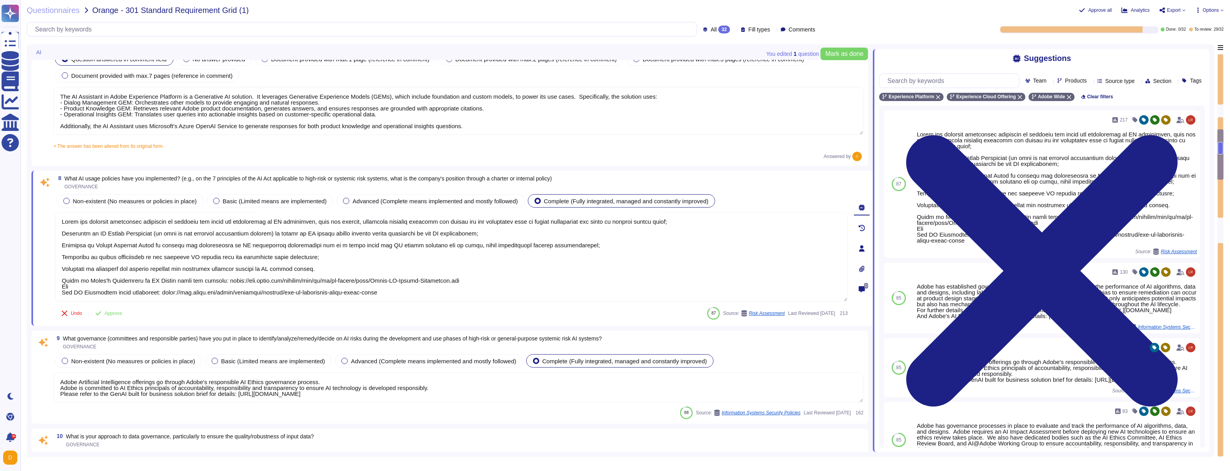
scroll to position [754, 0]
type textarea "This is part of Adobe's Incident Response Plan. For more information, please re…"
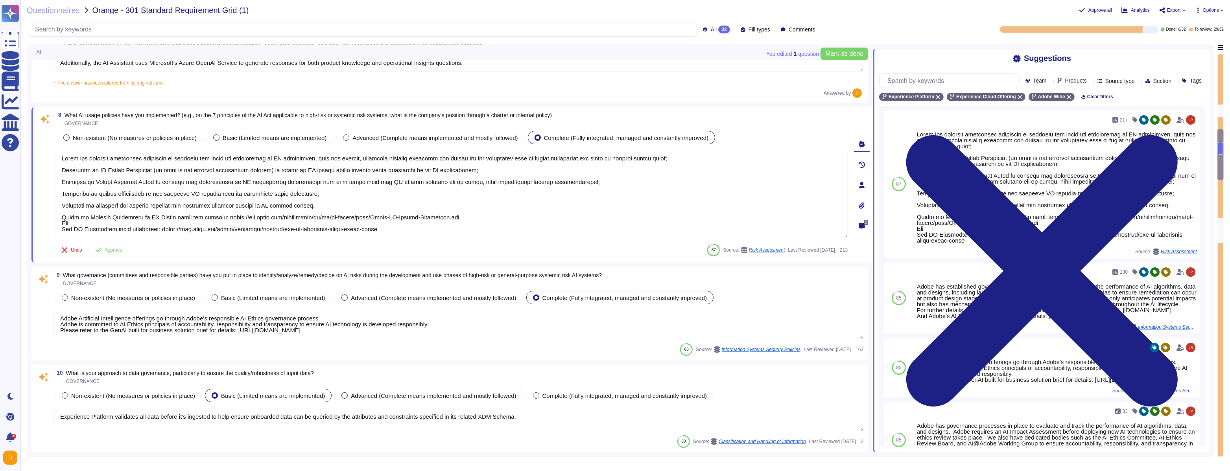
scroll to position [817, 0]
click at [349, 137] on div at bounding box center [346, 137] width 6 height 6
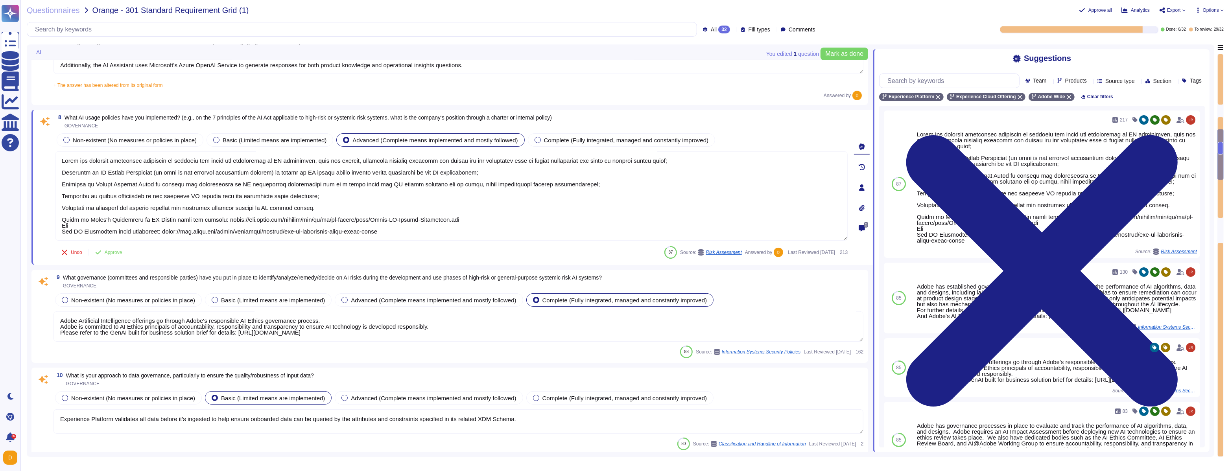
scroll to position [841, 0]
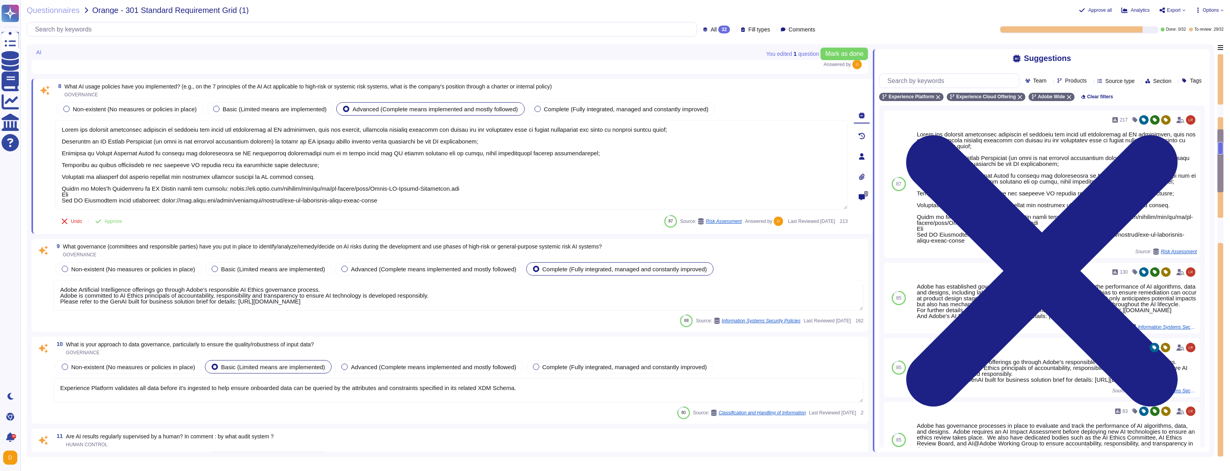
type textarea "Adobe’s AI governance and lifecycle management framework includes a documented …"
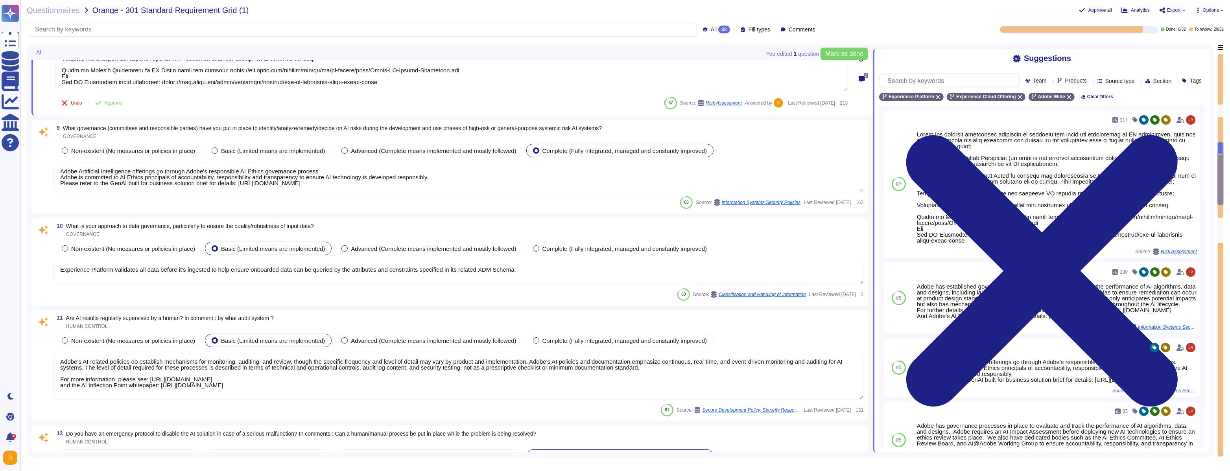
scroll to position [955, 0]
click at [236, 269] on textarea "Experience Platform validates all data before it’s ingested to help ensure onbo…" at bounding box center [459, 271] width 810 height 24
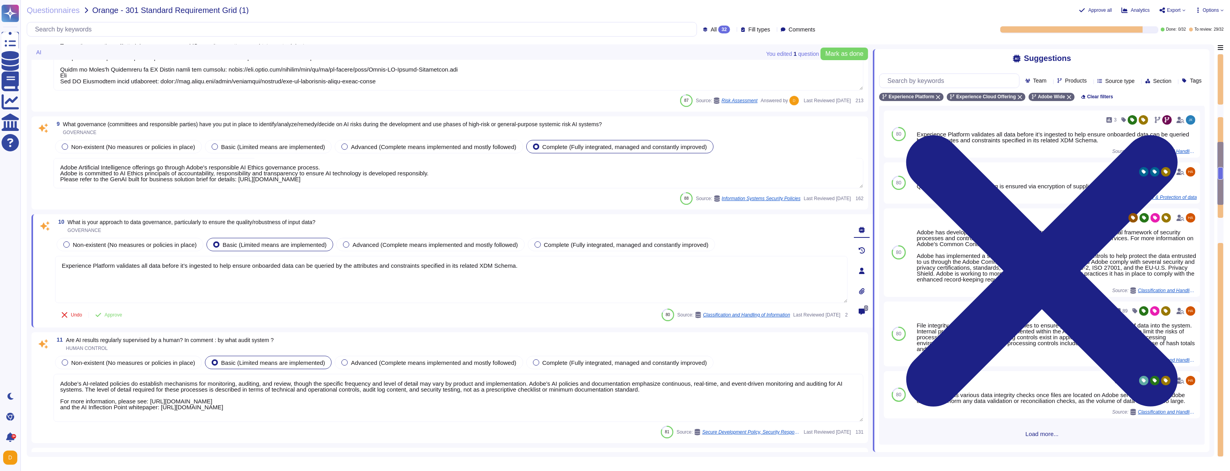
scroll to position [0, 0]
drag, startPoint x: 70, startPoint y: 223, endPoint x: 340, endPoint y: 222, distance: 270.3
click at [340, 222] on div "10 What is your approach to data governance, particularly to ensure the quality…" at bounding box center [451, 226] width 793 height 14
click at [528, 83] on input "text" at bounding box center [951, 81] width 135 height 14
paste input "Data Governance"
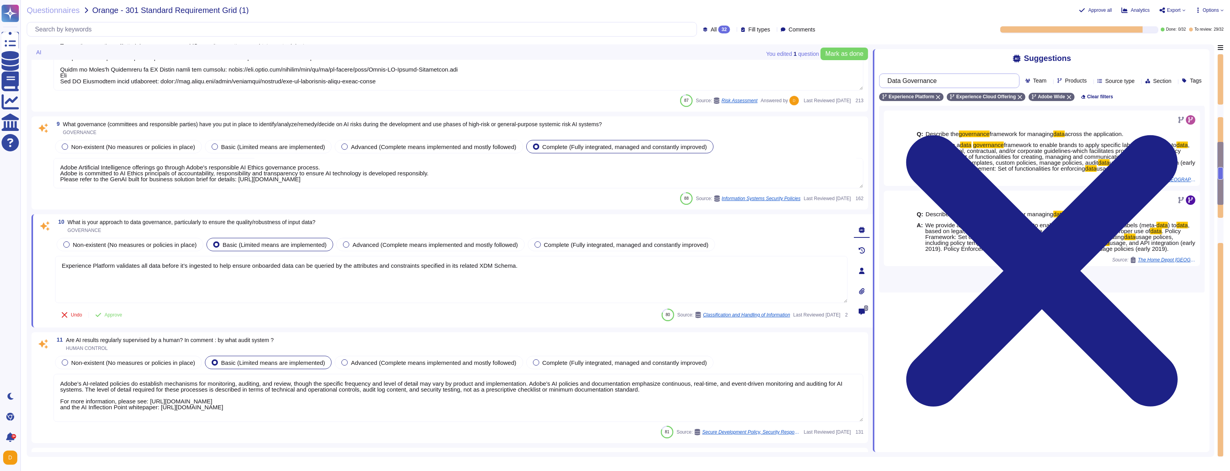
type input "Data Governance"
click at [161, 269] on textarea "Experience Platform validates all data before it’s ingested to help ensure onbo…" at bounding box center [451, 279] width 793 height 47
click at [528, 266] on textarea "Experience Platform validates all data before it’s ingested to help ensure onbo…" at bounding box center [451, 279] width 793 height 47
paste textarea "Adobe ensures data governance and data quality in Adobe Journey Optimizer (AJO)…"
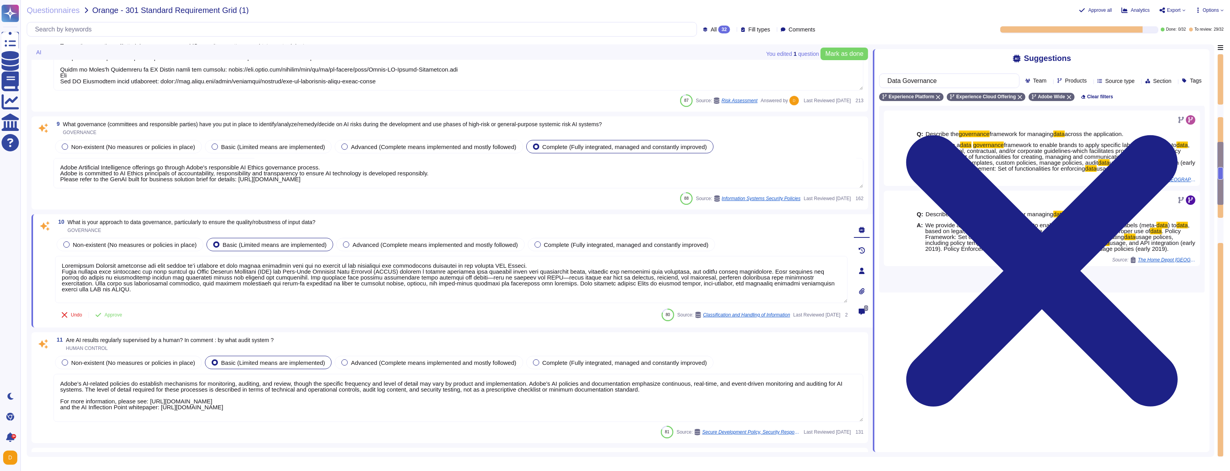
drag, startPoint x: 225, startPoint y: 266, endPoint x: 340, endPoint y: 266, distance: 114.9
click at [340, 266] on textarea at bounding box center [451, 279] width 793 height 47
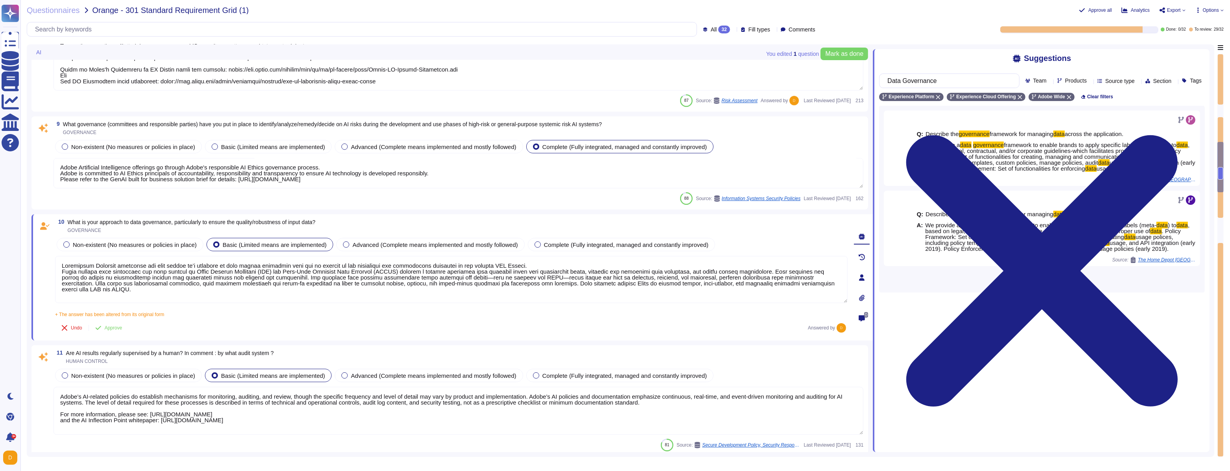
drag, startPoint x: 61, startPoint y: 266, endPoint x: 532, endPoint y: 266, distance: 471.0
click at [528, 266] on textarea at bounding box center [451, 279] width 793 height 47
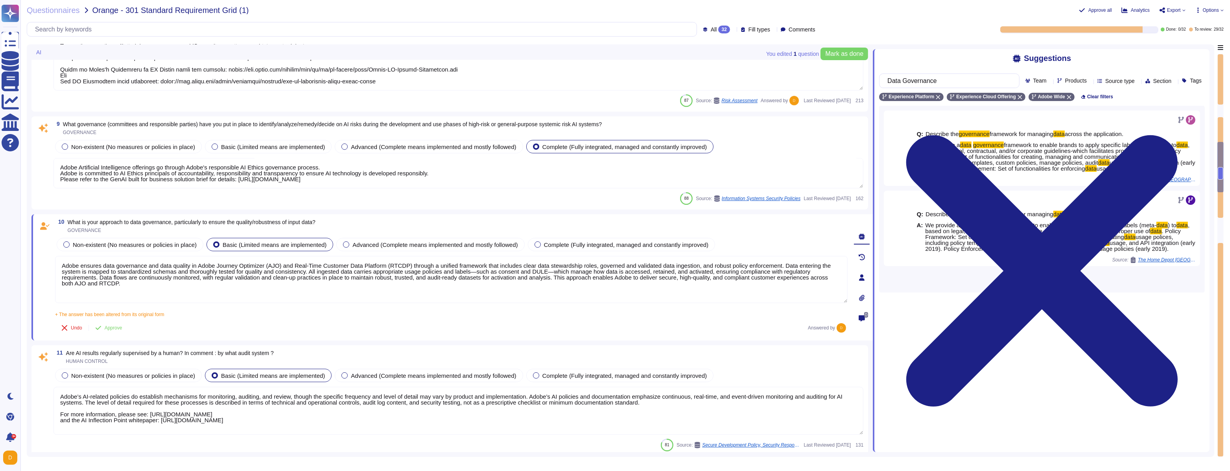
click at [301, 269] on textarea "Adobe ensures data governance and data quality in Adobe Journey Optimizer (AJO)…" at bounding box center [451, 279] width 793 height 47
paste textarea "Experience Platform validates all data before it’s ingested to help ensure onbo…"
click at [62, 269] on textarea at bounding box center [451, 280] width 793 height 48
click at [75, 269] on textarea at bounding box center [451, 280] width 793 height 48
click at [101, 269] on textarea at bounding box center [451, 280] width 793 height 48
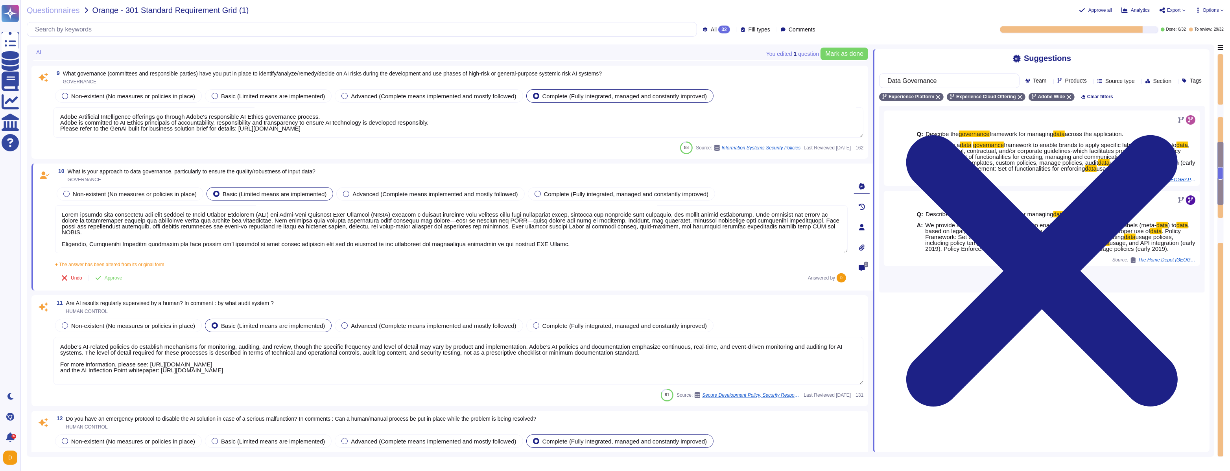
scroll to position [1008, 0]
type textarea "Lorem ipsumdo sita consectetu adi elit seddoei te Incid Utlabor Etdolorem (ALI)…"
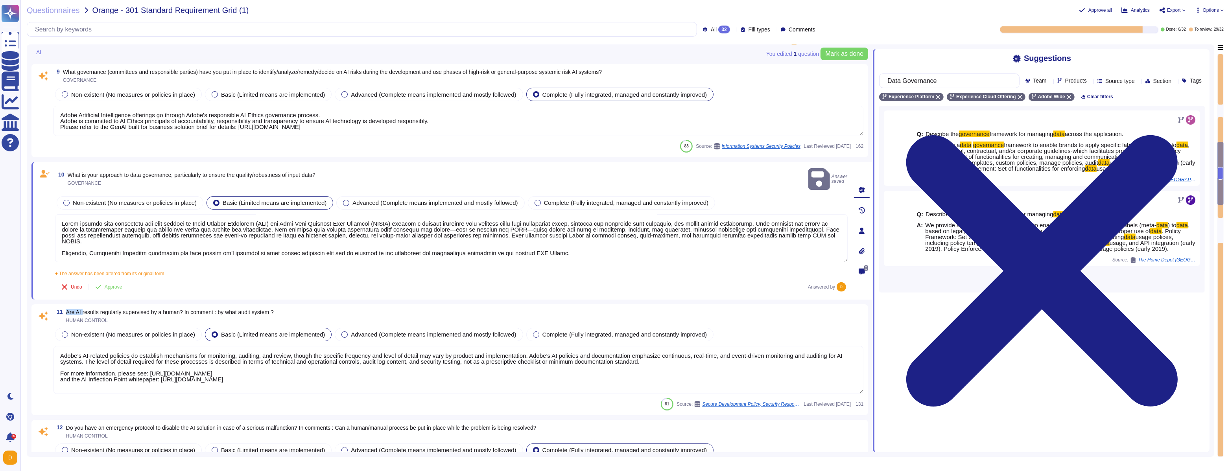
drag, startPoint x: 288, startPoint y: 303, endPoint x: 67, endPoint y: 303, distance: 221.2
click at [67, 269] on div "11 Are AI results regularly supervised by a human? In comment : by what audit s…" at bounding box center [459, 316] width 810 height 14
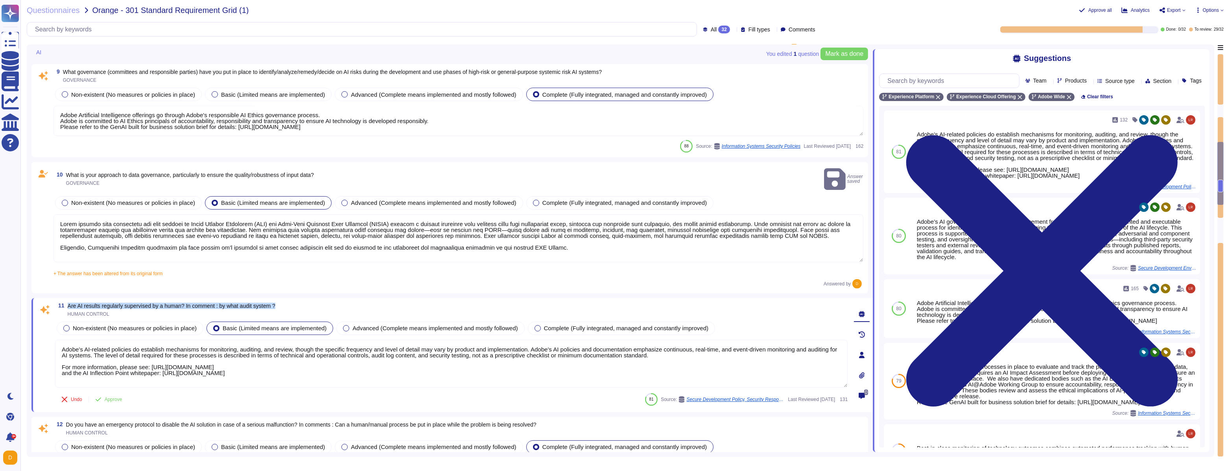
drag, startPoint x: 68, startPoint y: 296, endPoint x: 382, endPoint y: 299, distance: 313.6
click at [382, 269] on div "11 Are AI results regularly supervised by a human? In comment : by what audit s…" at bounding box center [451, 310] width 793 height 14
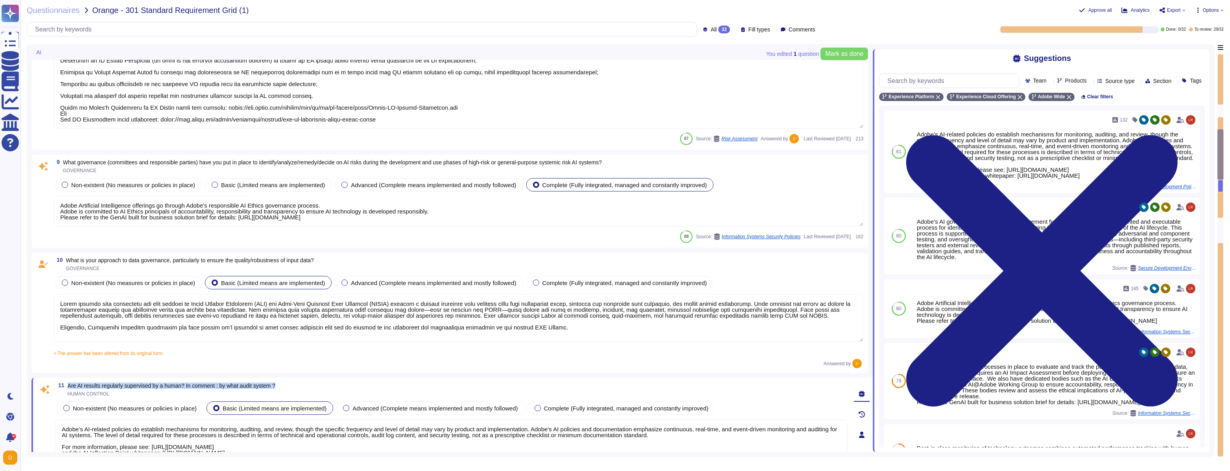
scroll to position [804, 0]
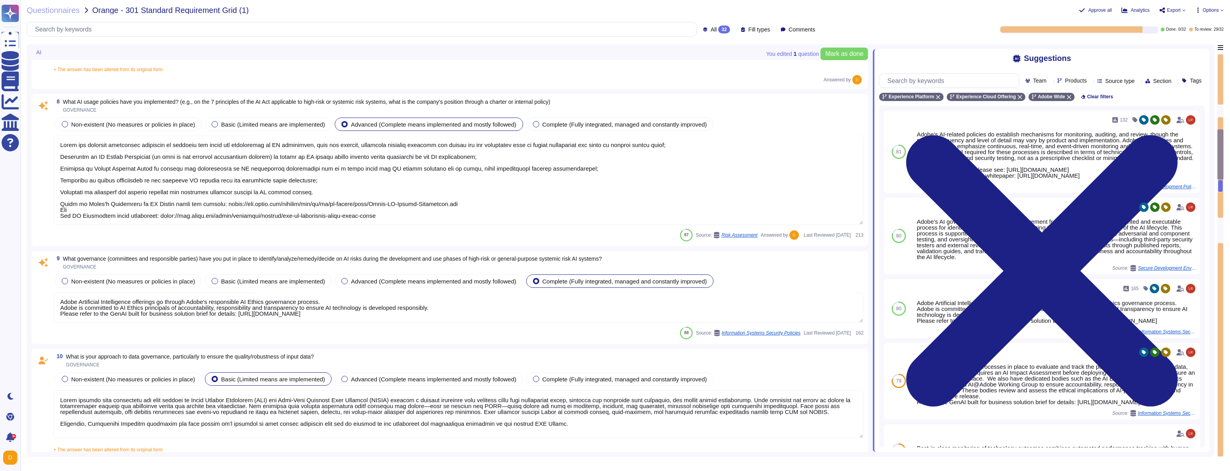
type textarea "The AI solution has a defined purpose/objective. AI Assistant in Adobe Experien…"
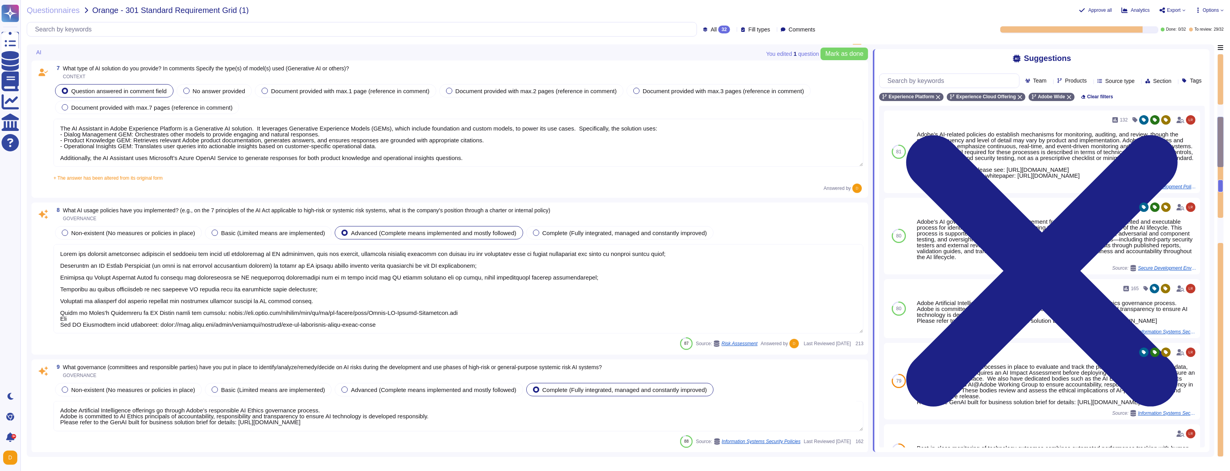
type textarea "Adobe does not use any customer data to train or fine-tune the Azure OpenAI Ser…"
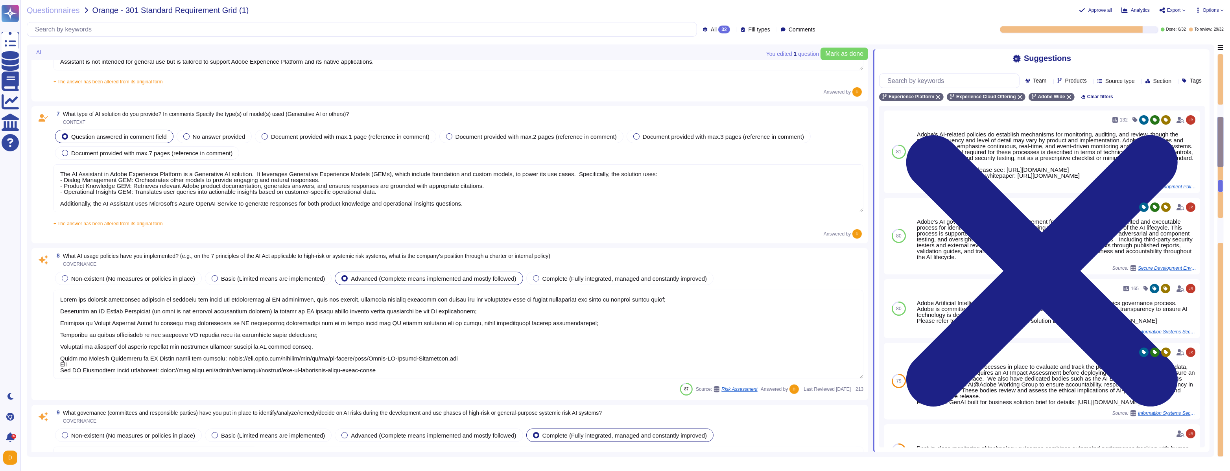
type textarea "While Adobe develops key components like the Generative Experience Models (GEMs…"
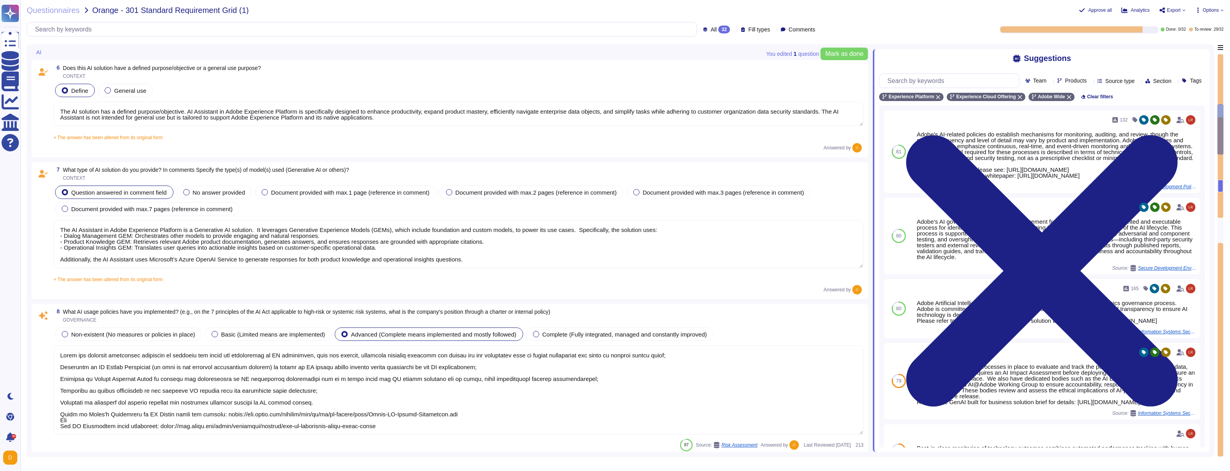
scroll to position [557, 0]
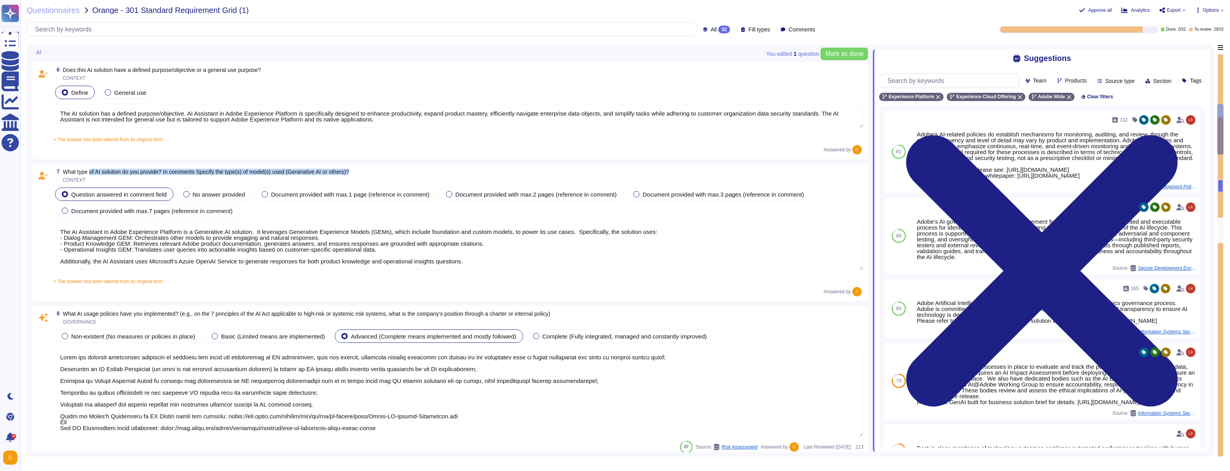
drag, startPoint x: 91, startPoint y: 172, endPoint x: 348, endPoint y: 177, distance: 256.6
click at [348, 177] on span "What type of AI solution do you provide? In comments Specify the type(s) of mod…" at bounding box center [206, 175] width 286 height 13
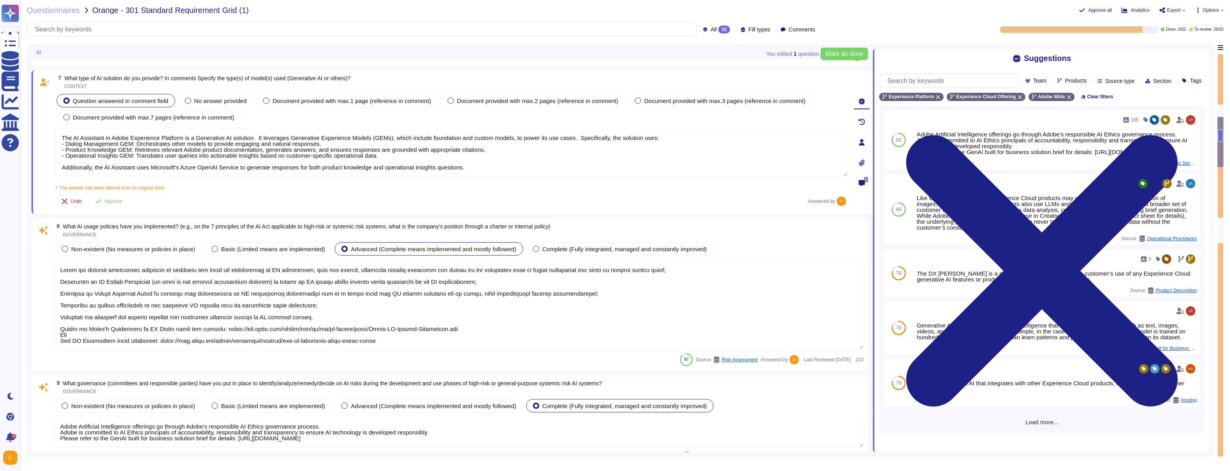
scroll to position [651, 0]
click at [250, 227] on span "What AI usage policies have you implemented? (e.g., on the 7 principles of the …" at bounding box center [307, 226] width 488 height 6
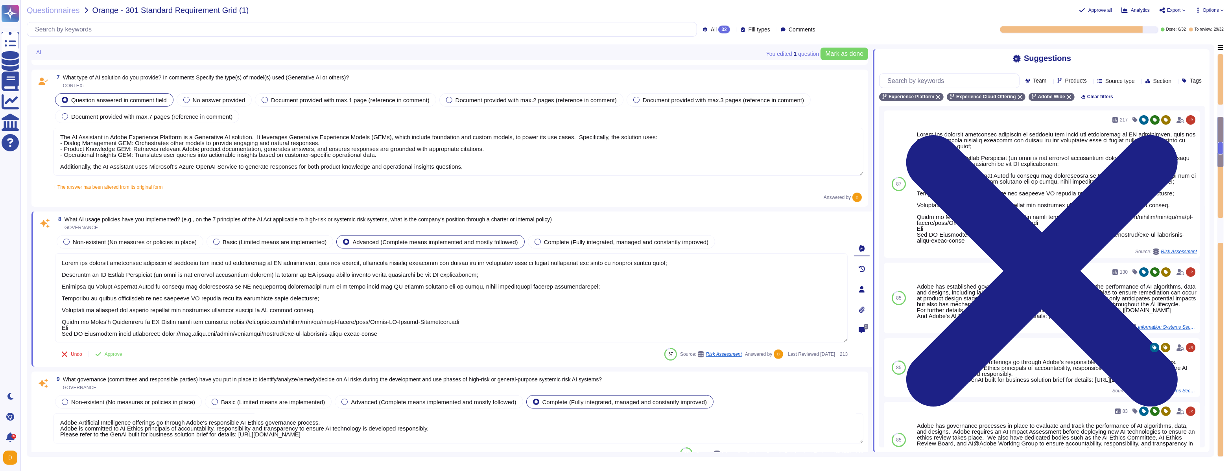
click at [163, 269] on span "What governance (committees and responsible parties) have you put in place to i…" at bounding box center [332, 380] width 539 height 6
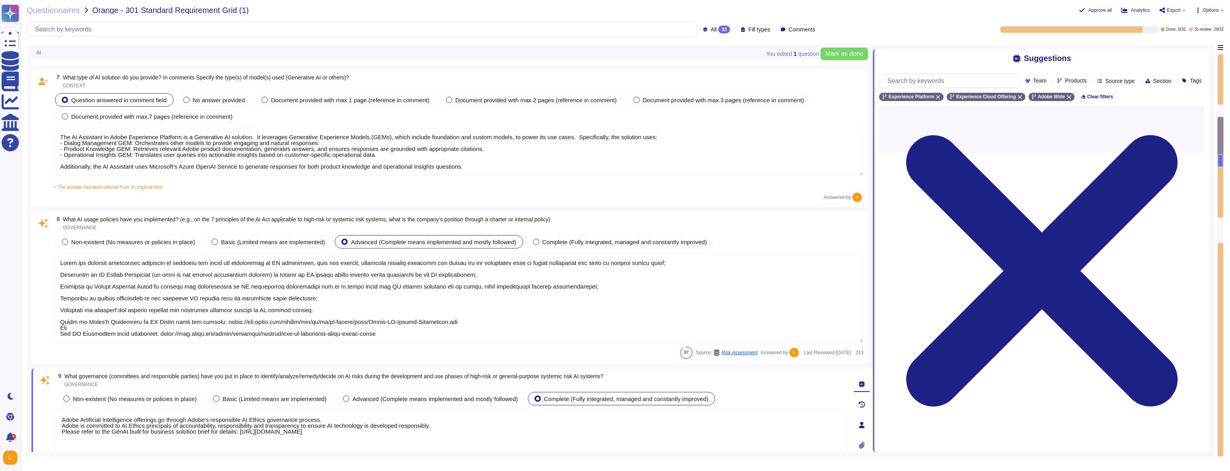
scroll to position [0, 0]
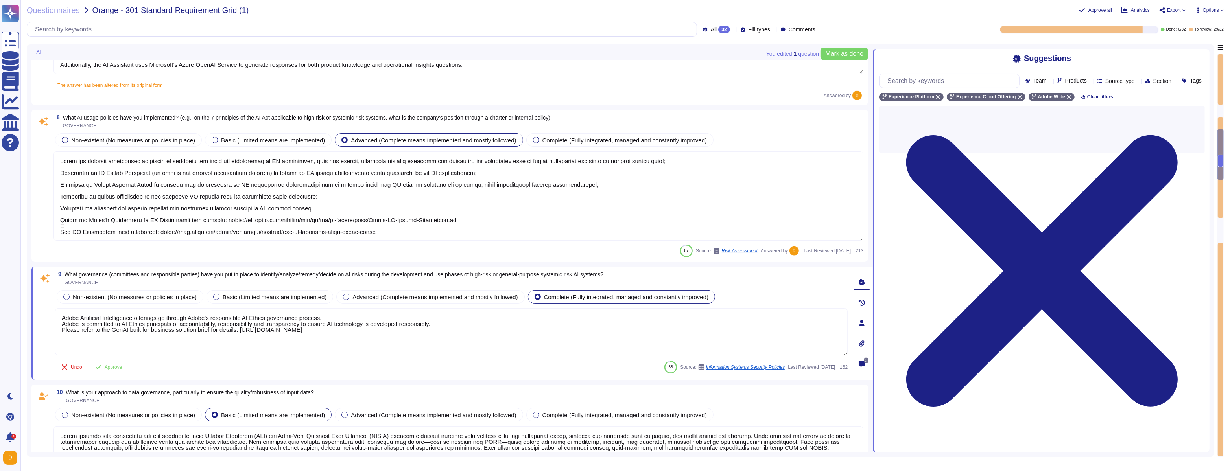
type textarea "This is part of Adobe's Incident Response Plan. For more information, please re…"
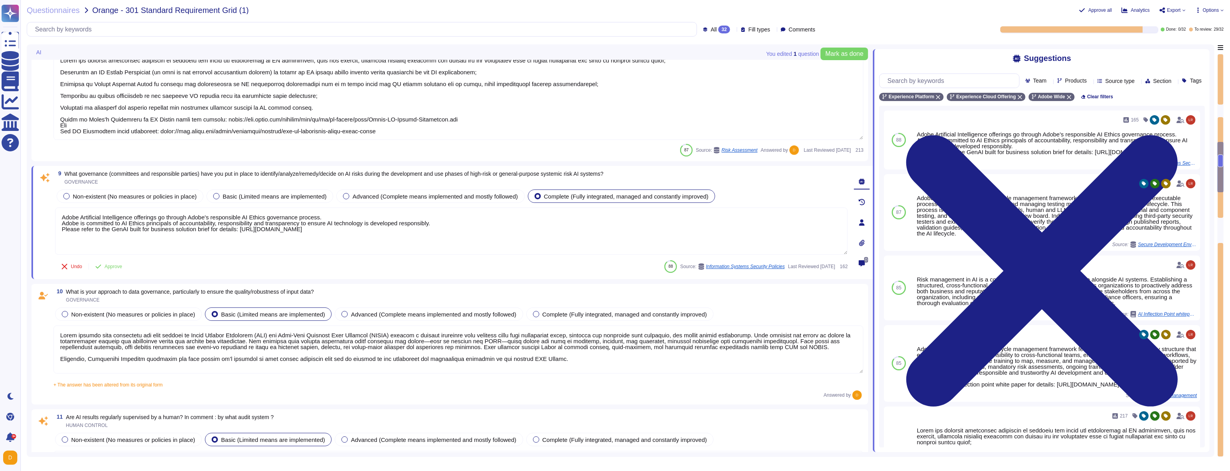
type textarea "Adobe’s AI governance and lifecycle management framework includes a documented …"
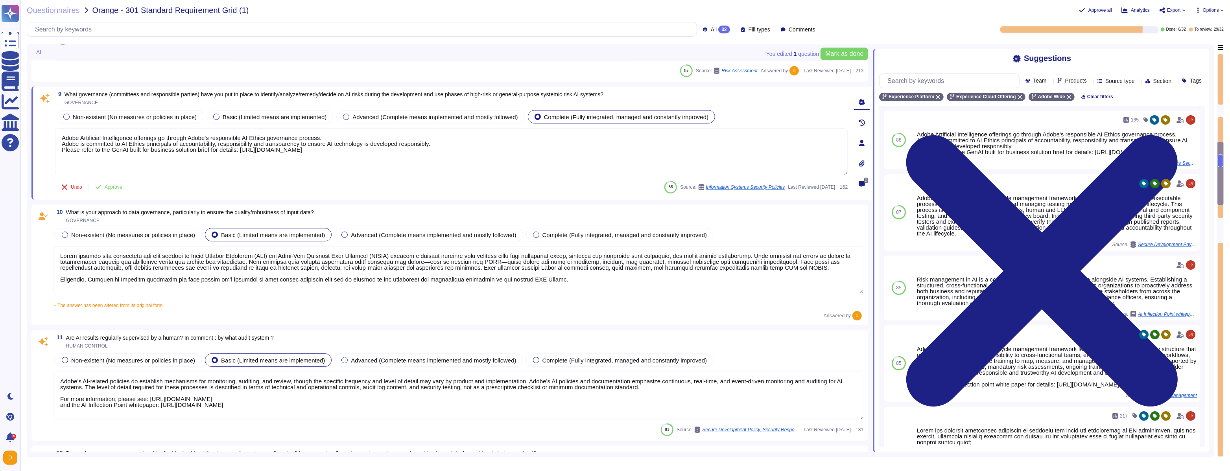
scroll to position [0, 0]
click at [239, 214] on span "What is your approach to data governance, particularly to ensure the quality/ro…" at bounding box center [190, 212] width 248 height 6
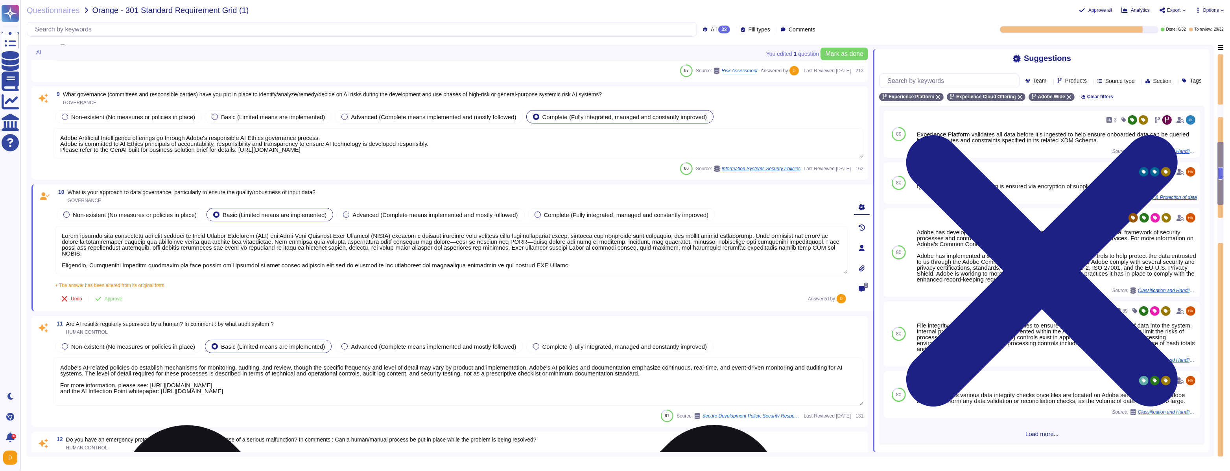
drag, startPoint x: 179, startPoint y: 254, endPoint x: 61, endPoint y: 236, distance: 119.0
click at [61, 236] on textarea at bounding box center [451, 250] width 793 height 48
click at [245, 249] on textarea at bounding box center [451, 250] width 793 height 48
click at [179, 255] on textarea at bounding box center [451, 250] width 793 height 48
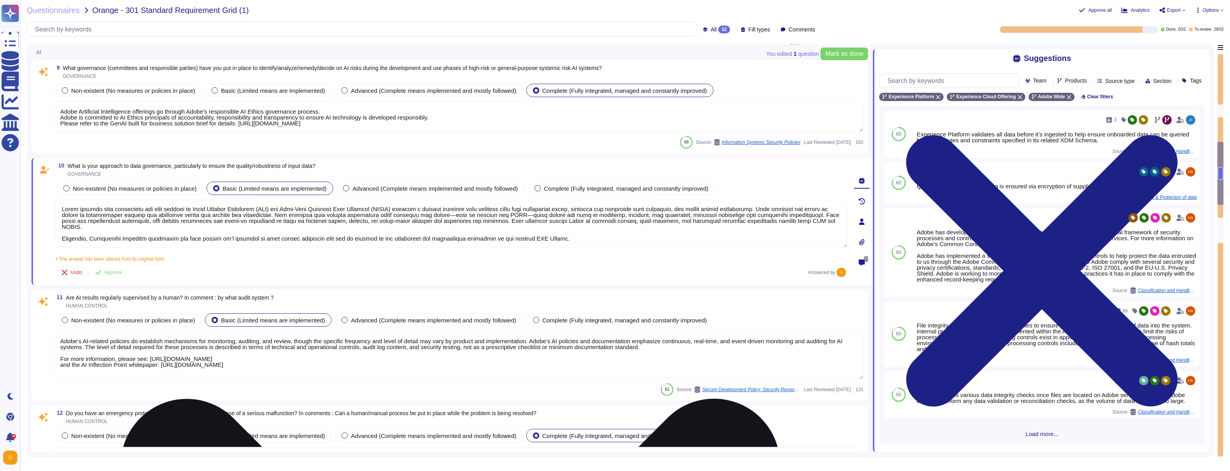
scroll to position [948, 0]
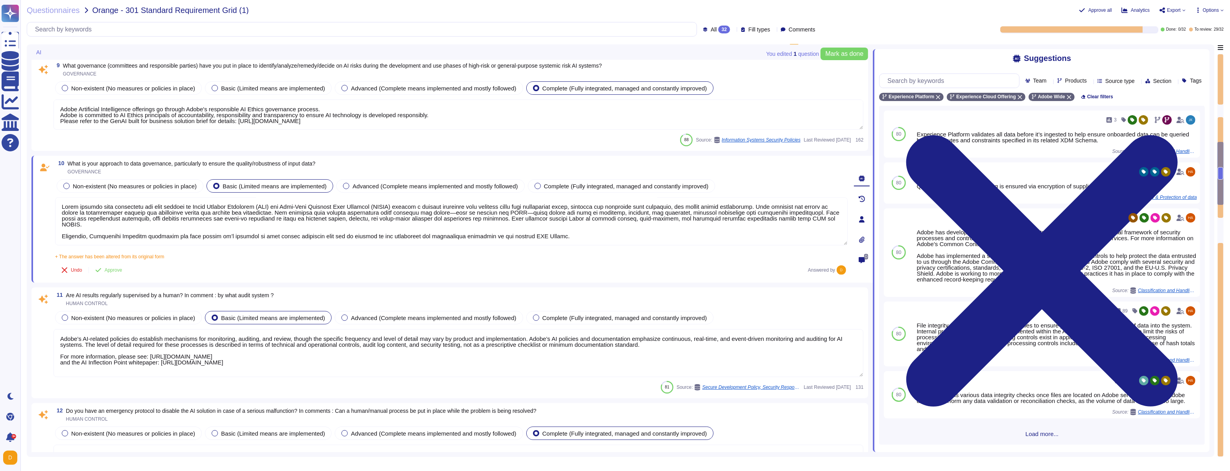
click at [214, 269] on div "10 What is your approach to data governance, particularly to ensure the quality…" at bounding box center [452, 219] width 842 height 127
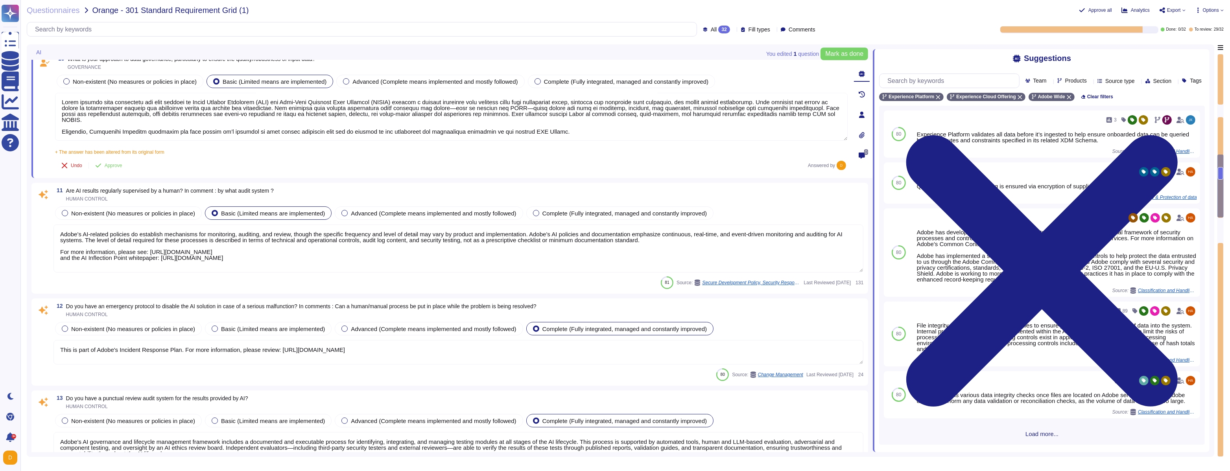
scroll to position [1049, 0]
click at [158, 192] on span "Are AI results regularly supervised by a human? In comment : by what audit syst…" at bounding box center [170, 190] width 208 height 6
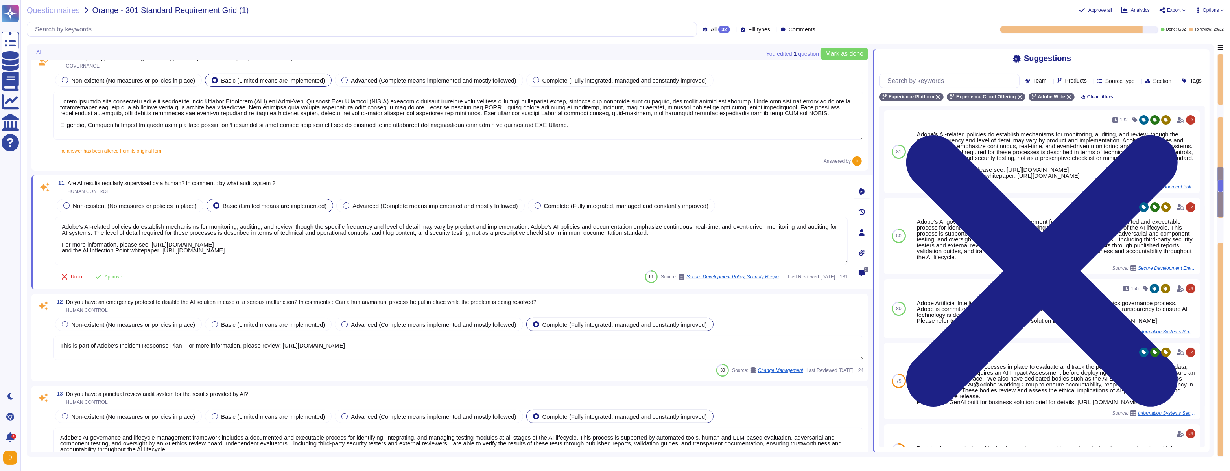
type textarea "Adobe's executive leadership ensures that the information security policy is es…"
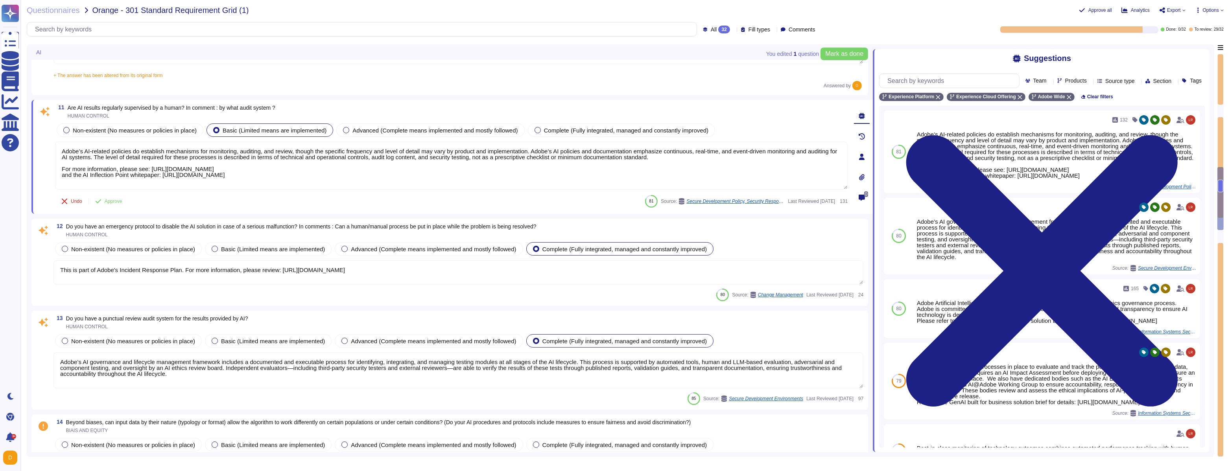
scroll to position [1125, 0]
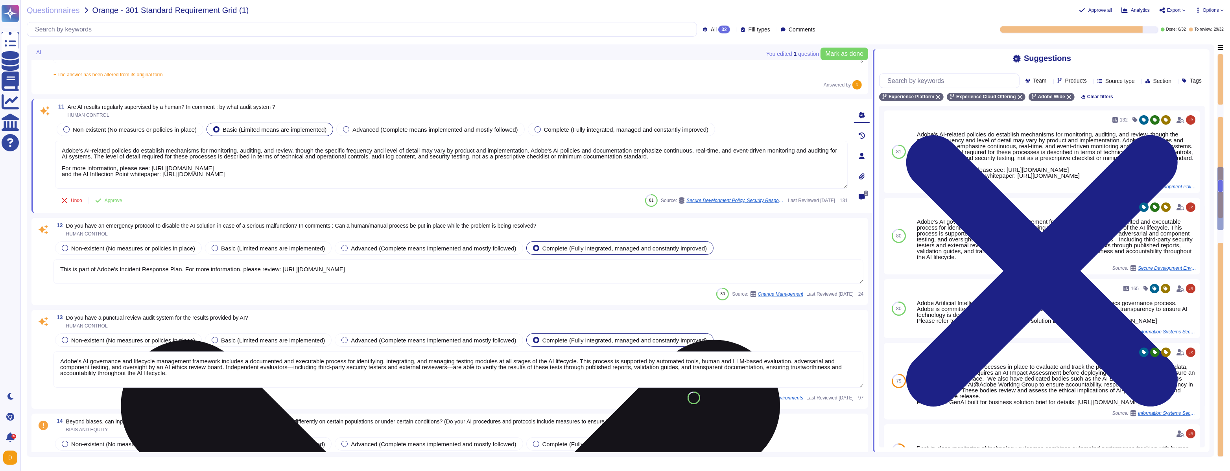
click at [163, 176] on textarea "Adobe’s AI-related policies do establish mechanisms for monitoring, auditing, a…" at bounding box center [451, 165] width 793 height 48
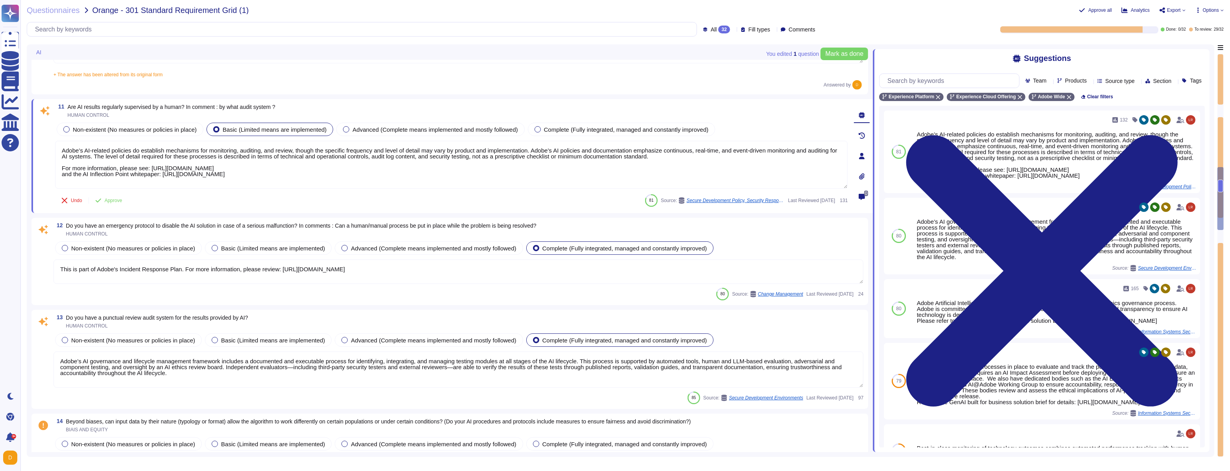
click at [216, 269] on textarea "This is part of Adobe's Incident Response Plan. For more information, please re…" at bounding box center [459, 272] width 810 height 24
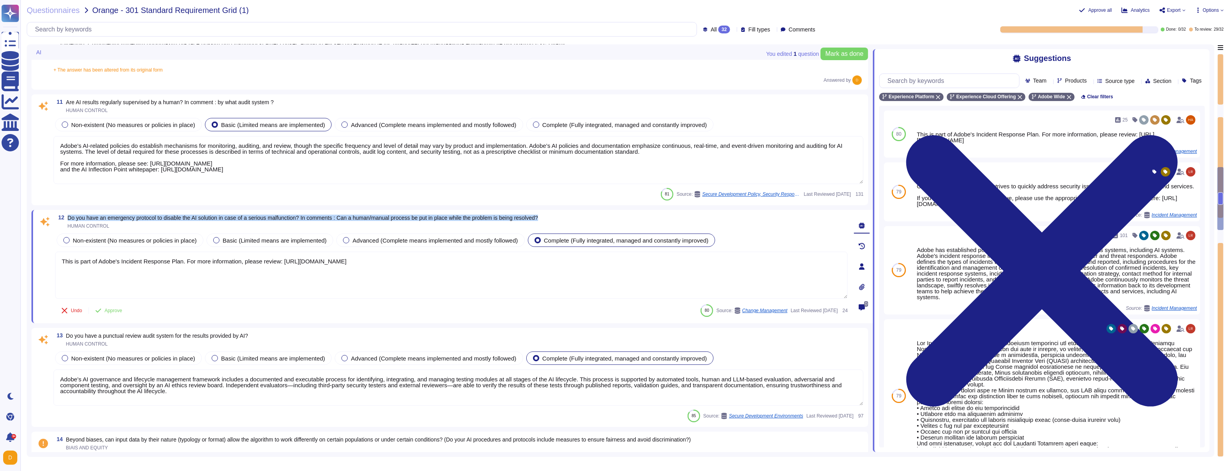
drag, startPoint x: 565, startPoint y: 218, endPoint x: 69, endPoint y: 218, distance: 496.2
click at [69, 218] on div "12 Do you have an emergency protocol to disable the AI solution in case of a se…" at bounding box center [451, 222] width 793 height 14
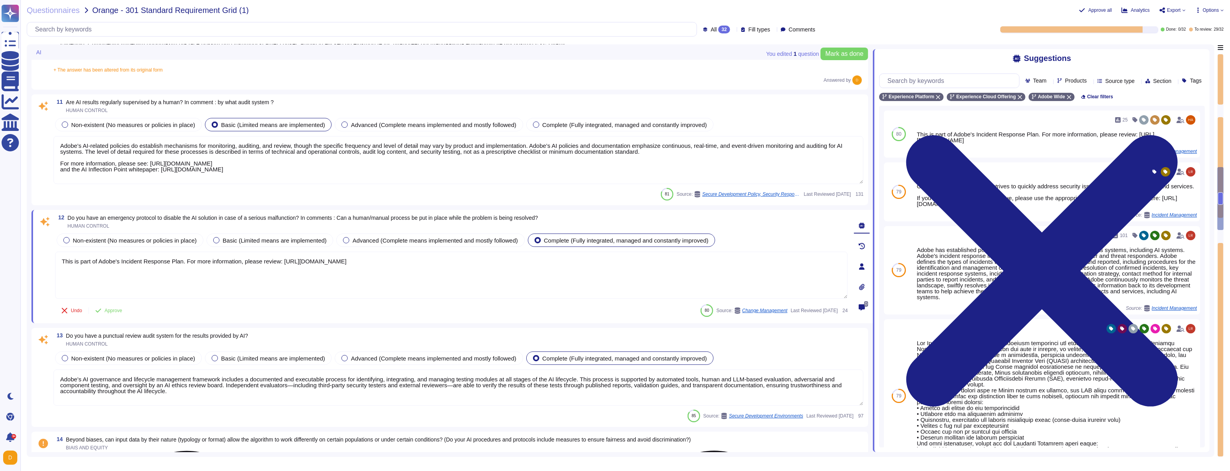
click at [91, 264] on textarea "This is part of Adobe's Incident Response Plan. For more information, please re…" at bounding box center [451, 275] width 793 height 47
click at [158, 269] on textarea "This is part of Adobe's Incident Response Plan. For more information, please re…" at bounding box center [451, 275] width 793 height 47
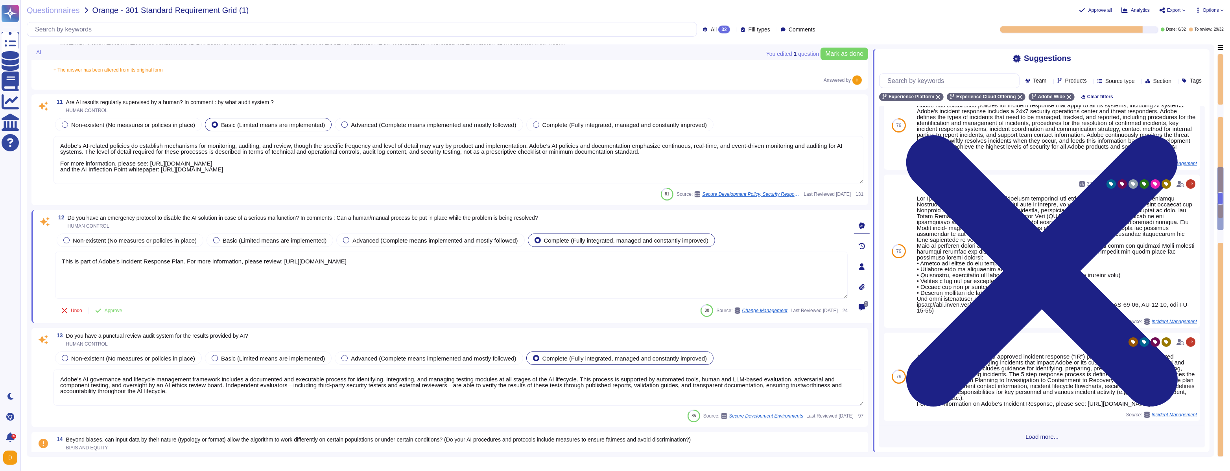
scroll to position [167, 0]
drag, startPoint x: 310, startPoint y: 218, endPoint x: 182, endPoint y: 219, distance: 127.9
click at [182, 219] on span "Do you have an emergency protocol to disable the AI solution in case of a serio…" at bounding box center [303, 218] width 471 height 6
click at [205, 218] on span "Do you have an emergency protocol to disable the AI solution in case of a serio…" at bounding box center [303, 218] width 471 height 6
click at [297, 269] on textarea "This is part of Adobe's Incident Response Plan. For more information, please re…" at bounding box center [451, 275] width 793 height 47
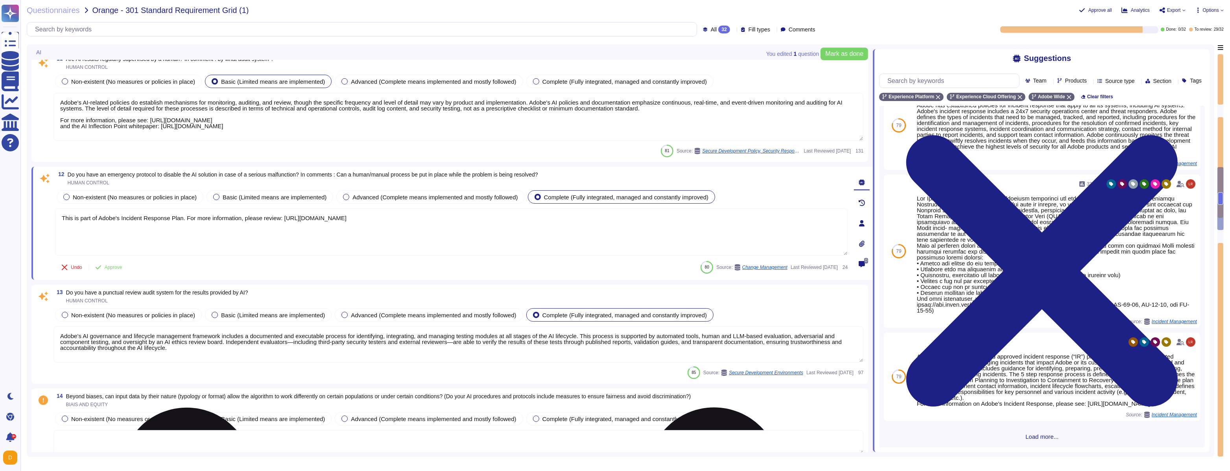
type textarea "AI is only as good as the data on which it is trained."
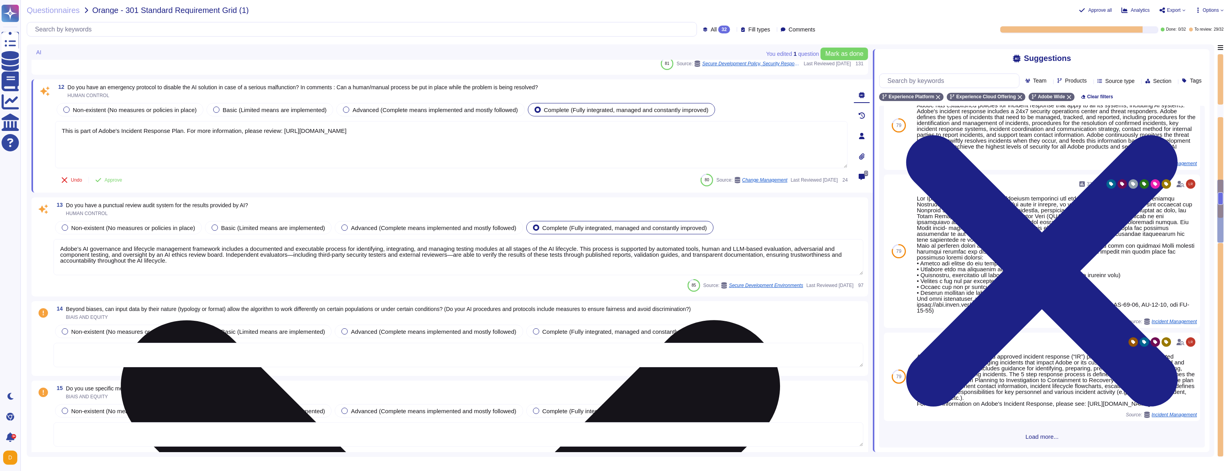
type textarea "Adobe defines availability monitoring alert criteria, how alert criteria will b…"
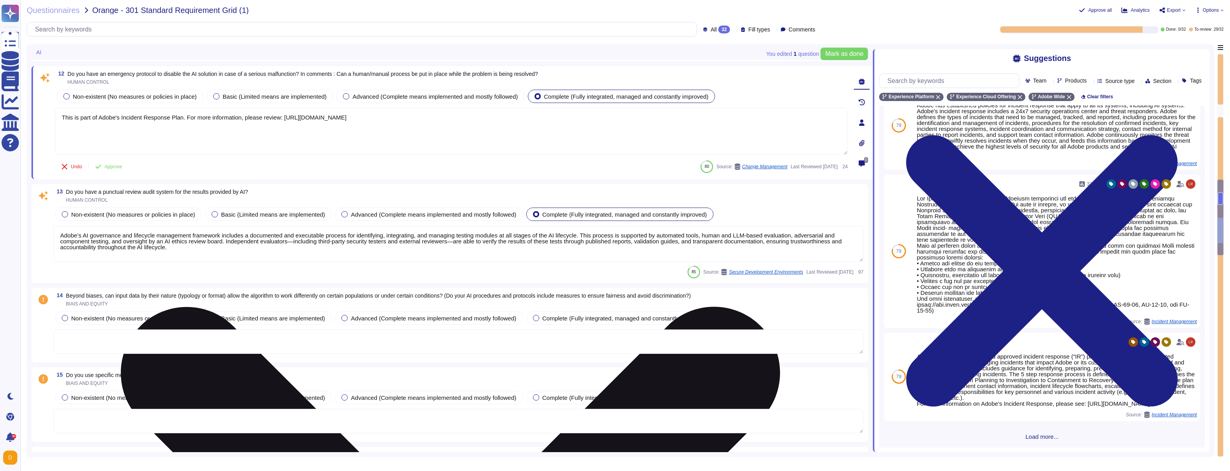
scroll to position [1264, 0]
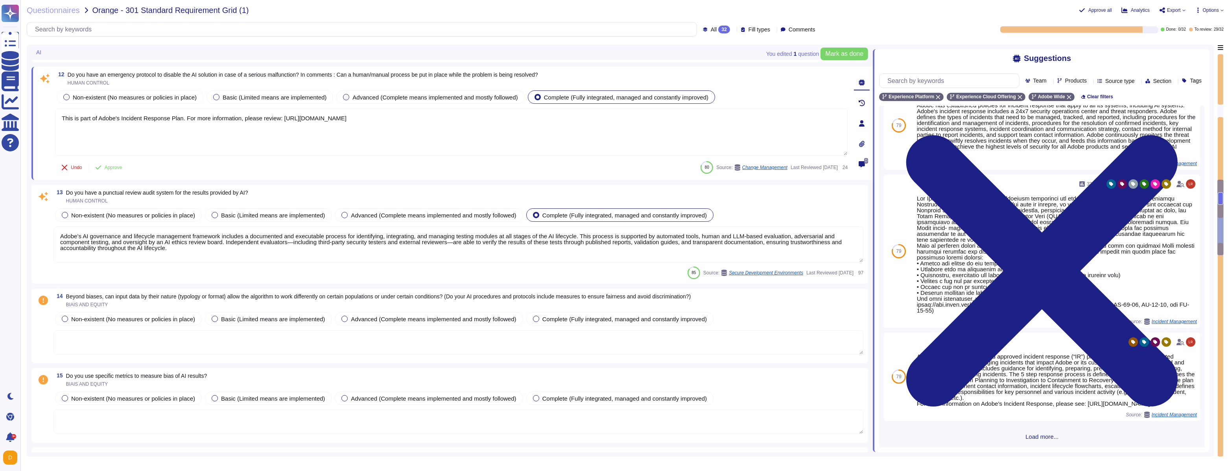
click at [296, 199] on div "13 Do you have a punctual review audit system for the results provided by AI? H…" at bounding box center [459, 197] width 810 height 14
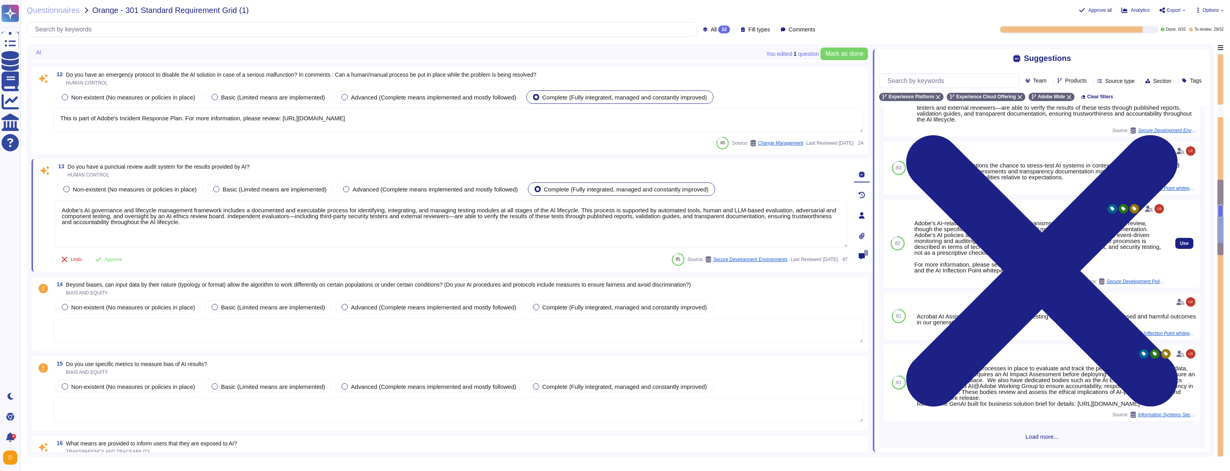
scroll to position [85, 0]
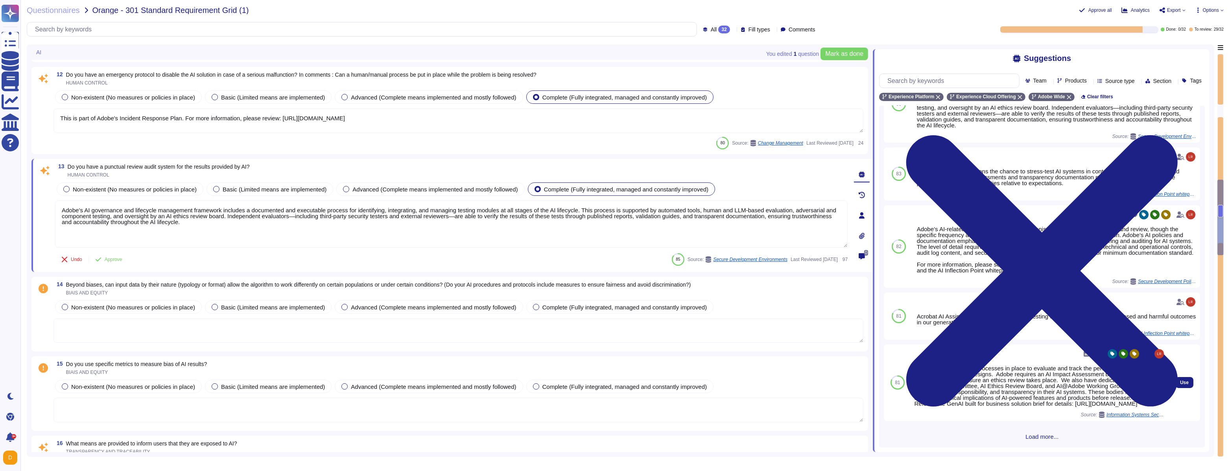
drag, startPoint x: 916, startPoint y: 396, endPoint x: 1160, endPoint y: 407, distance: 244.6
click at [528, 269] on div "Adobe has governance processes in place to evaluate and track the performance o…" at bounding box center [1040, 386] width 251 height 41
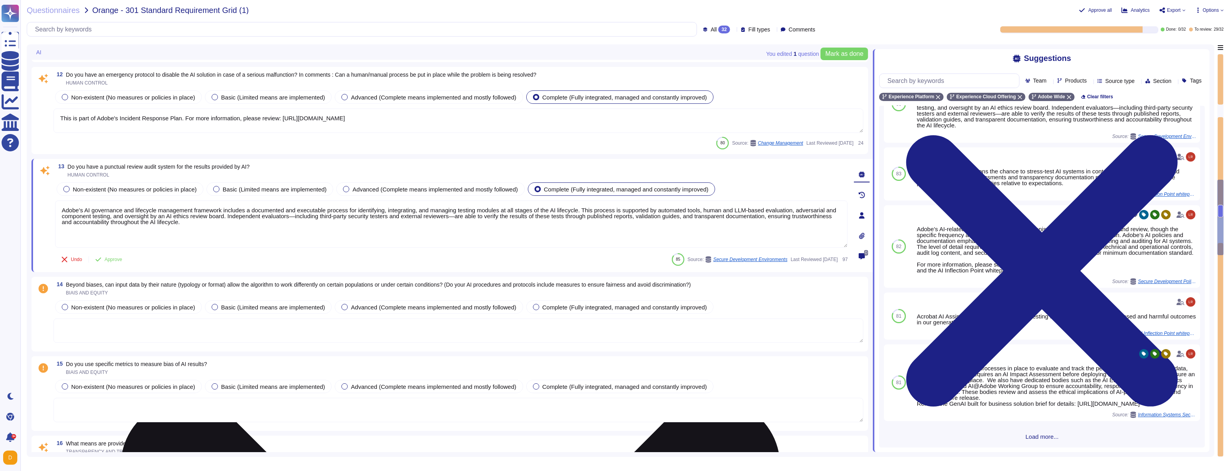
click at [284, 225] on textarea "Adobe’s AI governance and lifecycle management framework includes a documented …" at bounding box center [451, 224] width 793 height 47
click at [269, 224] on textarea "Adobe’s AI governance and lifecycle management framework includes a documented …" at bounding box center [451, 224] width 793 height 47
paste textarea "Refer to the GenAI built for business solution brief for details: [URL][DOMAIN_…"
click at [161, 240] on textarea "Adobe’s AI governance and lifecycle management framework includes a documented …" at bounding box center [451, 225] width 793 height 48
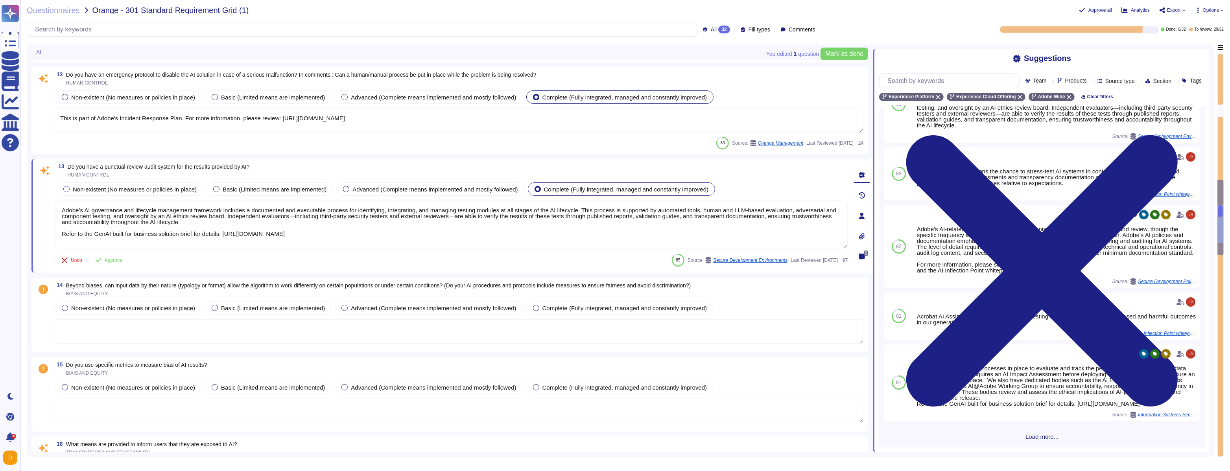
type textarea "Adobe’s AI governance and lifecycle management framework includes a documented …"
click at [166, 269] on div "10 What is your approach to data governance, particularly to ensure the quality…" at bounding box center [452, 292] width 842 height 3022
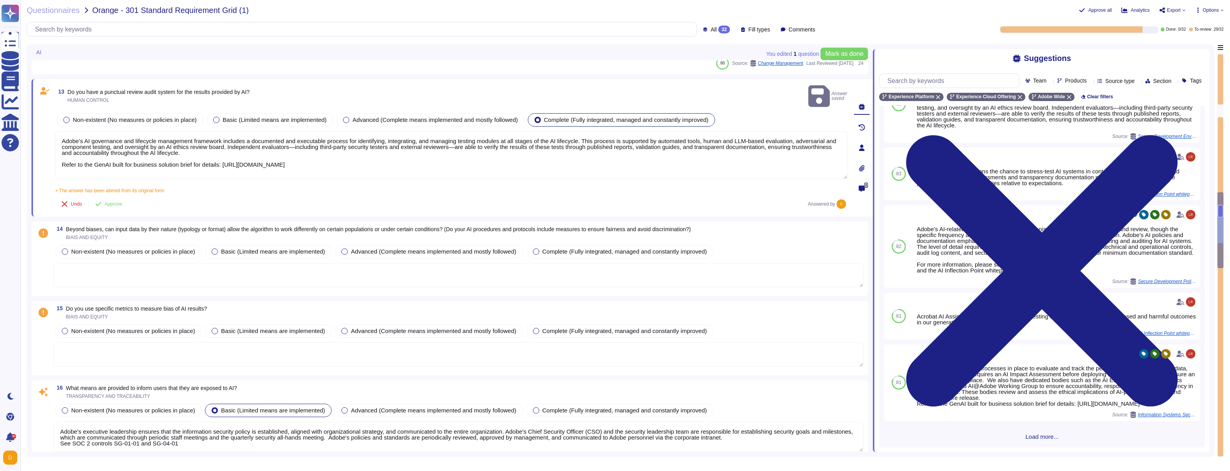
type textarea "Adobe conducts vulnerability assessments, assigns risk ratings to the discovere…"
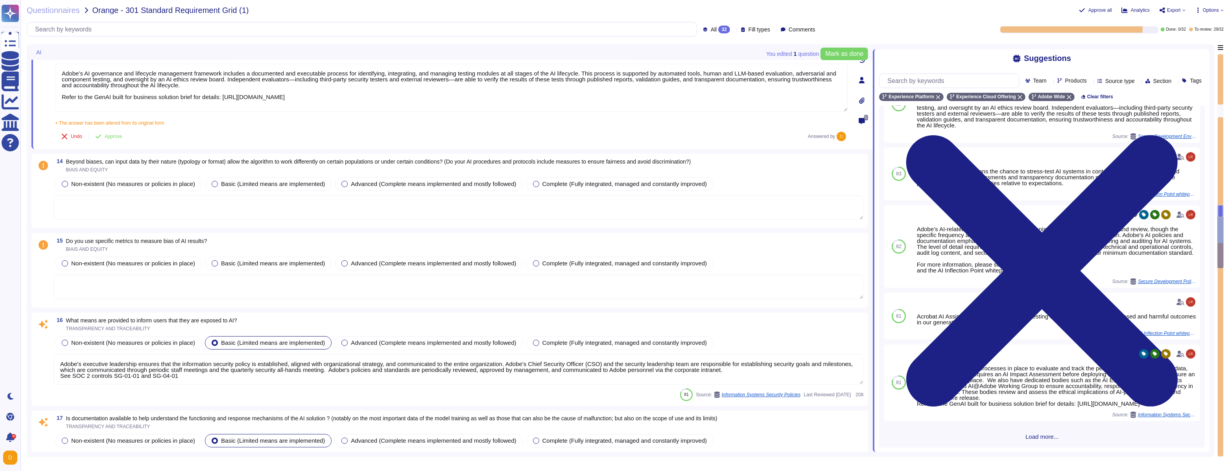
scroll to position [1408, 0]
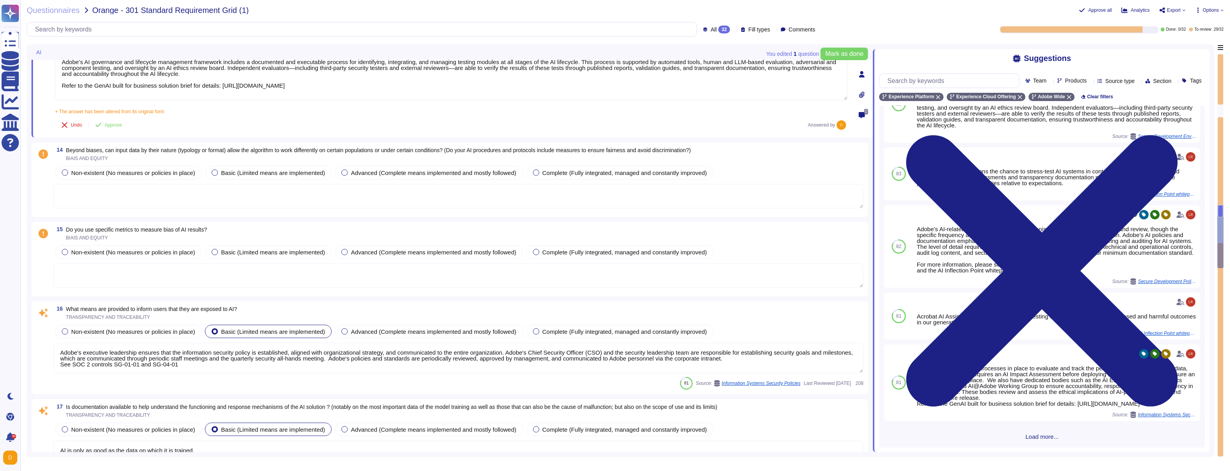
click at [226, 192] on textarea at bounding box center [459, 196] width 810 height 24
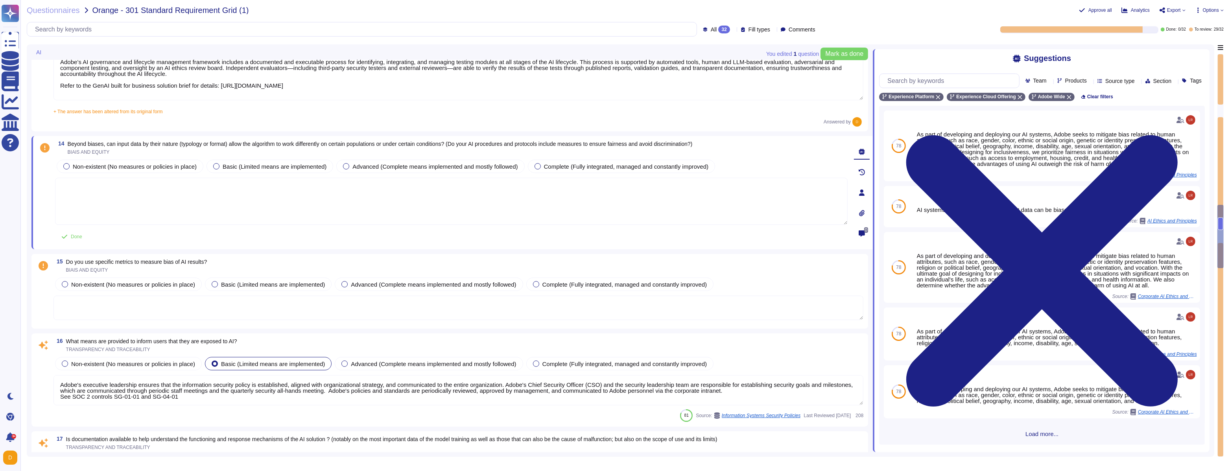
click at [218, 190] on textarea at bounding box center [451, 201] width 793 height 47
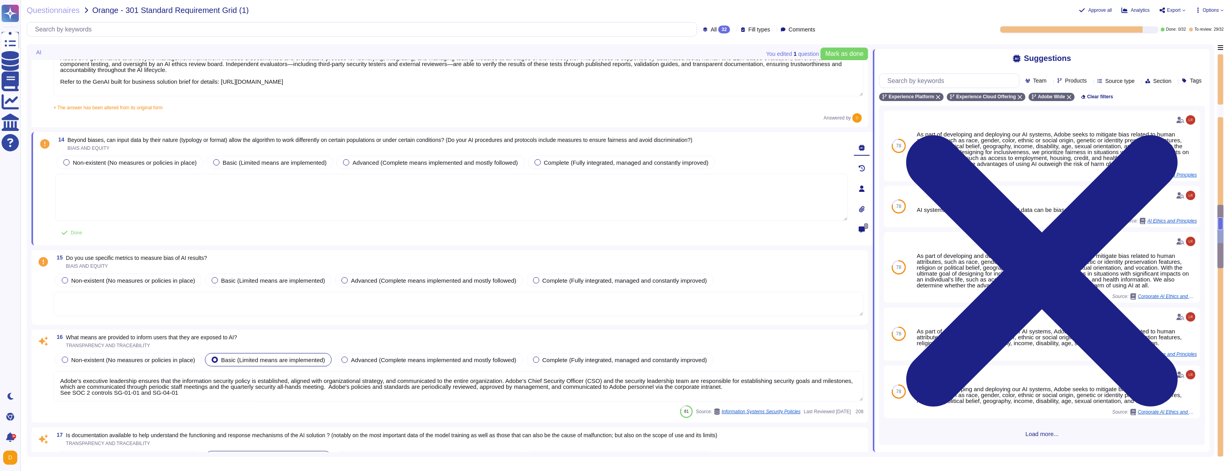
scroll to position [1412, 0]
paste textarea "Refer to the GenAI built for business solution brief for details: [URL][DOMAIN_…"
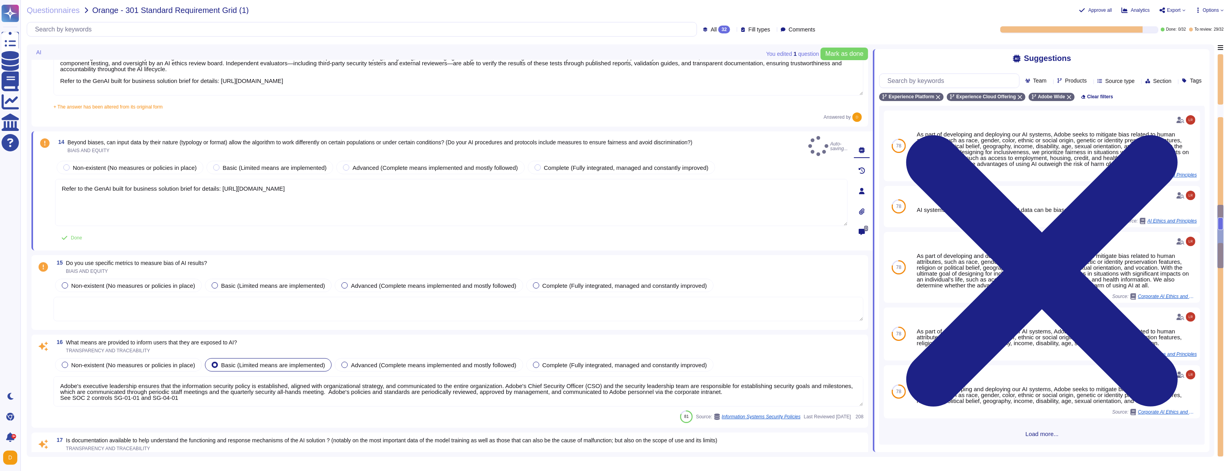
type textarea "Refer to the GenAI built for business solution brief for details: [URL][DOMAIN_…"
click at [187, 269] on textarea at bounding box center [459, 309] width 810 height 24
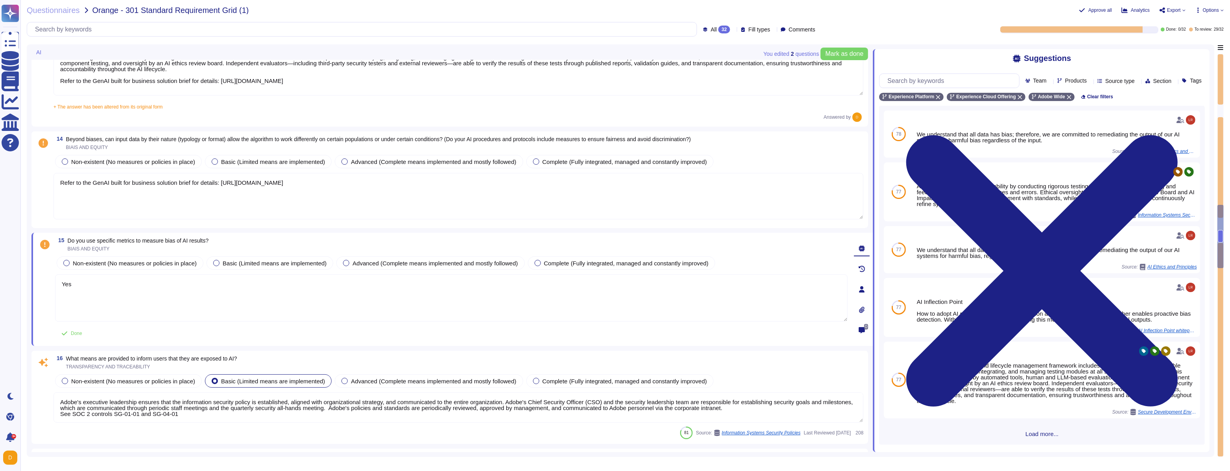
paste textarea "Refer to the GenAI built for business solution brief for details: [URL][DOMAIN_…"
type textarea "Yes Refer to the GenAI built for business solution brief for details: [URL][DOM…"
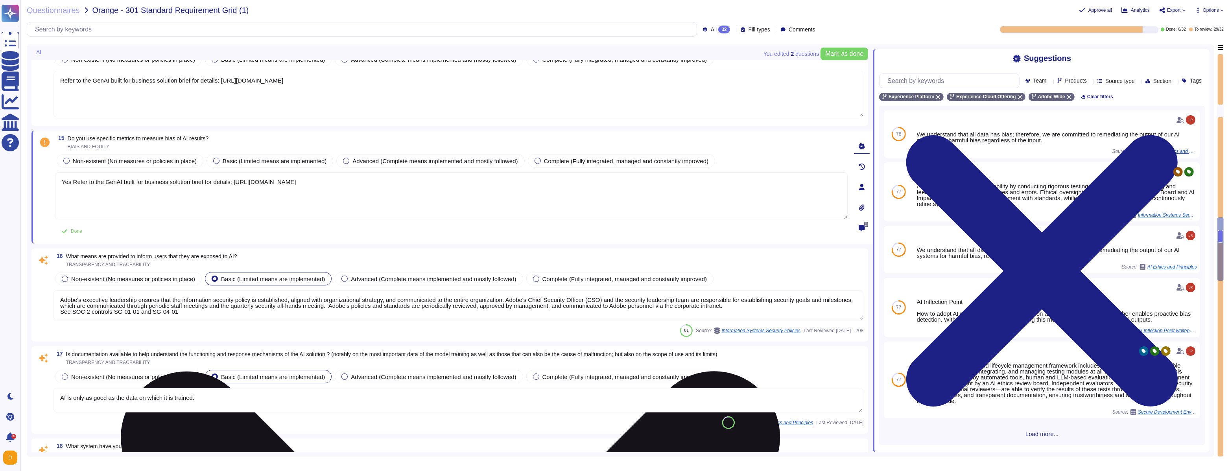
type textarea "Adobe has established policies for incident response that apply to all its syst…"
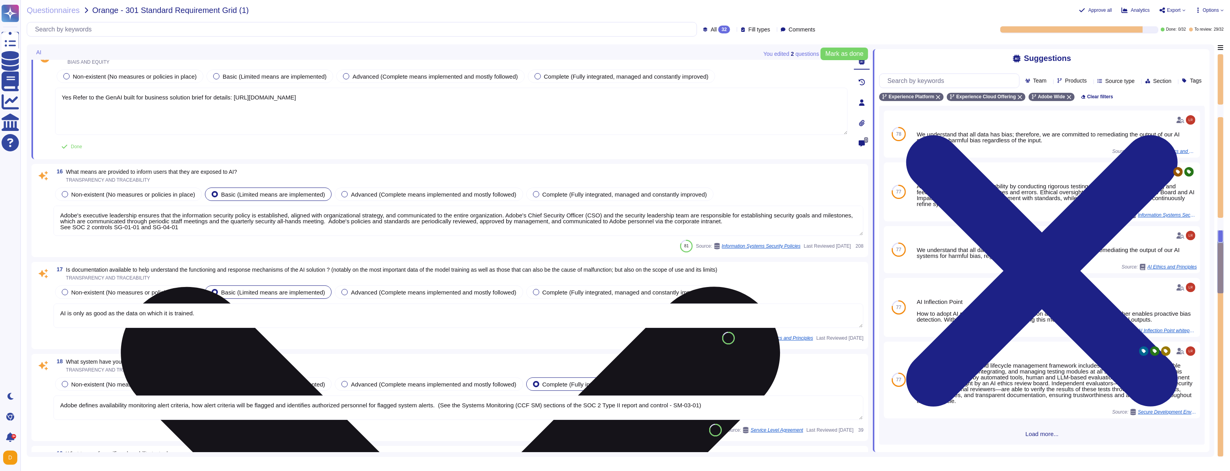
type textarea "Monthly"
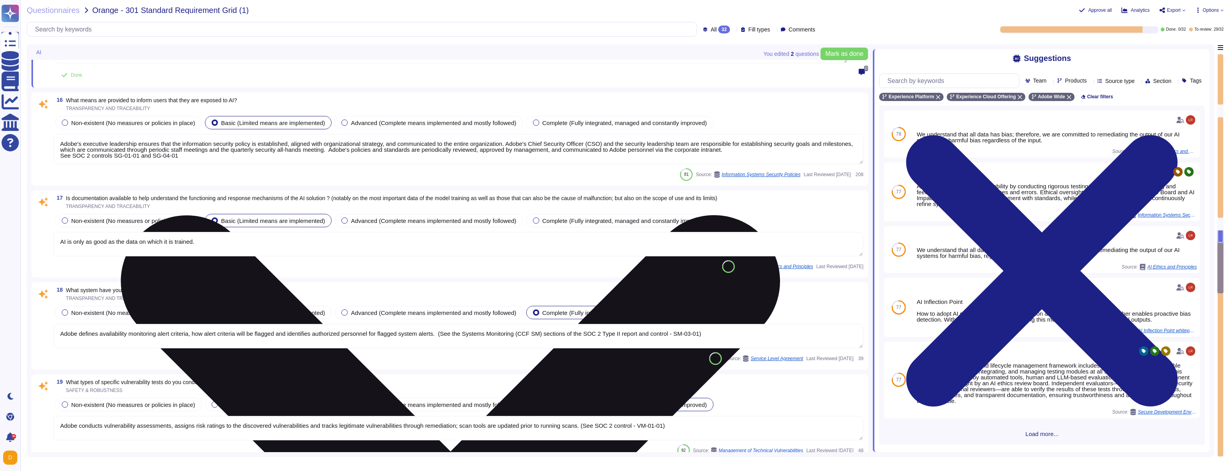
scroll to position [1663, 0]
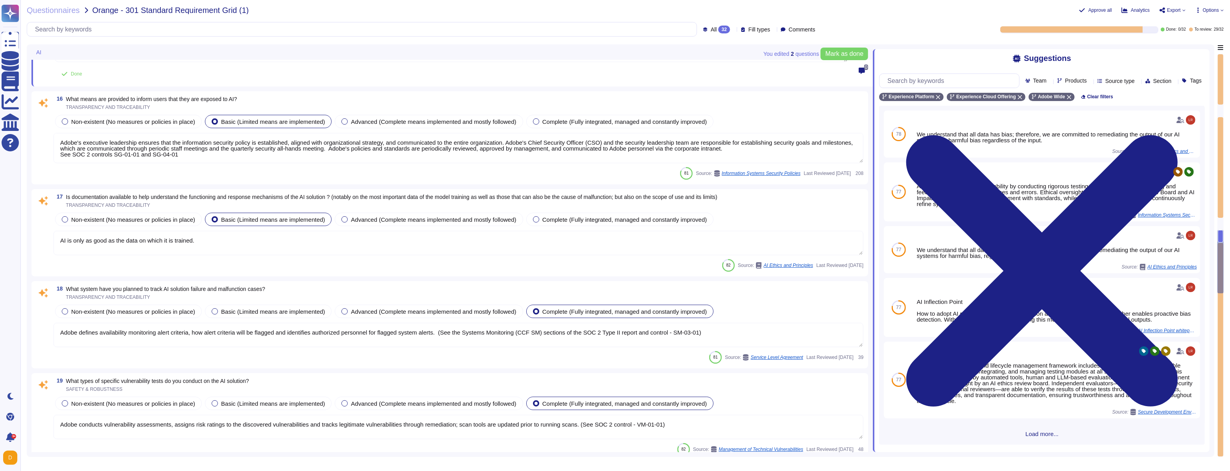
type textarea "Yes Refer to the GenAI built for business solution brief for details: [URL][DOM…"
click at [237, 101] on span "What means are provided to inform users that they are exposed to AI?" at bounding box center [151, 99] width 171 height 6
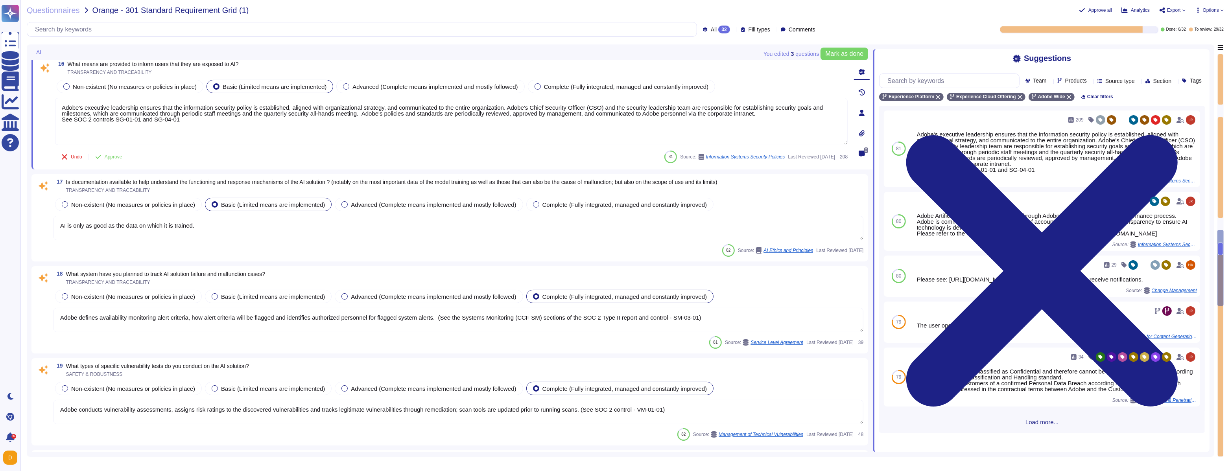
type textarea "Adobe reviews customer information-security-related inquiries, complaints and d…"
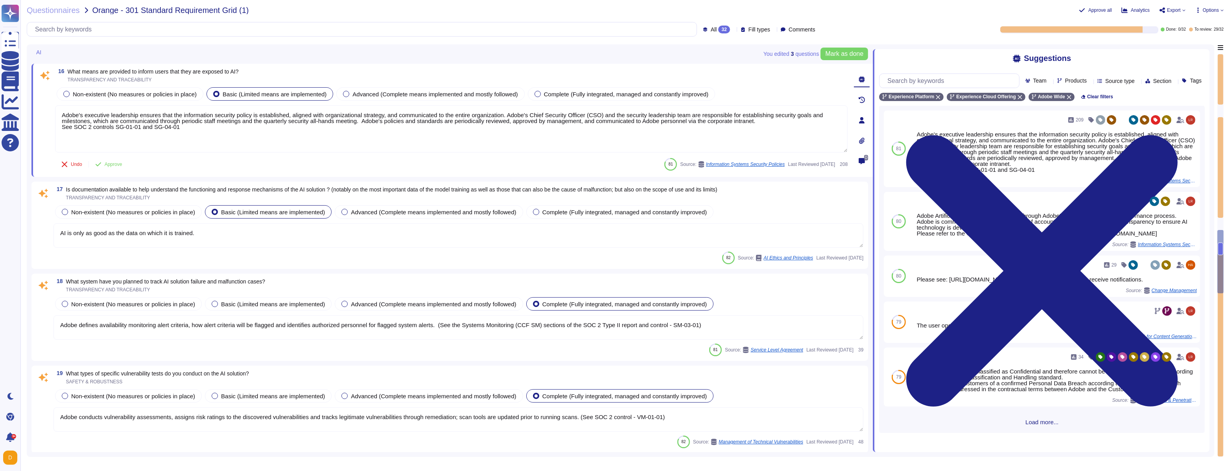
scroll to position [1661, 0]
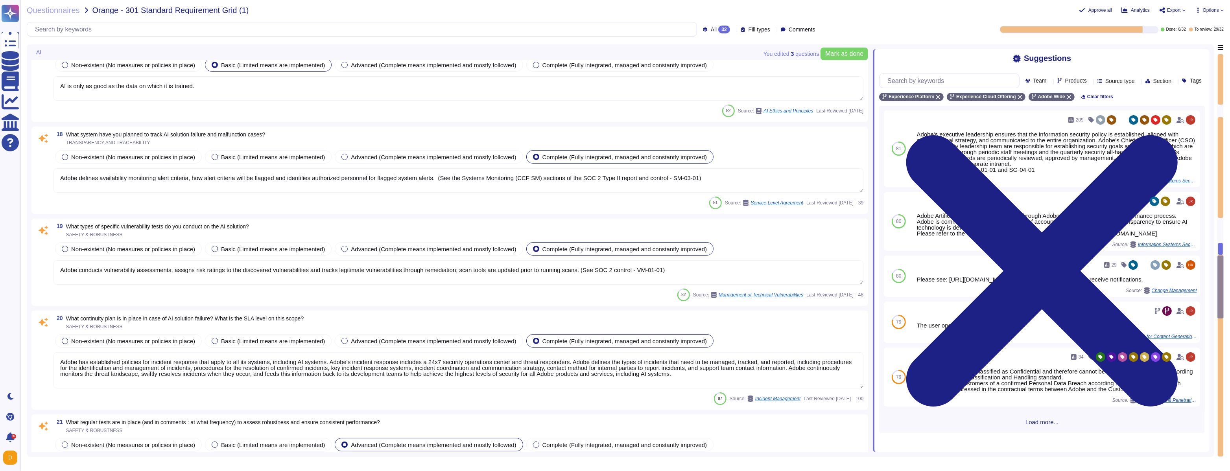
type textarea "Adobe maintains insurance coverage for IT Security related claims. Please check…"
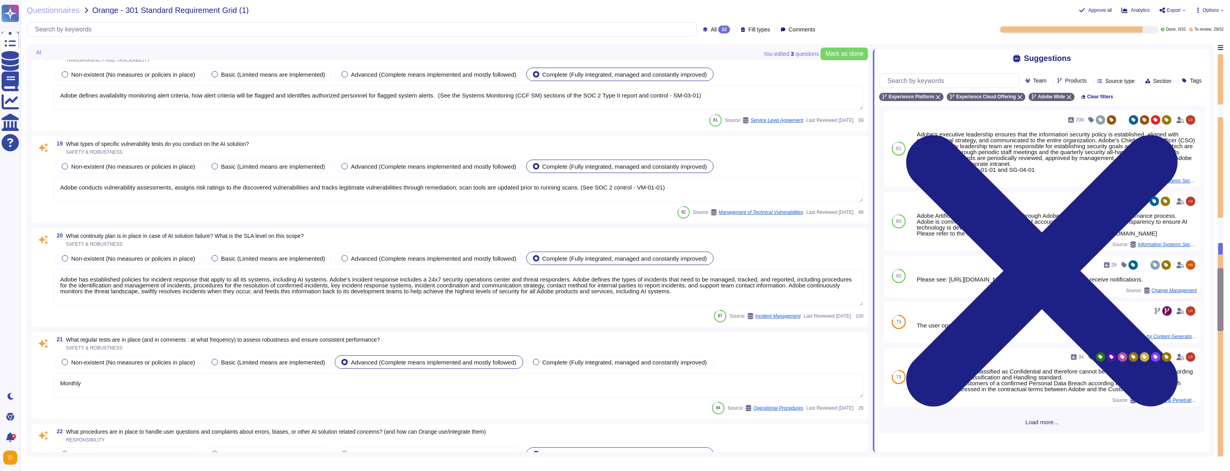
type textarea "Lorem ipsumdol sitametco ad elitsedd e tempori utlabore etdolorem aliquaen ad m…"
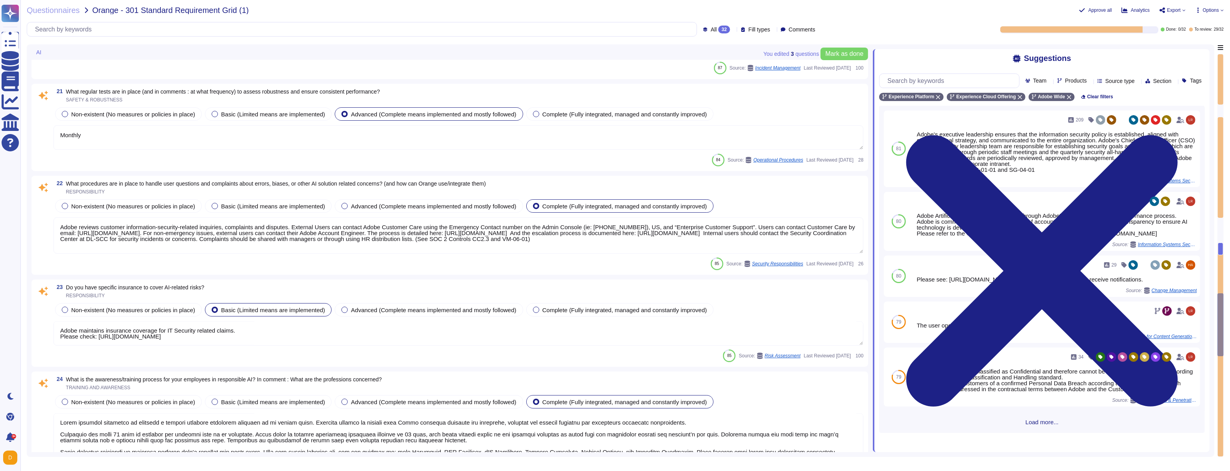
type textarea "Adobe has deployed governance processes to evaluate and track the performance o…"
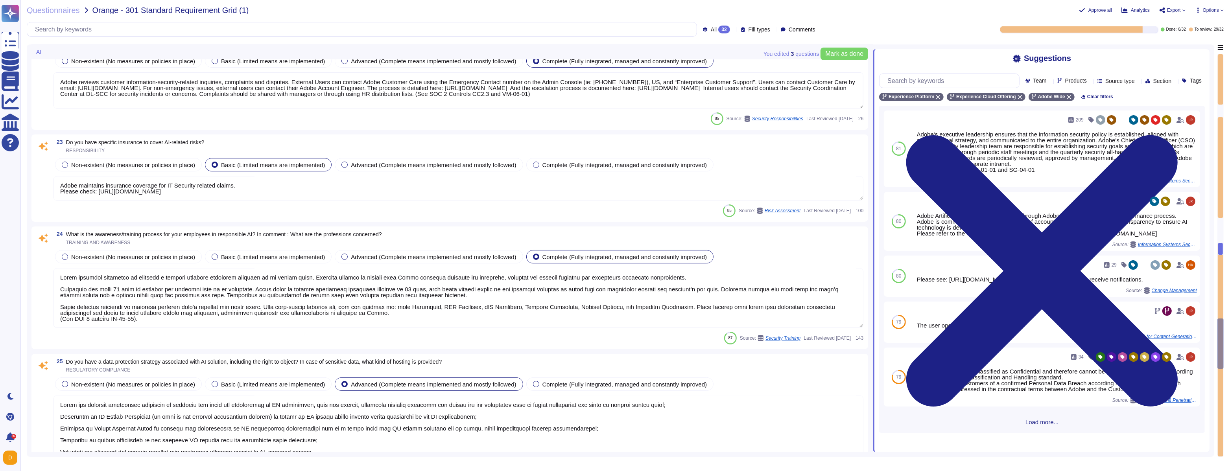
type textarea "Adobe has deployed governance processes to evaluate and track the performance o…"
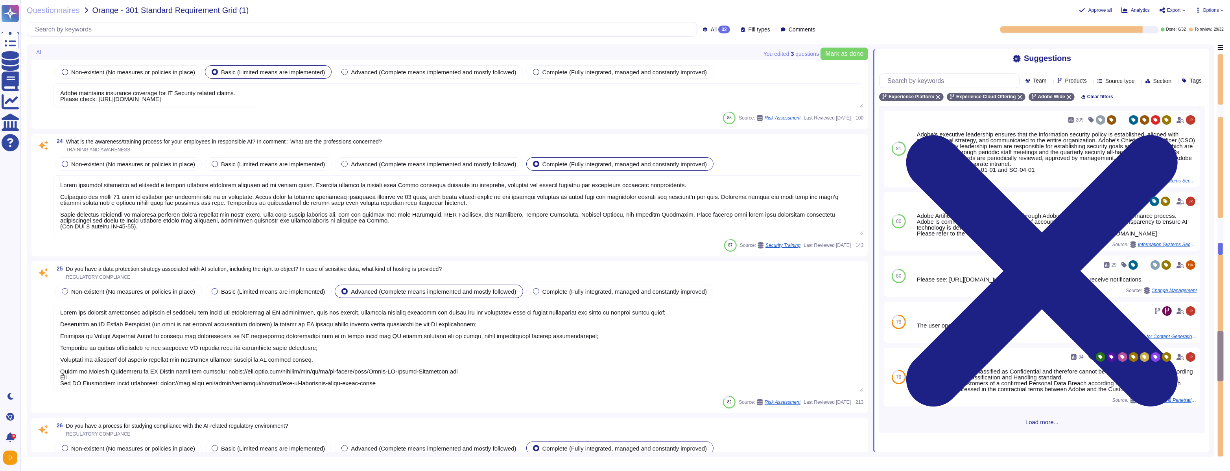
type textarea "Adobe’s AI governance and lifecycle management framework includes a documented …"
type textarea "Adobe has governance processes in place to evaluate and track the performance o…"
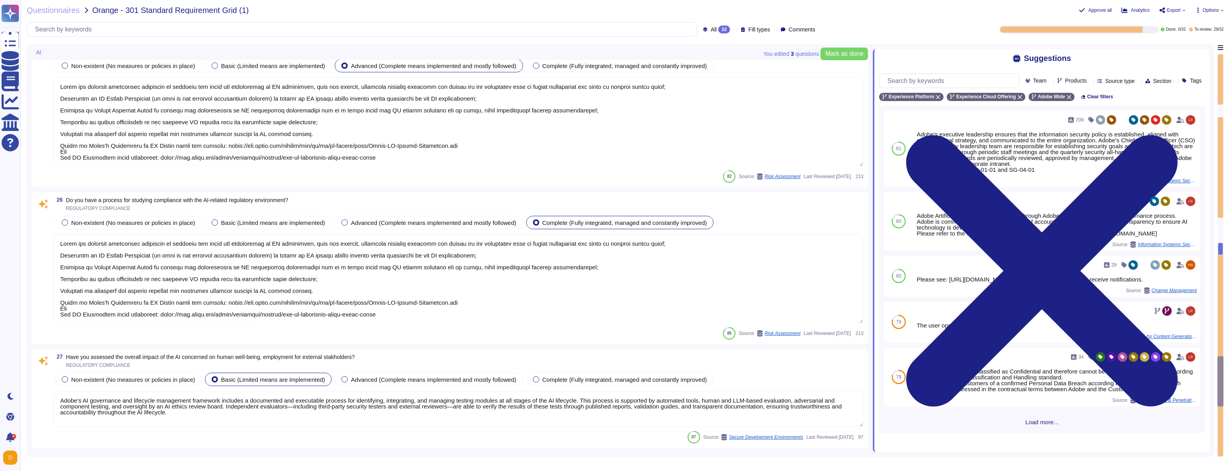
type textarea "Adobe has governance processes in place to evaluate and track the performance o…"
type textarea "Adobe’s AI governance and lifecycle management framework includes a documented …"
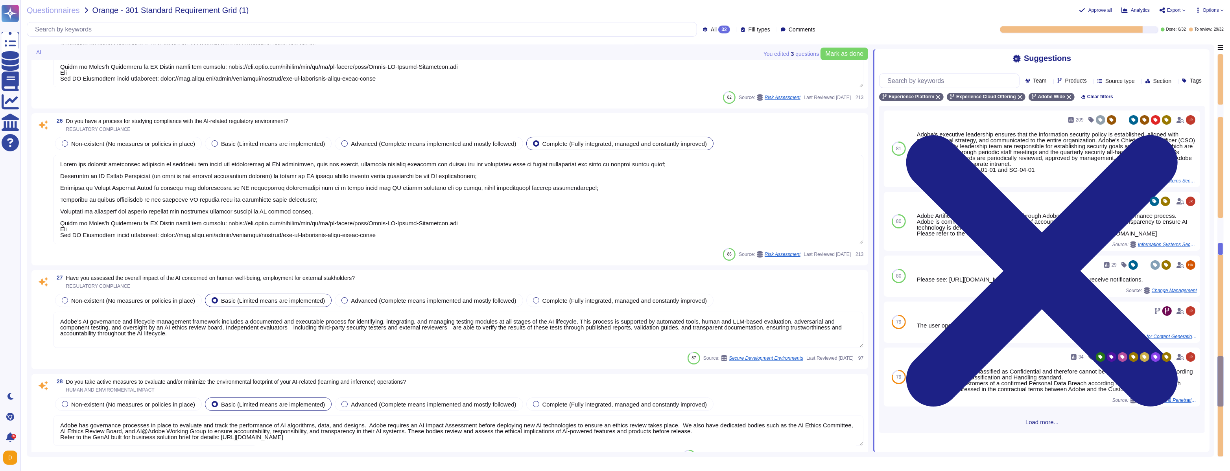
scroll to position [0, 0]
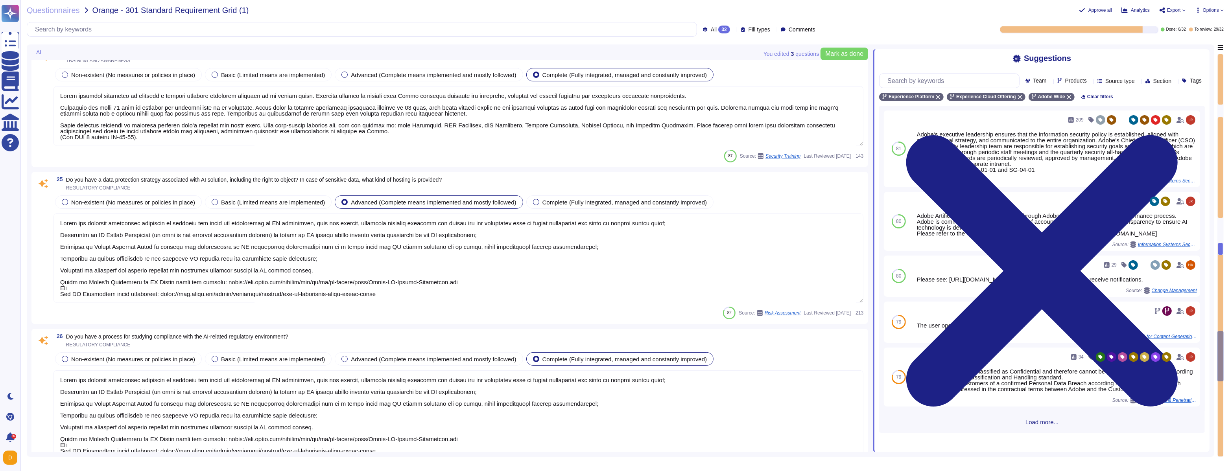
type textarea "Adobe reviews customer information-security-related inquiries, complaints and d…"
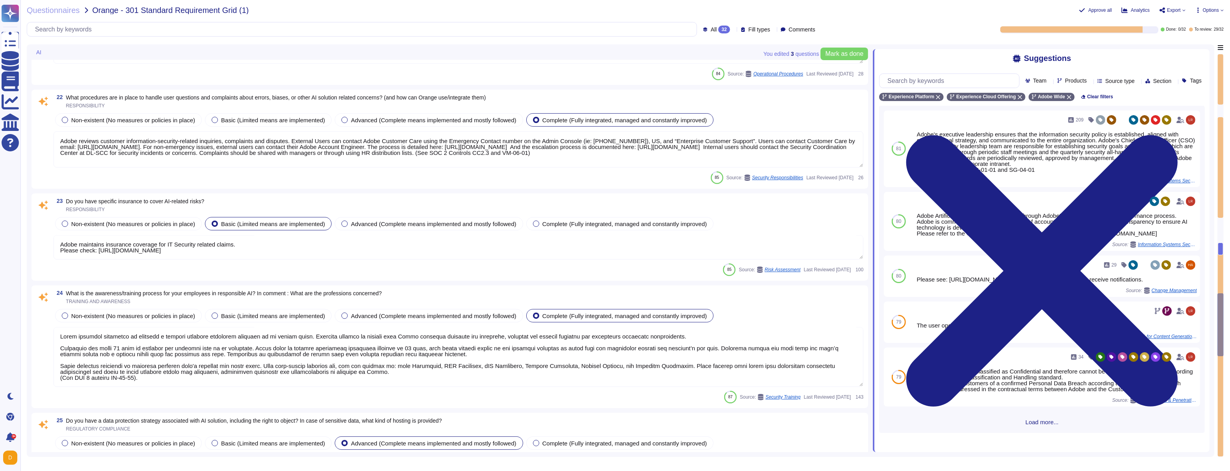
type textarea "Adobe conducts vulnerability assessments, assigns risk ratings to the discovere…"
type textarea "Adobe has established policies for incident response that apply to all its syst…"
type textarea "Monthly"
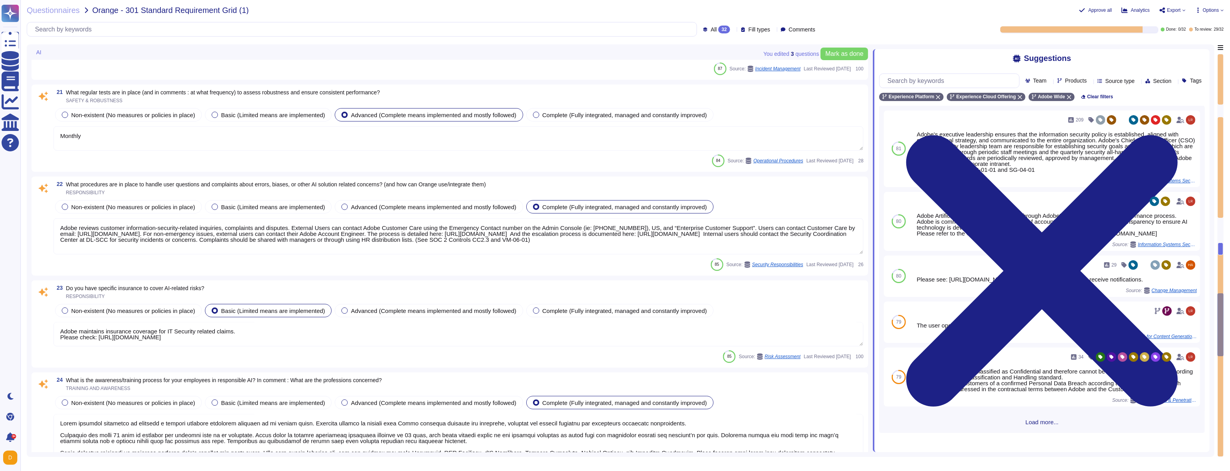
type textarea "Adobe defines availability monitoring alert criteria, how alert criteria will b…"
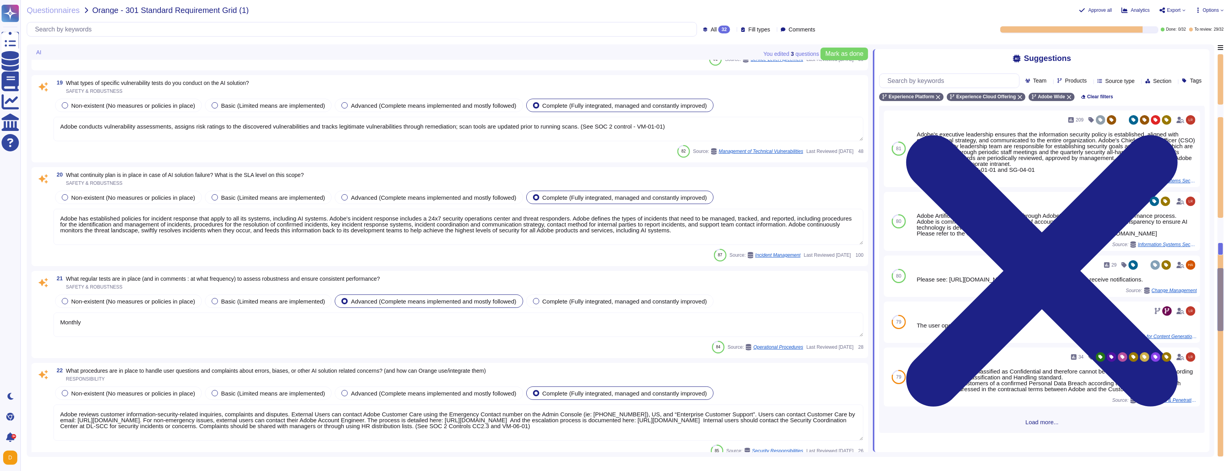
type textarea "Adobe's executive leadership ensures that the information security policy is es…"
type textarea "AI is only as good as the data on which it is trained."
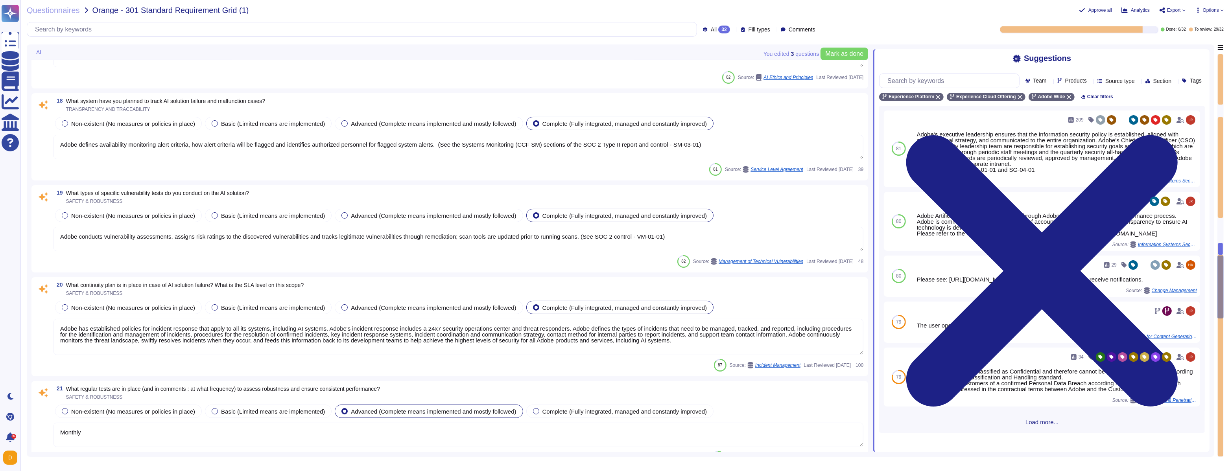
type textarea "Yes Refer to the GenAI built for business solution brief for details: [URL][DOM…"
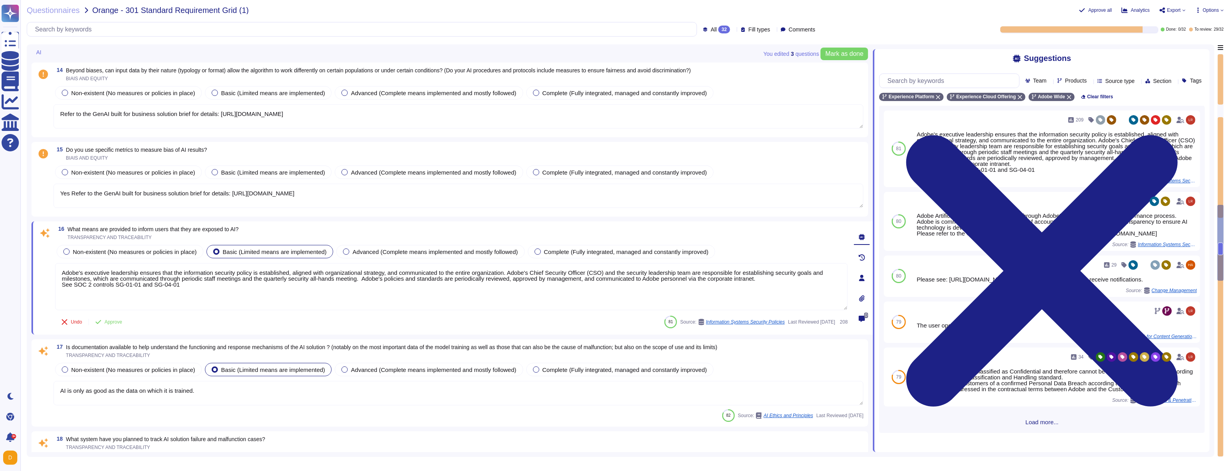
type textarea "This is part of Adobe's Incident Response Plan. For more information, please re…"
type textarea "Adobe’s AI governance and lifecycle management framework includes a documented …"
type textarea "Refer to the GenAI built for business solution brief for details: [URL][DOMAIN_…"
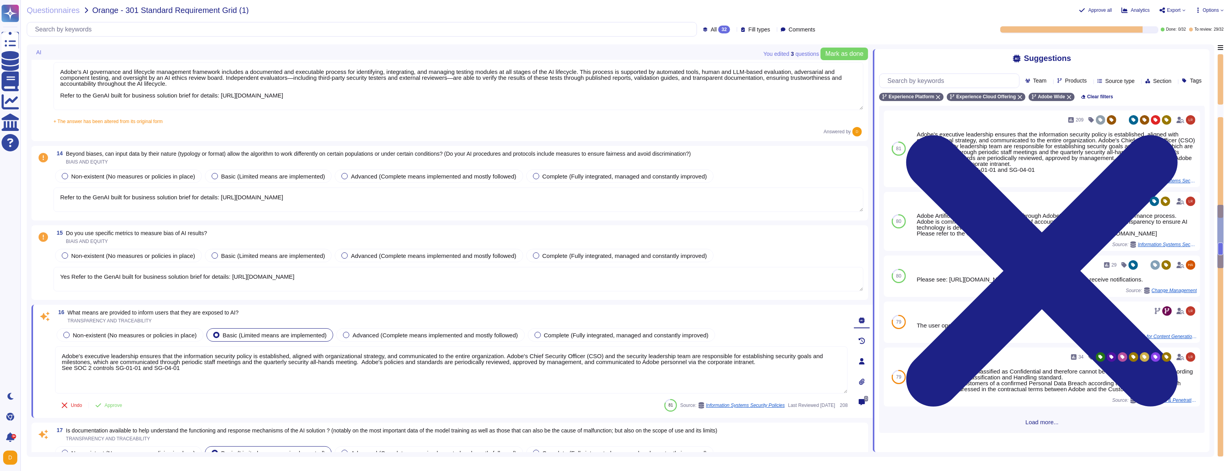
type textarea "Adobe’s AI-related policies do establish mechanisms for monitoring, auditing, a…"
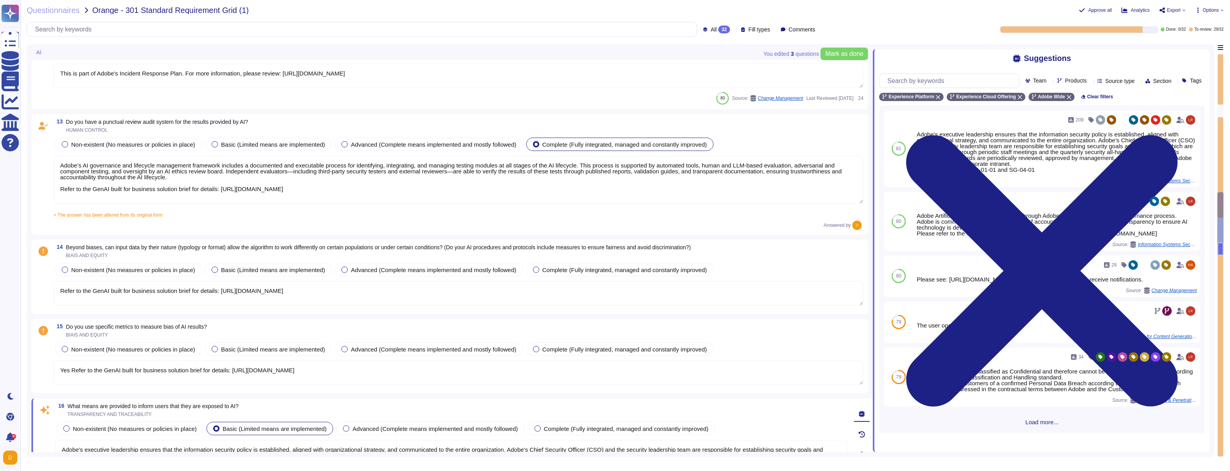
type textarea "Lorem ipsumdo sita consectetu adi elit seddoei te Incid Utlabor Etdolorem (ALI)…"
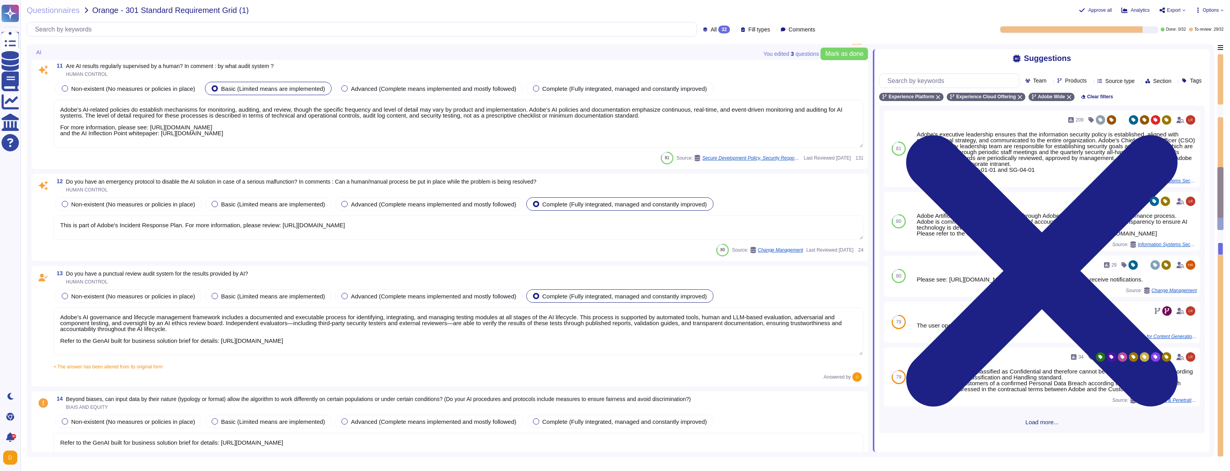
type textarea "Adobe Artificial Intelligence offerings go through Adobe's responsible AI Ethic…"
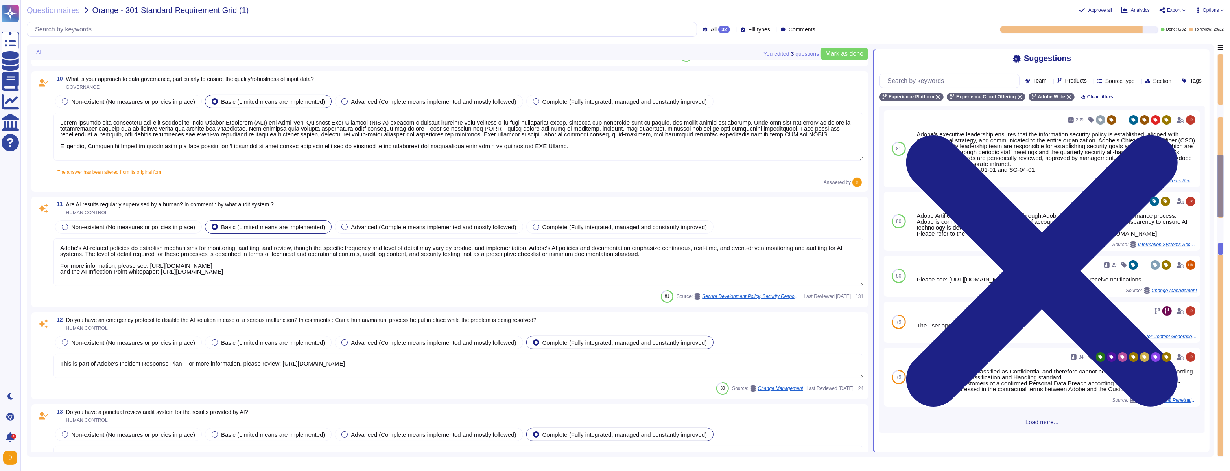
type textarea "Adobe has deployed governance processes to evaluate and track the performance o…"
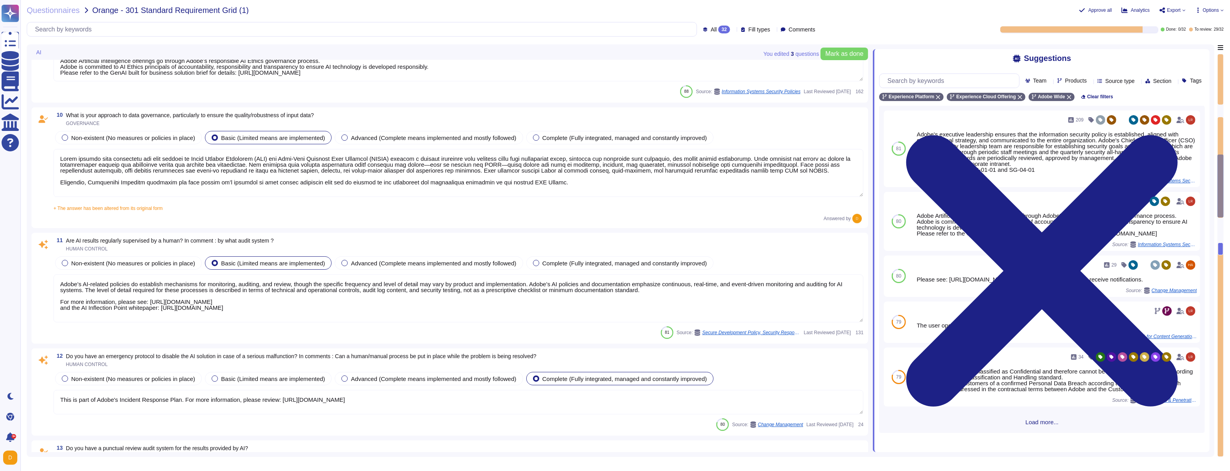
scroll to position [976, 0]
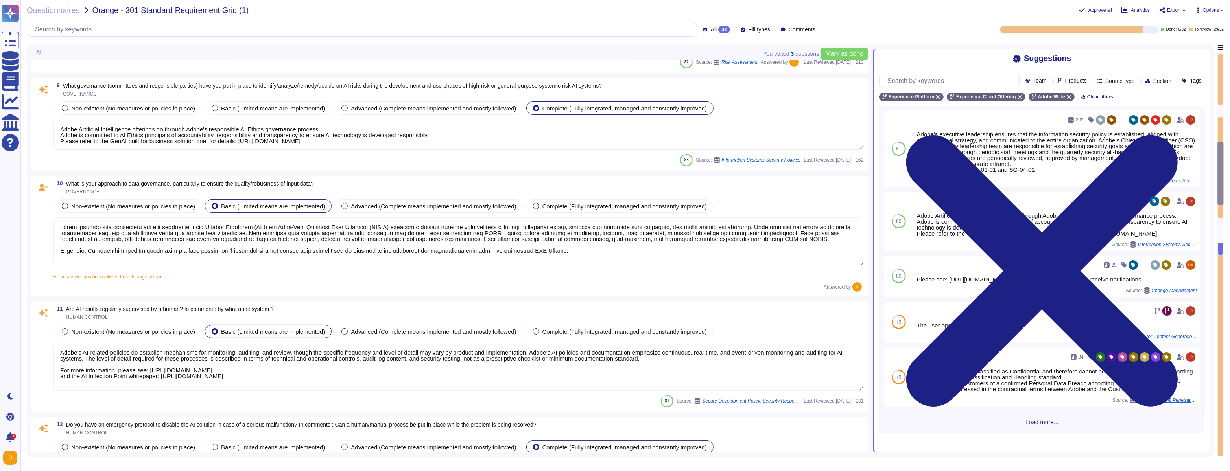
type textarea "The AI Assistant in Adobe Experience Platform is a Generative AI solution. ​ It…"
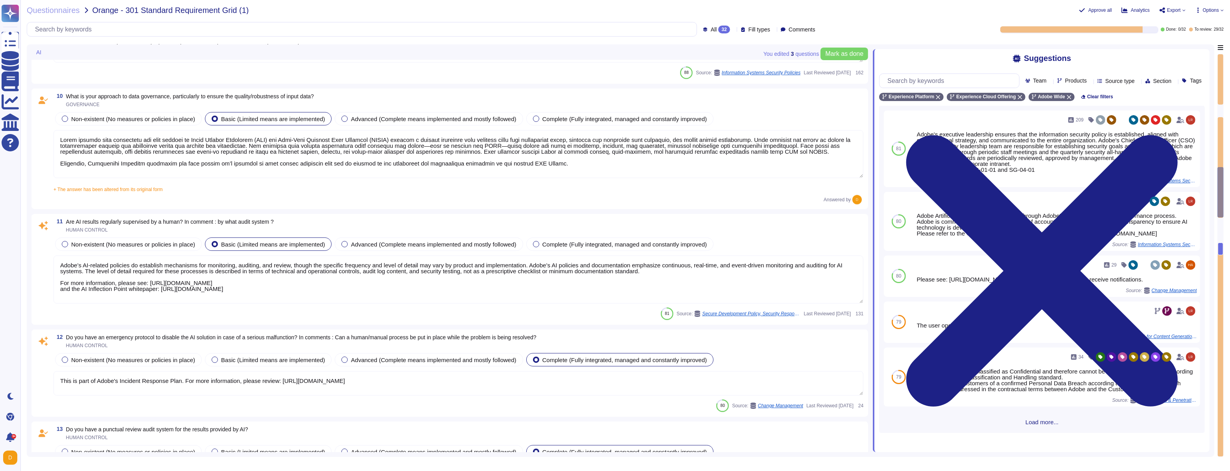
scroll to position [1119, 0]
type textarea "Yes Refer to the GenAI built for business solution brief for details: [URL][DOM…"
type textarea "Adobe's executive leadership ensures that the information security policy is es…"
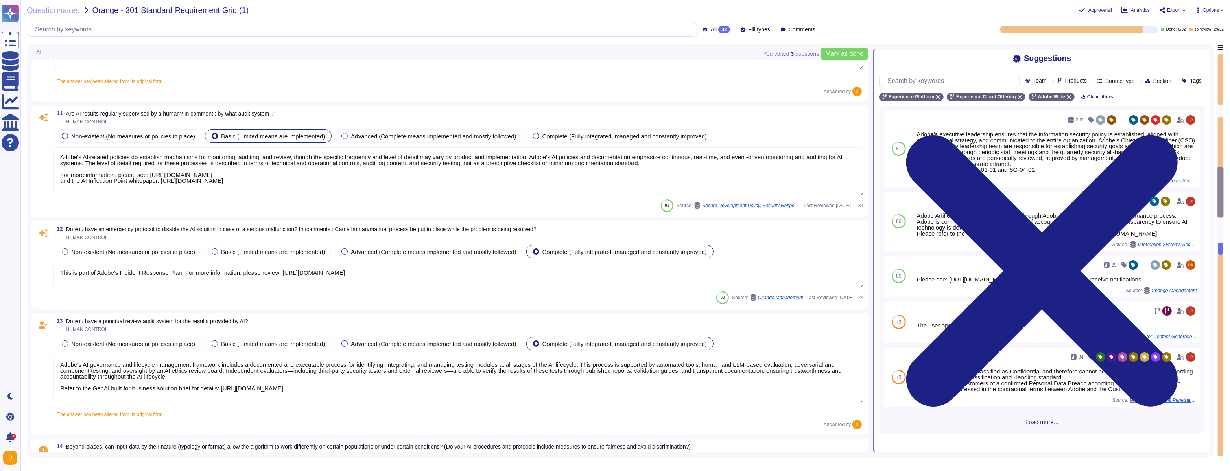
scroll to position [0, 0]
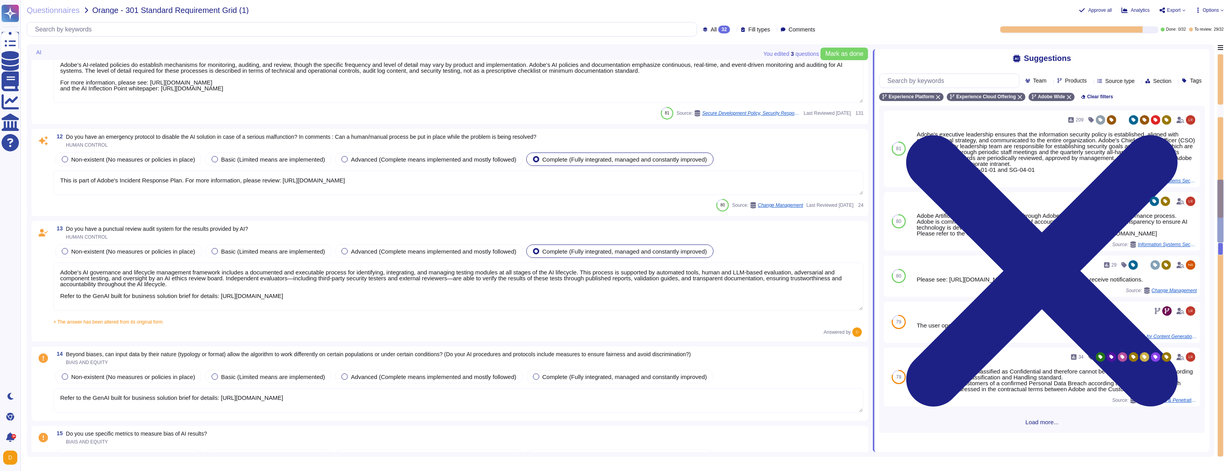
type textarea "AI is only as good as the data on which it is trained."
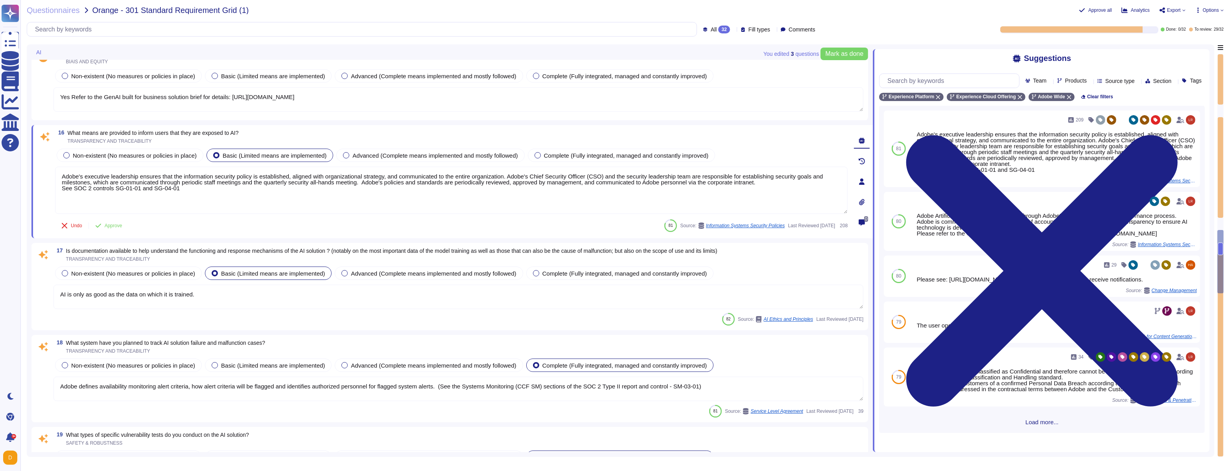
type textarea "Adobe defines availability monitoring alert criteria, how alert criteria will b…"
type textarea "Adobe conducts vulnerability assessments, assigns risk ratings to the discovere…"
type textarea "Adobe has established policies for incident response that apply to all its syst…"
type textarea "Monthly"
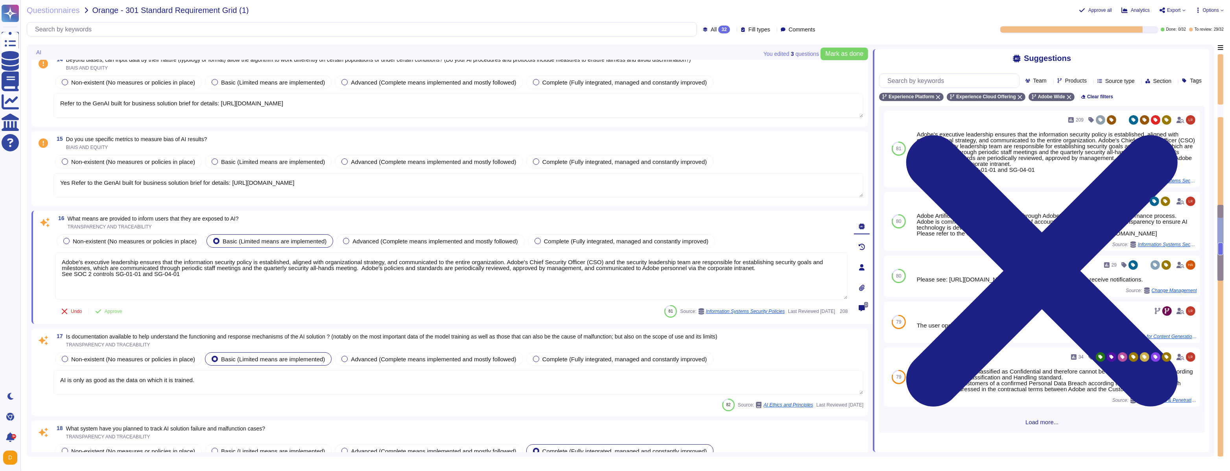
type textarea "This is part of Adobe's Incident Response Plan. For more information, please re…"
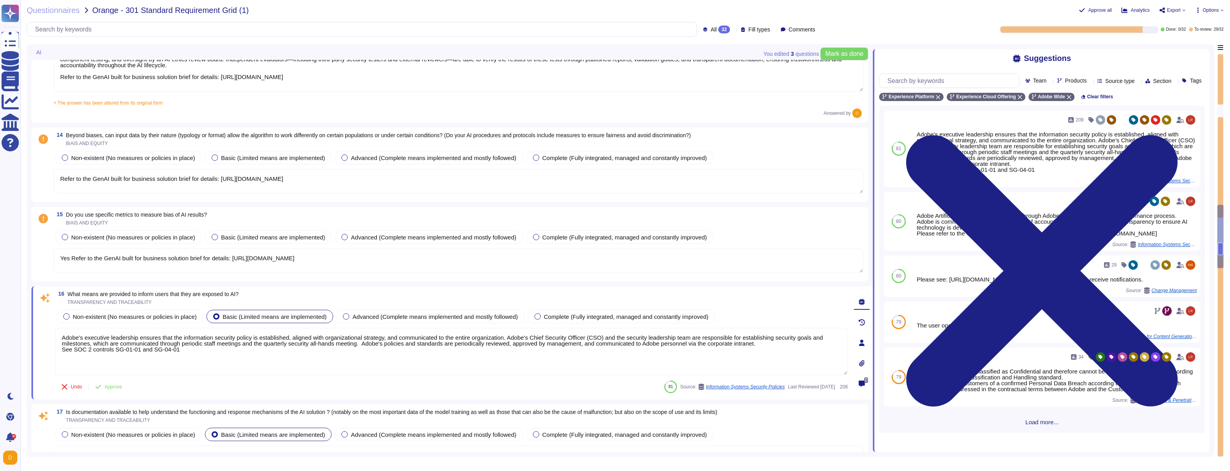
type textarea "Adobe’s AI-related policies do establish mechanisms for monitoring, auditing, a…"
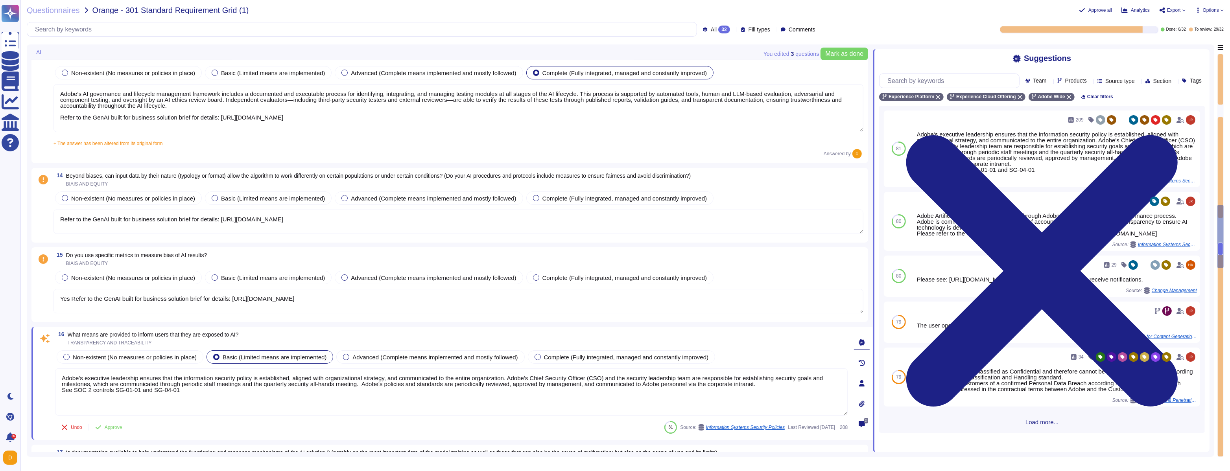
scroll to position [1375, 0]
drag, startPoint x: 67, startPoint y: 176, endPoint x: 268, endPoint y: 178, distance: 200.7
click at [268, 178] on span "Beyond biases, can input data by their nature (typology or format) allow the al…" at bounding box center [378, 176] width 625 height 6
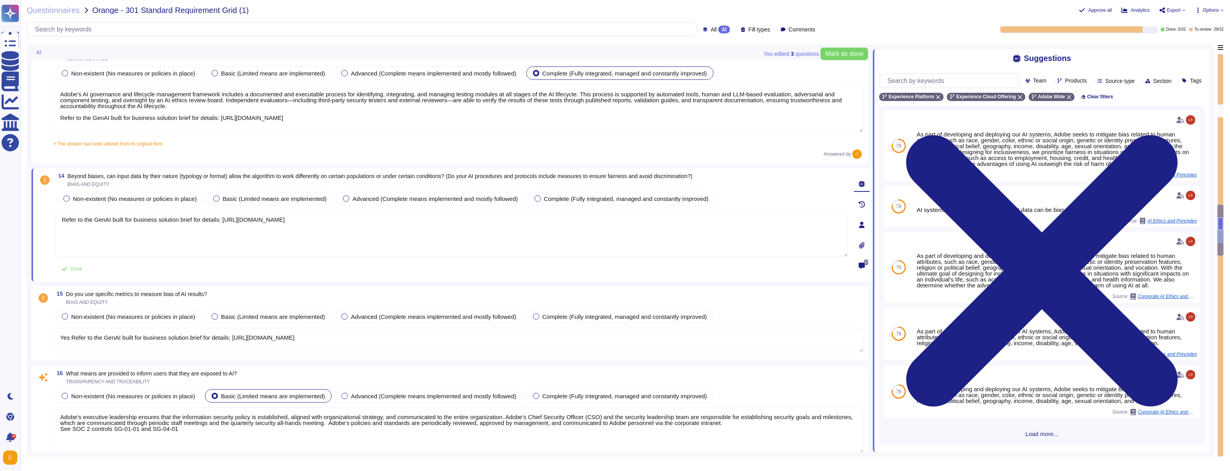
click at [267, 178] on span "Beyond biases, can input data by their nature (typology or format) allow the al…" at bounding box center [380, 176] width 625 height 6
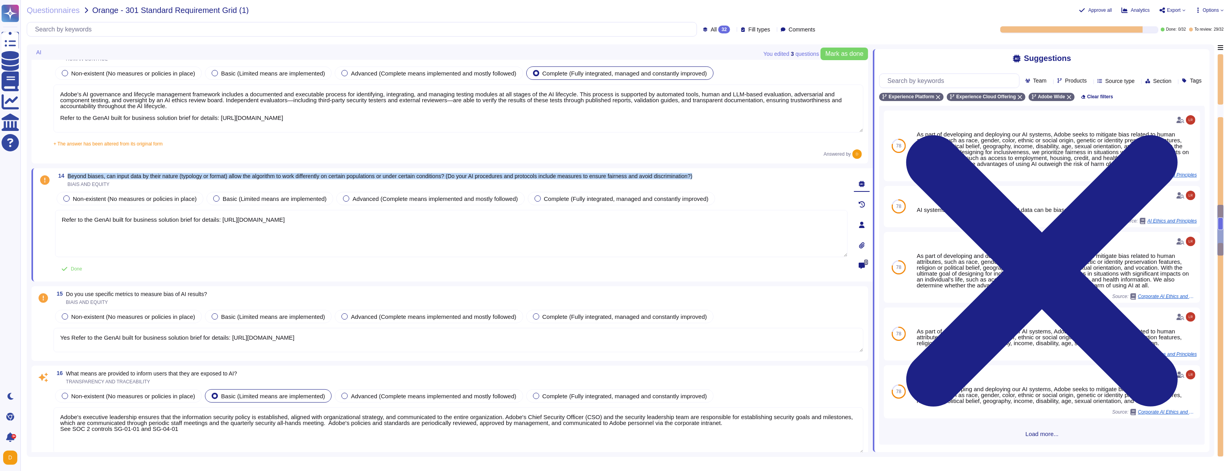
click at [267, 178] on span "Beyond biases, can input data by their nature (typology or format) allow the al…" at bounding box center [380, 176] width 625 height 6
click at [215, 177] on span "Beyond biases, can input data by their nature (typology or format) allow the al…" at bounding box center [380, 176] width 625 height 6
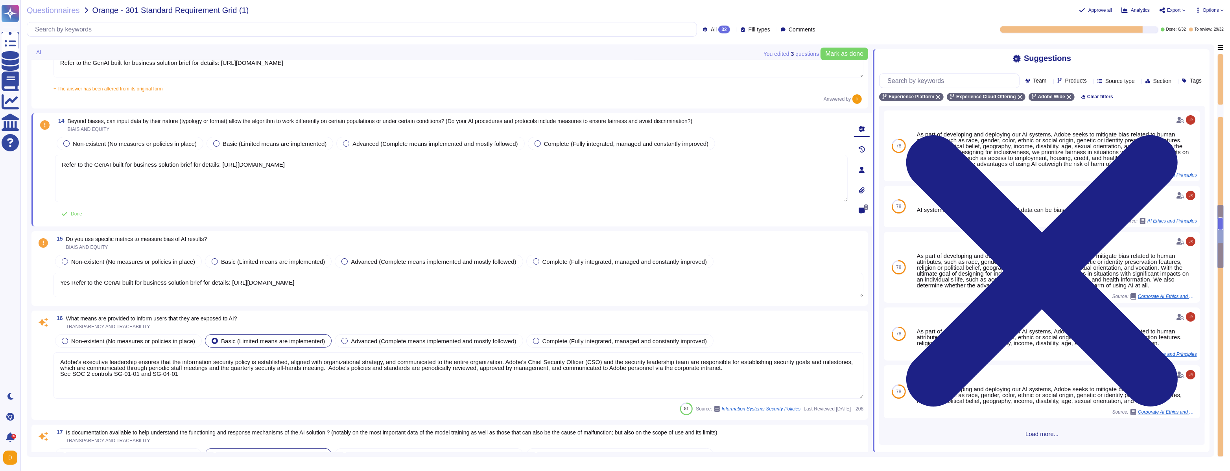
scroll to position [1431, 0]
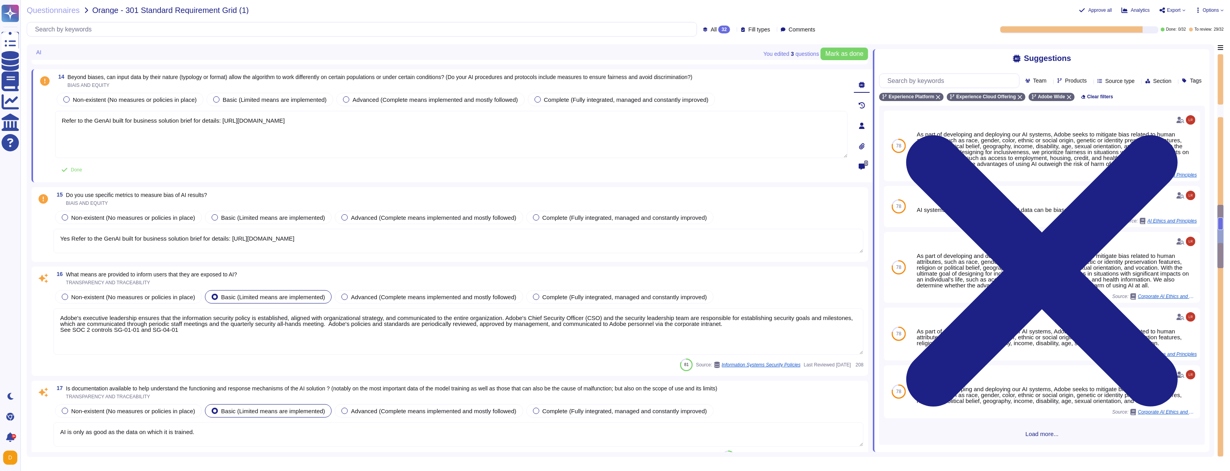
type textarea "Adobe has established policies for incident response that apply to all its syst…"
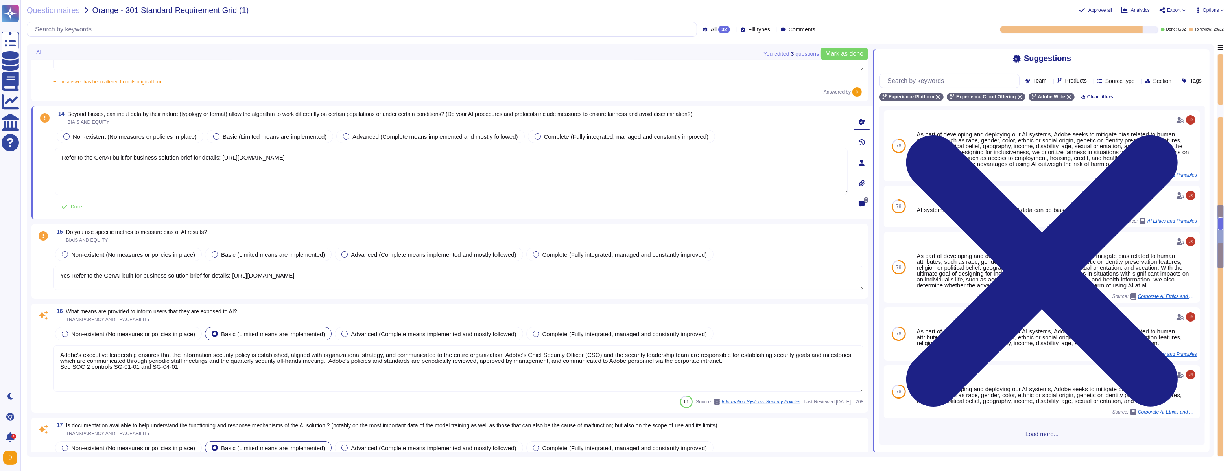
scroll to position [1432, 0]
click at [215, 177] on textarea "Refer to the GenAI built for business solution brief for details: [URL][DOMAIN_…" at bounding box center [451, 172] width 793 height 47
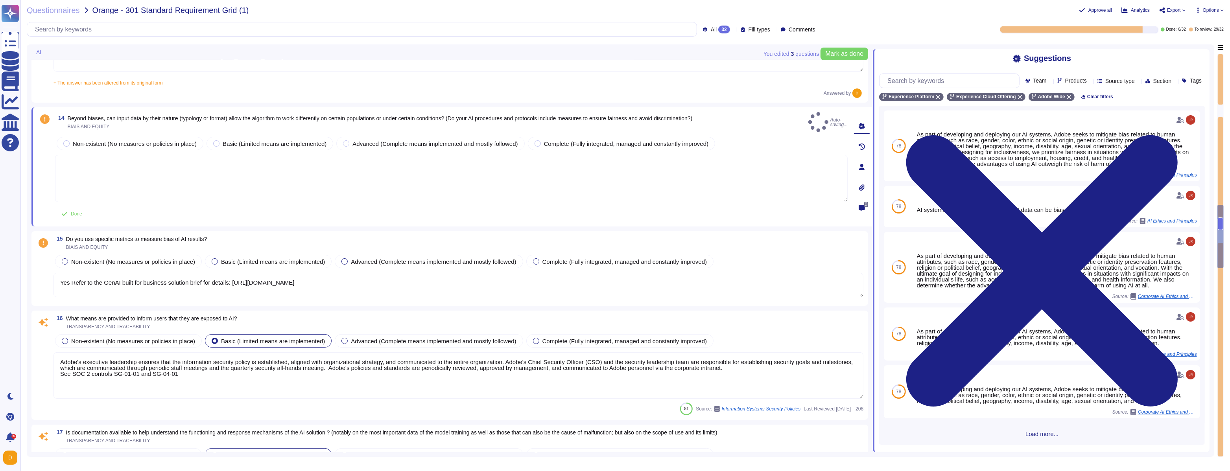
click at [176, 269] on textarea "Yes Refer to the GenAI built for business solution brief for details: [URL][DOM…" at bounding box center [459, 285] width 810 height 24
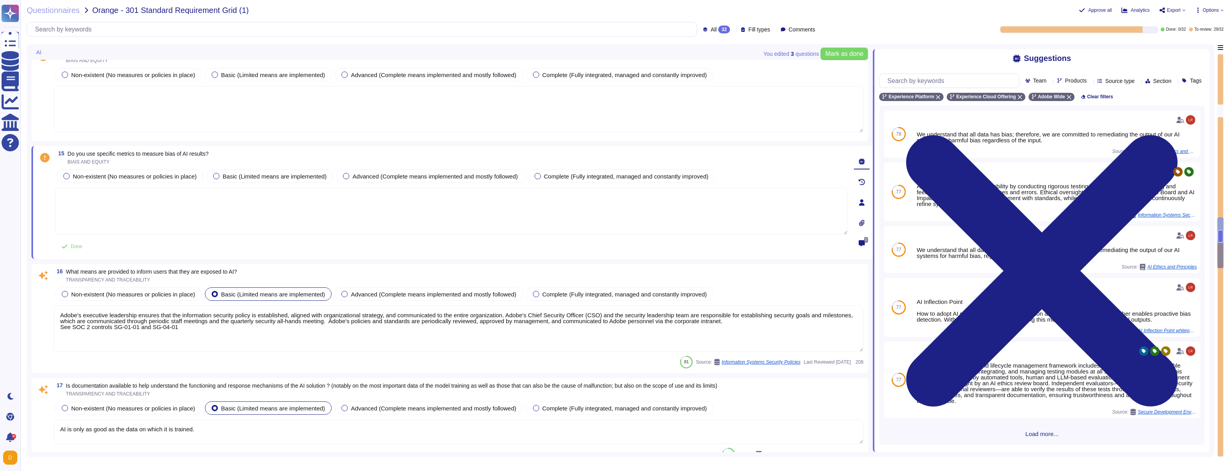
scroll to position [1493, 0]
type textarea "a"
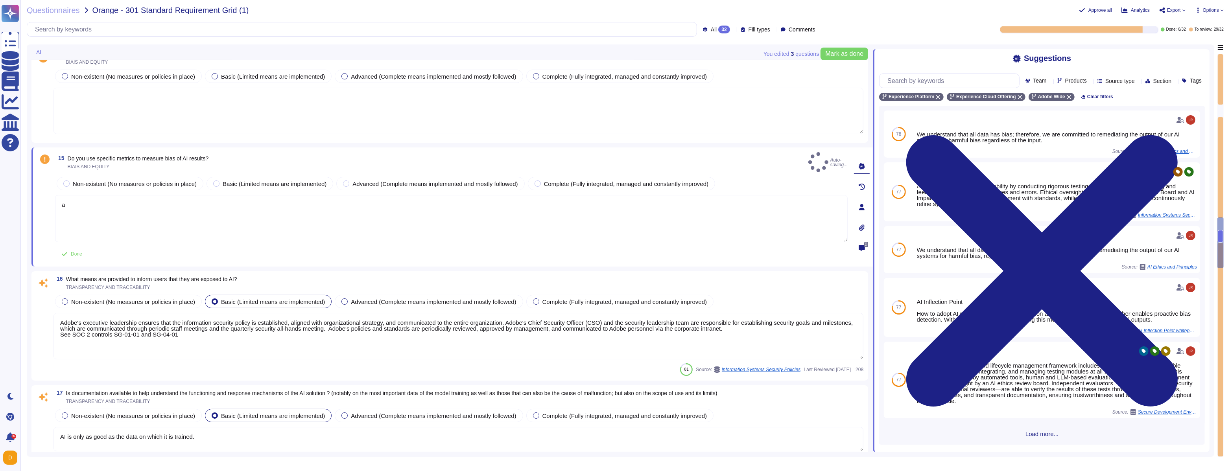
click at [149, 156] on span "Do you use specific metrics to measure bias of AI results?" at bounding box center [138, 158] width 141 height 6
